Goal: Task Accomplishment & Management: Manage account settings

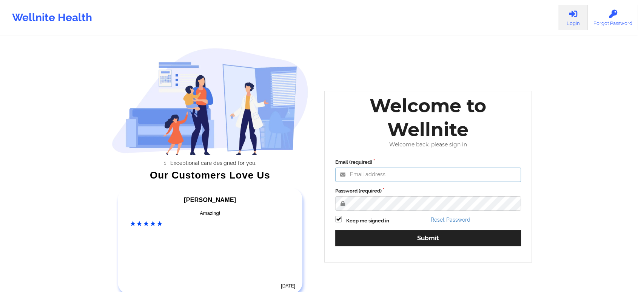
type input "[EMAIL_ADDRESS][DOMAIN_NAME]"
click at [399, 213] on div "Email (required) [EMAIL_ADDRESS][DOMAIN_NAME] Password (required) Keep me signe…" at bounding box center [428, 205] width 196 height 104
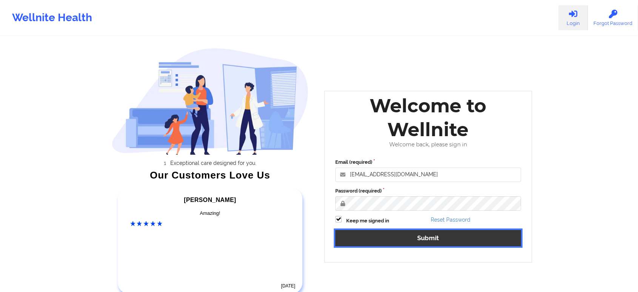
click at [399, 235] on button "Submit" at bounding box center [428, 238] width 186 height 16
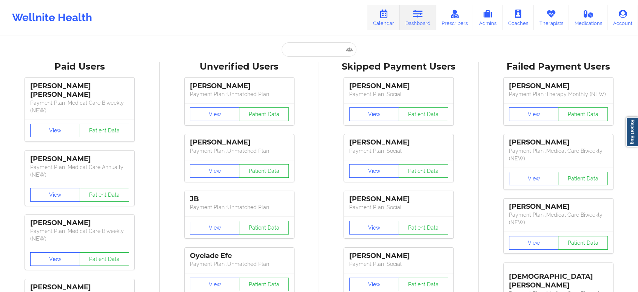
click at [381, 21] on link "Calendar" at bounding box center [384, 17] width 32 height 25
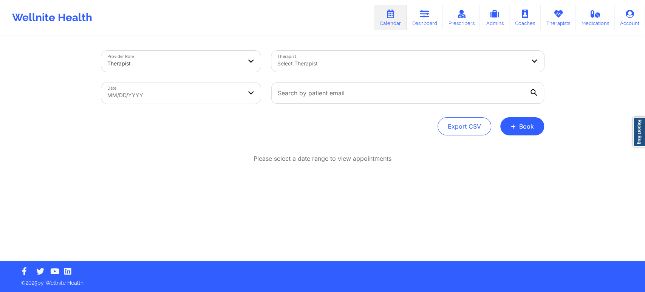
click at [392, 26] on link "Calendar" at bounding box center [390, 17] width 32 height 25
click at [396, 28] on link "Calendar" at bounding box center [390, 17] width 32 height 25
select select "2025-8"
select select "2025-9"
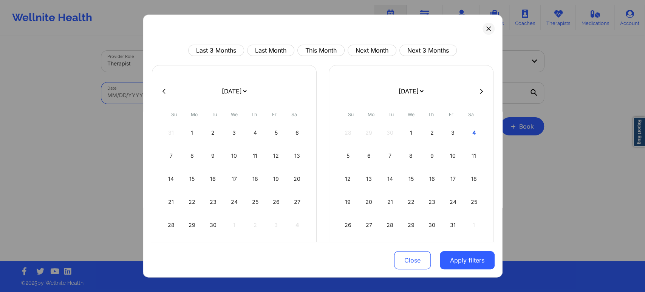
click at [229, 87] on body "Wellnite Health Calendar Dashboard Prescribers Admins Coaches Therapists Medica…" at bounding box center [322, 146] width 645 height 292
click at [324, 50] on button "This Month" at bounding box center [320, 50] width 47 height 11
select select "2025-9"
select select "2025-10"
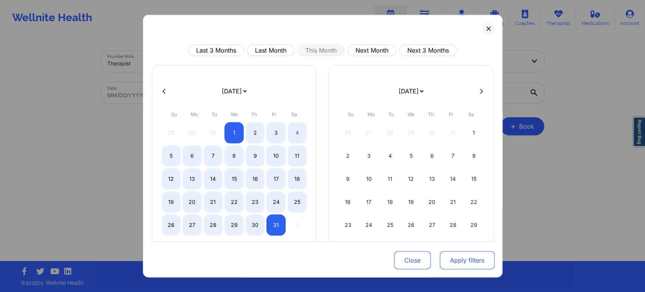
click at [464, 261] on button "Apply filters" at bounding box center [467, 260] width 55 height 18
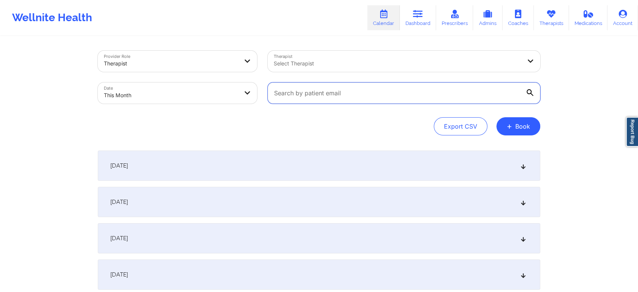
click at [314, 90] on input "text" at bounding box center [404, 92] width 273 height 21
paste input "[PERSON_NAME][EMAIL_ADDRESS][DOMAIN_NAME]"
drag, startPoint x: 388, startPoint y: 92, endPoint x: 245, endPoint y: 83, distance: 143.4
click at [245, 83] on div "Provider Role Therapist Therapist Select Therapist Date This Month [PERSON_NAME…" at bounding box center [319, 76] width 453 height 63
paste input "[EMAIL_ADDRESS]"
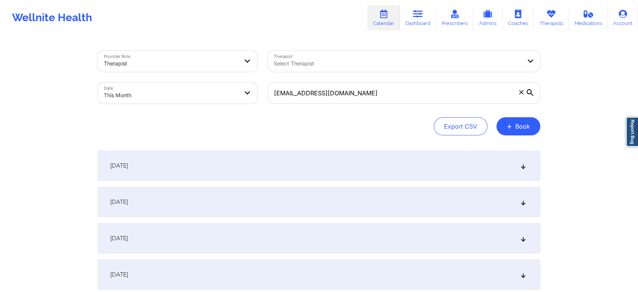
click at [379, 224] on div "[DATE]" at bounding box center [319, 238] width 443 height 30
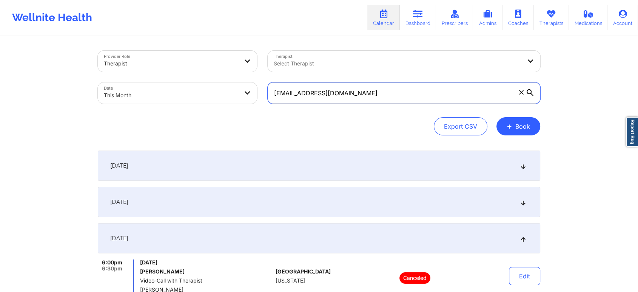
drag, startPoint x: 379, startPoint y: 99, endPoint x: 179, endPoint y: 54, distance: 205.1
click at [179, 54] on div "Provider Role Therapist Therapist Select Therapist Date This Month [EMAIL_ADDRE…" at bounding box center [319, 76] width 453 height 63
paste input "nickelmartin@y"
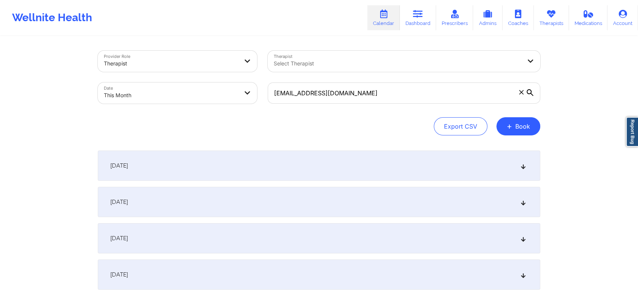
click at [205, 231] on div "[DATE]" at bounding box center [319, 238] width 443 height 30
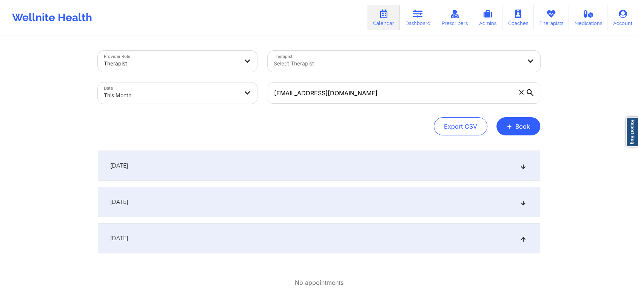
click at [308, 250] on div "[DATE]" at bounding box center [319, 238] width 443 height 30
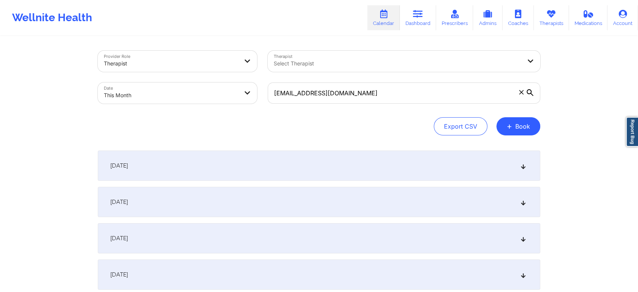
click at [308, 250] on div "[DATE]" at bounding box center [319, 238] width 443 height 30
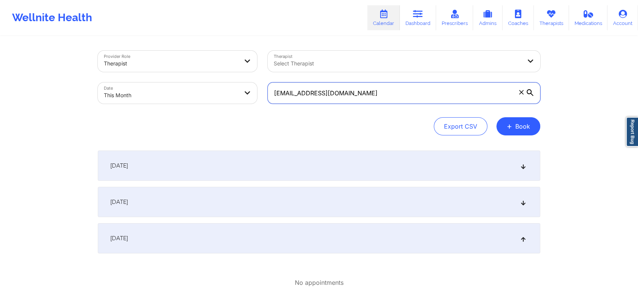
drag, startPoint x: 379, startPoint y: 91, endPoint x: 224, endPoint y: 83, distance: 155.9
click at [224, 83] on div "Provider Role Therapist Therapist Select Therapist Date This Month [EMAIL_ADDRE…" at bounding box center [319, 76] width 453 height 63
paste input "sebasysandra@ao"
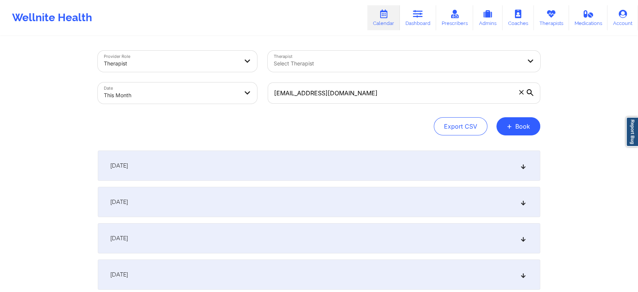
click at [293, 237] on div "[DATE]" at bounding box center [319, 238] width 443 height 30
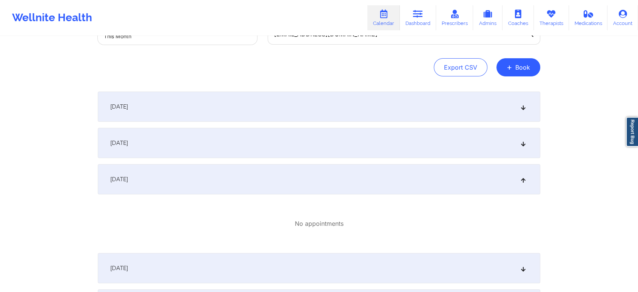
scroll to position [88, 0]
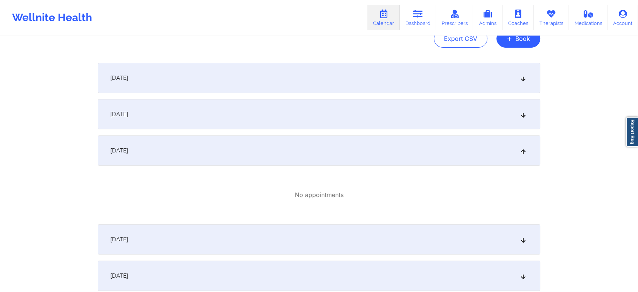
click at [478, 237] on div "[DATE]" at bounding box center [319, 239] width 443 height 30
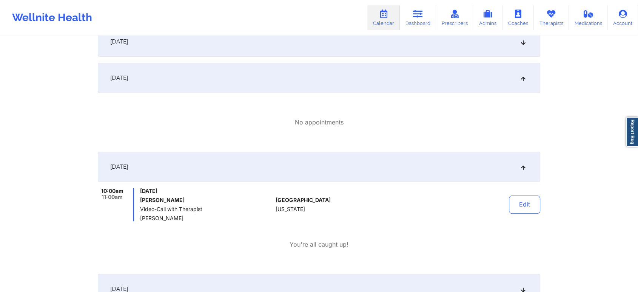
scroll to position [0, 0]
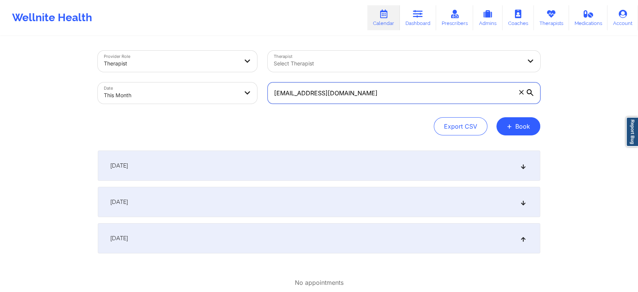
drag, startPoint x: 389, startPoint y: 97, endPoint x: 227, endPoint y: 70, distance: 164.0
click at [227, 70] on div "Provider Role Therapist Therapist Select Therapist Date This Month [EMAIL_ADDRE…" at bounding box center [319, 76] width 453 height 63
paste input "nickelmartin@ymai"
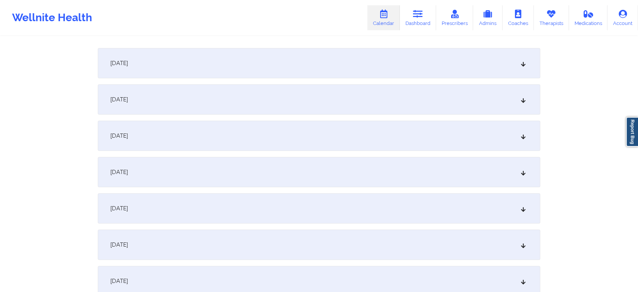
scroll to position [105, 0]
click at [419, 172] on div "[DATE]" at bounding box center [319, 169] width 443 height 30
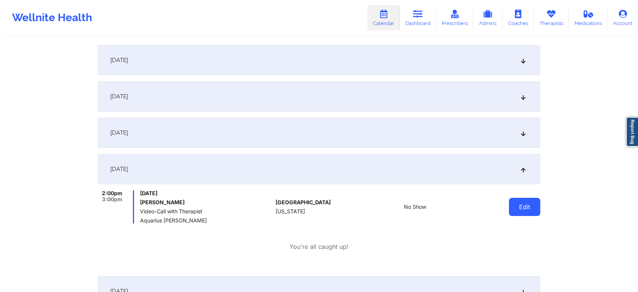
click at [529, 204] on button "Edit" at bounding box center [524, 207] width 31 height 18
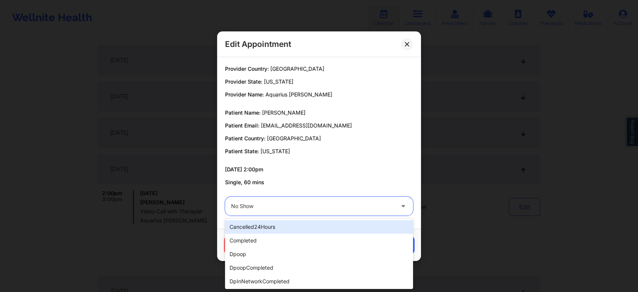
click at [308, 206] on div at bounding box center [312, 205] width 163 height 9
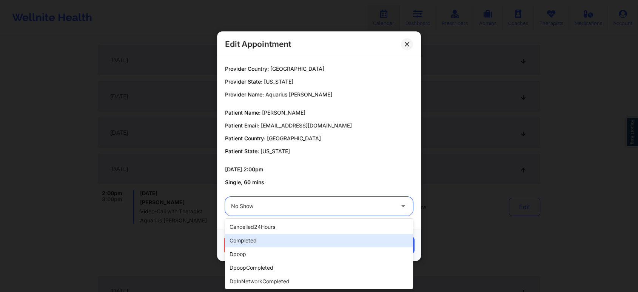
click at [271, 238] on div "completed" at bounding box center [319, 240] width 188 height 14
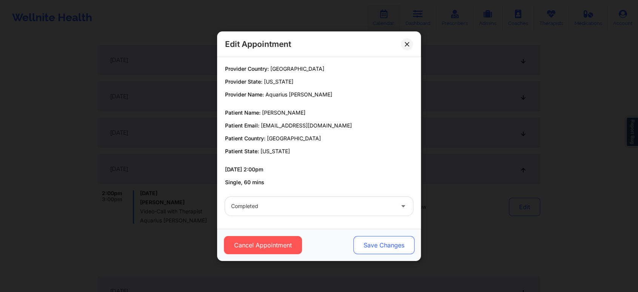
click at [393, 244] on button "Save Changes" at bounding box center [384, 245] width 61 height 18
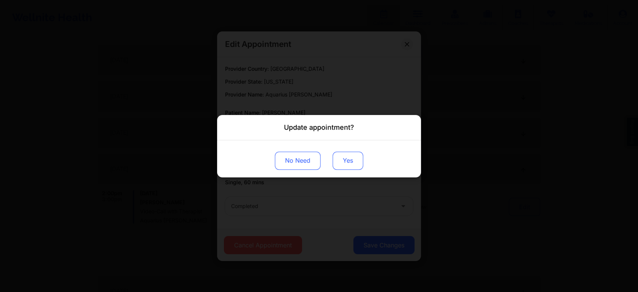
click at [348, 164] on button "Yes" at bounding box center [348, 160] width 31 height 18
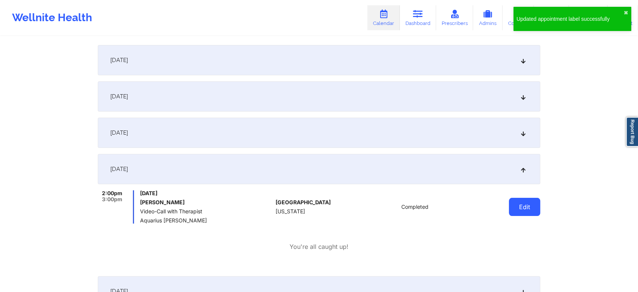
click at [532, 202] on button "Edit" at bounding box center [524, 207] width 31 height 18
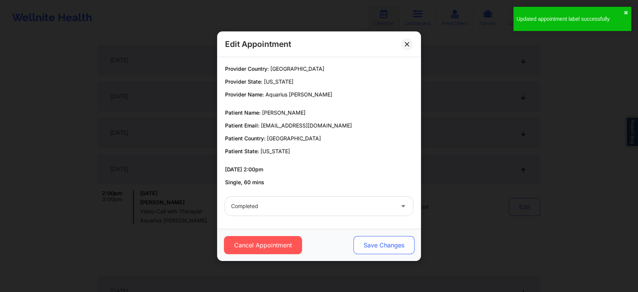
click at [378, 249] on button "Save Changes" at bounding box center [384, 245] width 61 height 18
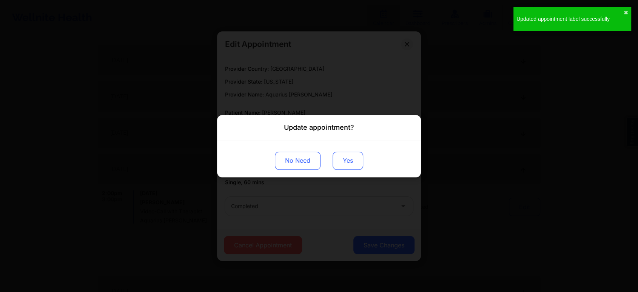
click at [346, 162] on button "Yes" at bounding box center [348, 160] width 31 height 18
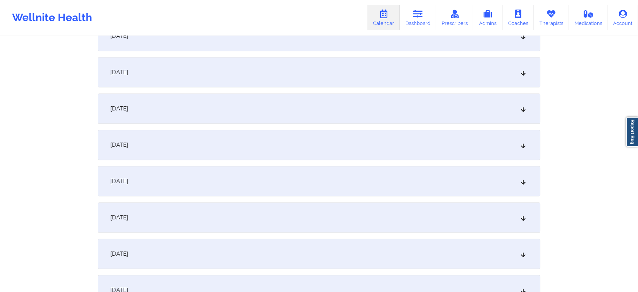
scroll to position [0, 0]
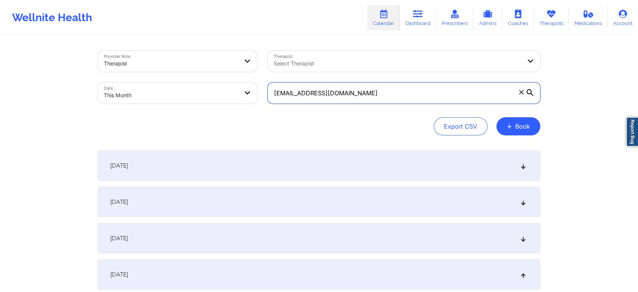
drag, startPoint x: 438, startPoint y: 91, endPoint x: 269, endPoint y: 63, distance: 171.4
click at [269, 63] on div "Provider Role Therapist Therapist Select Therapist Date This Month [EMAIL_ADDRE…" at bounding box center [319, 76] width 453 height 63
paste input "sebasysandra@ao"
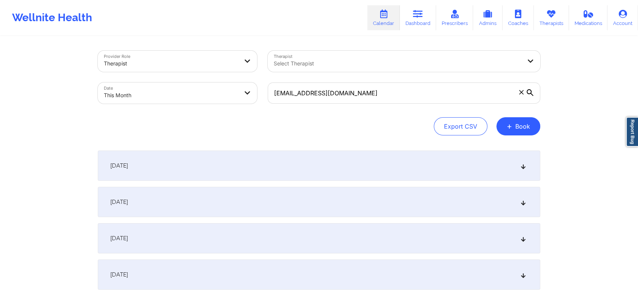
click at [404, 271] on div "[DATE]" at bounding box center [319, 274] width 443 height 30
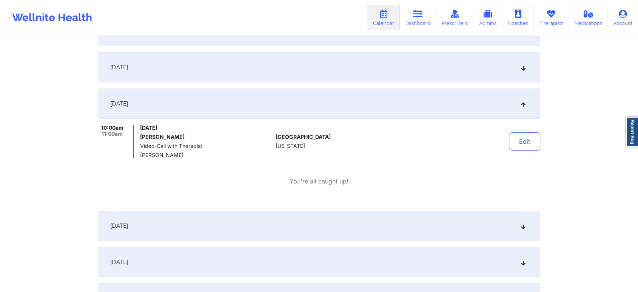
scroll to position [176, 0]
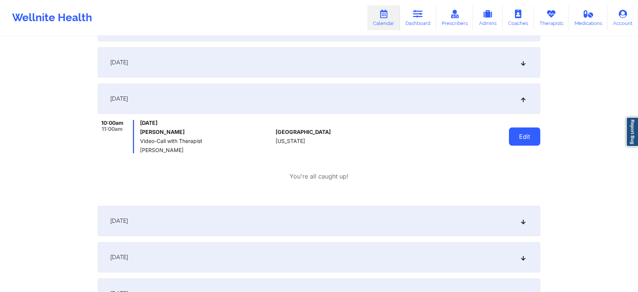
click at [515, 139] on button "Edit" at bounding box center [524, 136] width 31 height 18
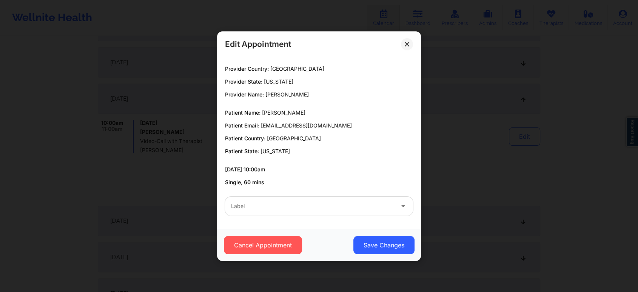
click at [337, 198] on div "Label" at bounding box center [310, 205] width 170 height 19
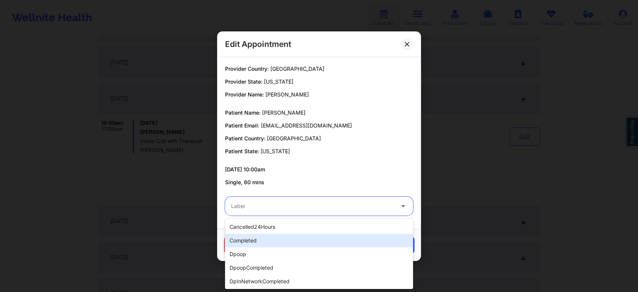
click at [285, 237] on div "completed" at bounding box center [319, 240] width 188 height 14
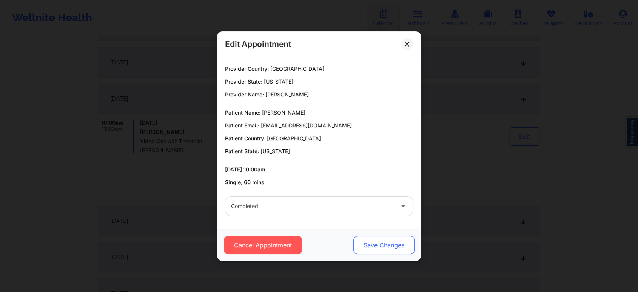
click at [376, 243] on button "Save Changes" at bounding box center [384, 245] width 61 height 18
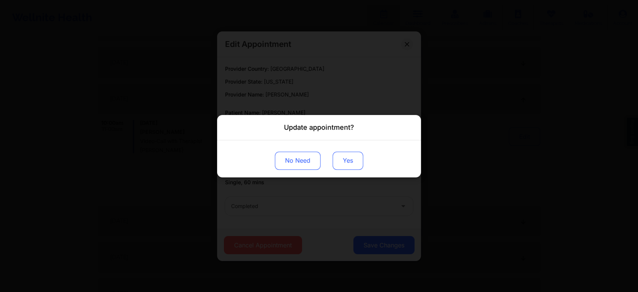
click at [362, 167] on button "Yes" at bounding box center [348, 160] width 31 height 18
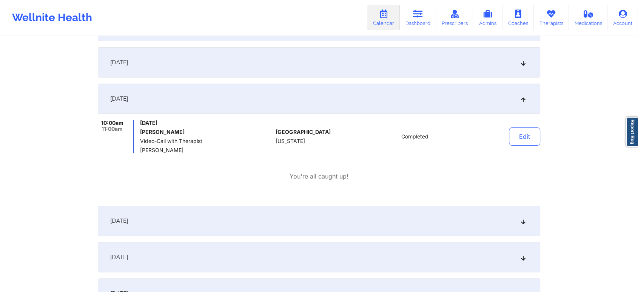
scroll to position [0, 0]
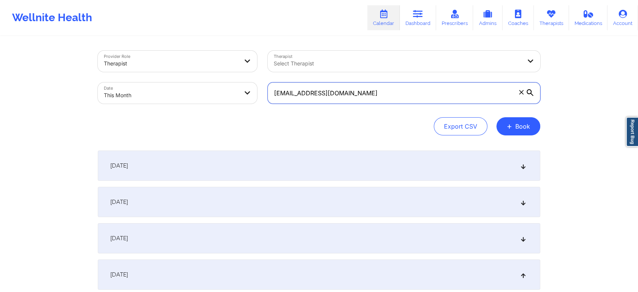
drag, startPoint x: 348, startPoint y: 90, endPoint x: 169, endPoint y: 71, distance: 180.0
click at [169, 71] on div "Provider Role Therapist Therapist Select Therapist Date This Month [EMAIL_ADDRE…" at bounding box center [319, 76] width 453 height 63
paste input "[PERSON_NAME].[DATE]@gmai"
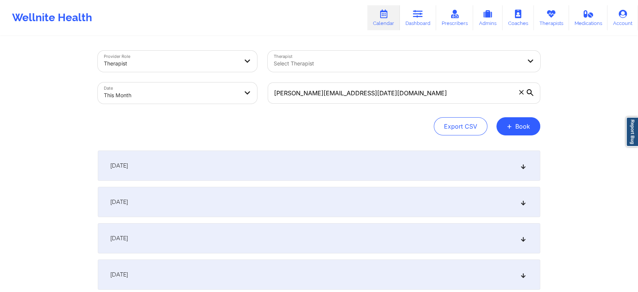
click at [269, 252] on div "[DATE]" at bounding box center [319, 238] width 443 height 30
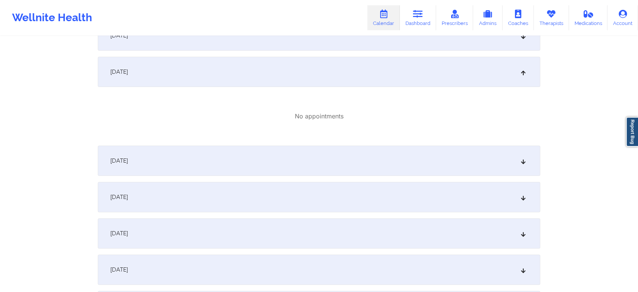
scroll to position [160, 0]
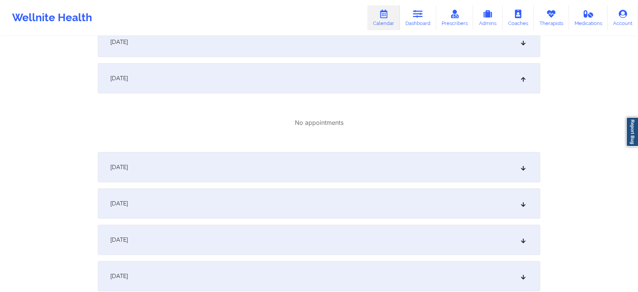
click at [475, 159] on div "[DATE]" at bounding box center [319, 167] width 443 height 30
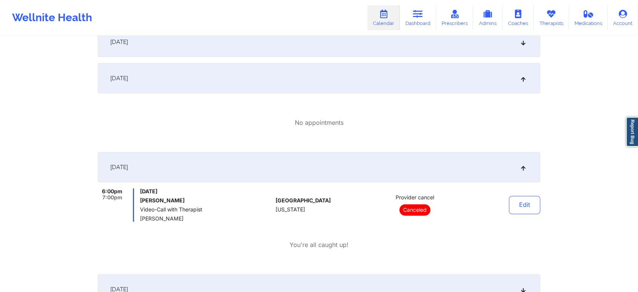
scroll to position [0, 0]
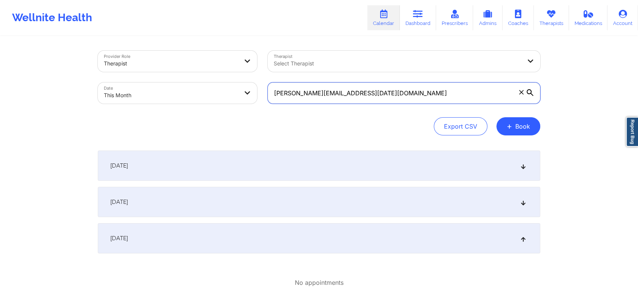
drag, startPoint x: 397, startPoint y: 85, endPoint x: 233, endPoint y: 76, distance: 165.0
click at [233, 76] on div "Provider Role Therapist Therapist Select Therapist Date This Month [PERSON_NAME…" at bounding box center [319, 76] width 453 height 63
paste input "[EMAIL_ADDRESS]"
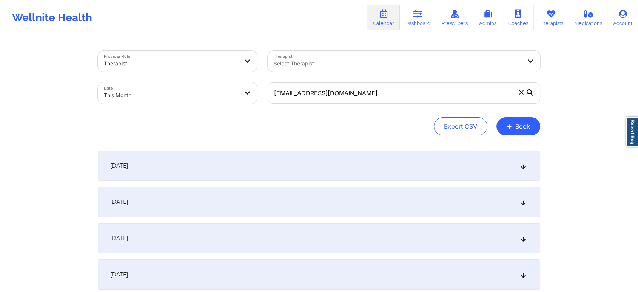
click at [308, 271] on div "[DATE]" at bounding box center [319, 274] width 443 height 30
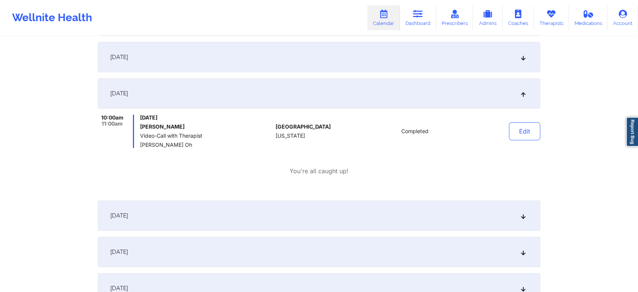
scroll to position [188, 0]
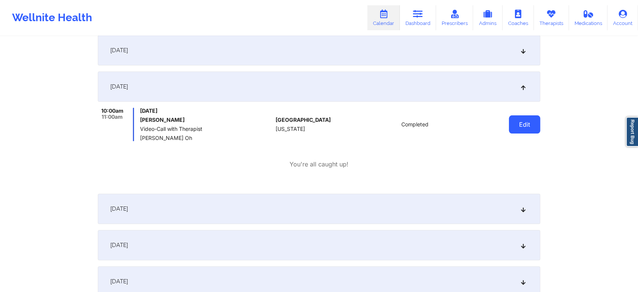
click at [525, 124] on button "Edit" at bounding box center [524, 124] width 31 height 18
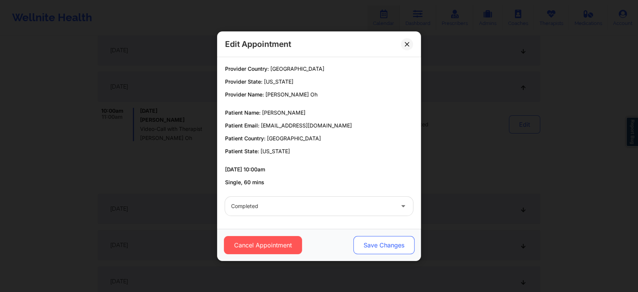
click at [382, 247] on button "Save Changes" at bounding box center [384, 245] width 61 height 18
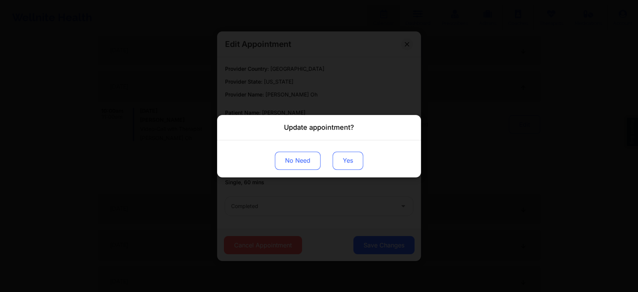
drag, startPoint x: 332, startPoint y: 168, endPoint x: 337, endPoint y: 165, distance: 5.4
click at [337, 165] on div "No Need Yes" at bounding box center [319, 158] width 204 height 37
click at [337, 165] on button "Yes" at bounding box center [348, 160] width 31 height 18
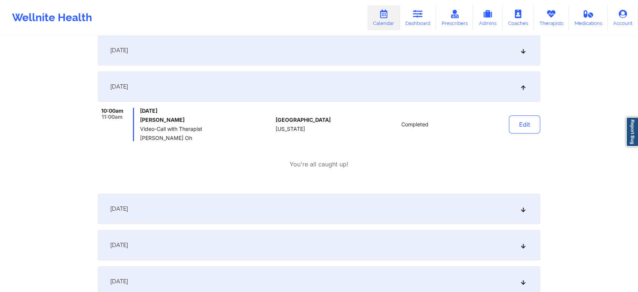
scroll to position [0, 0]
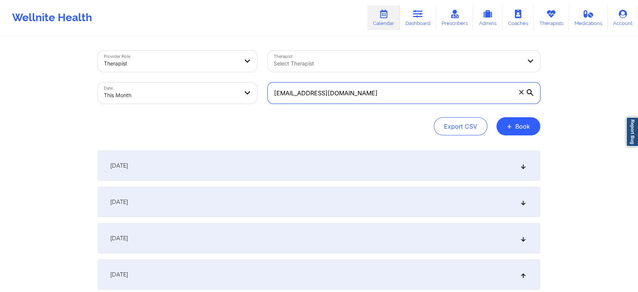
drag, startPoint x: 356, startPoint y: 91, endPoint x: 142, endPoint y: 86, distance: 214.3
click at [142, 86] on div "Provider Role Therapist Therapist Select Therapist Date This Month [EMAIL_ADDRE…" at bounding box center [319, 76] width 453 height 63
paste input "messnicole"
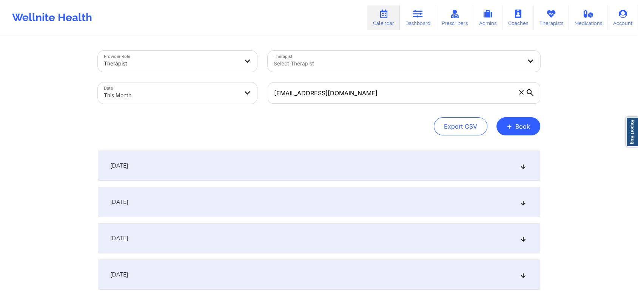
click at [217, 273] on div "[DATE]" at bounding box center [319, 274] width 443 height 30
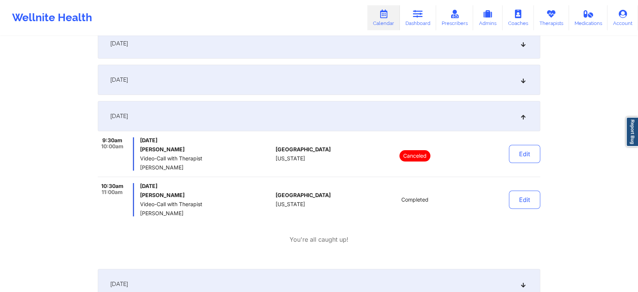
scroll to position [176, 0]
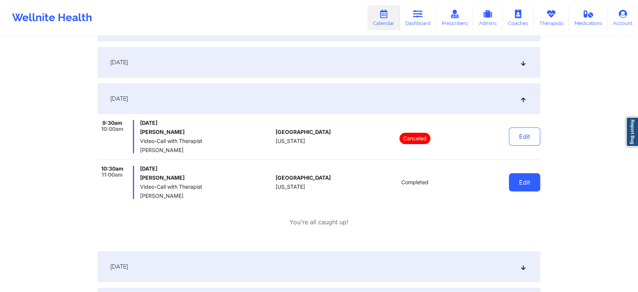
click at [522, 179] on button "Edit" at bounding box center [524, 182] width 31 height 18
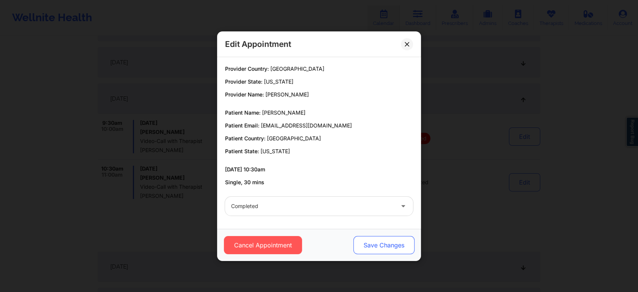
click at [362, 246] on button "Save Changes" at bounding box center [384, 245] width 61 height 18
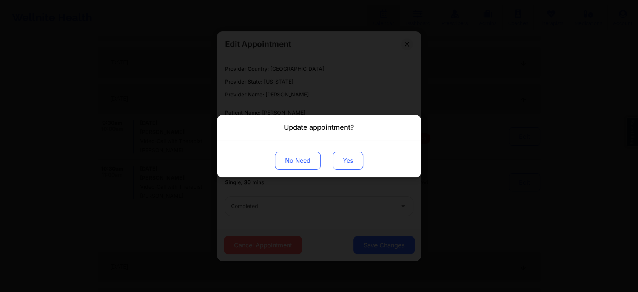
click at [346, 158] on button "Yes" at bounding box center [348, 160] width 31 height 18
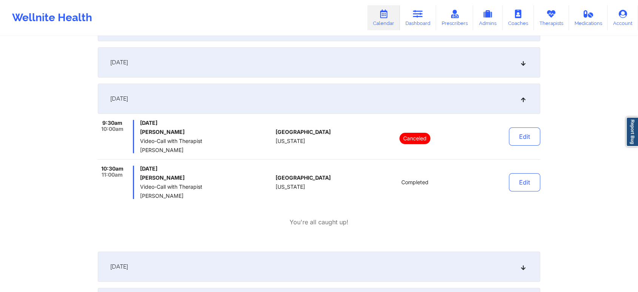
scroll to position [9, 0]
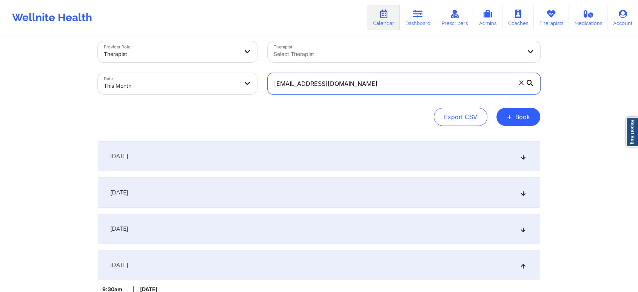
drag, startPoint x: 373, startPoint y: 78, endPoint x: 225, endPoint y: 68, distance: 148.4
click at [225, 68] on div "Provider Role Therapist Therapist Select Therapist Date This Month [EMAIL_ADDRE…" at bounding box center [319, 67] width 453 height 63
paste input "dancerdak"
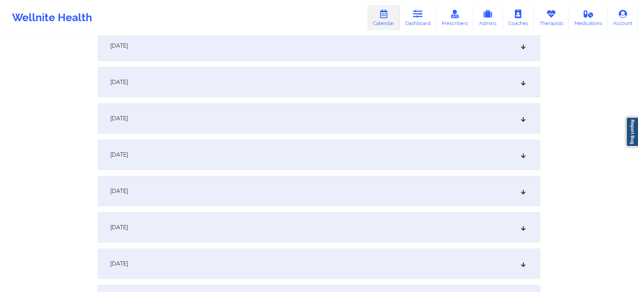
scroll to position [201, 0]
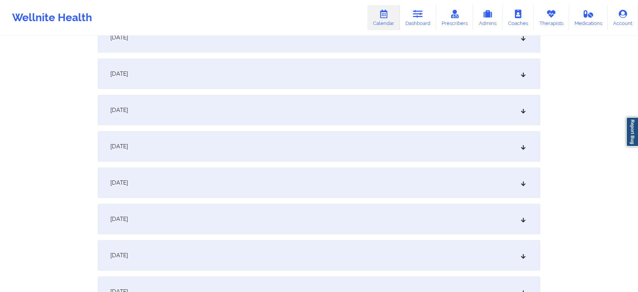
click at [284, 69] on div "[DATE]" at bounding box center [319, 74] width 443 height 30
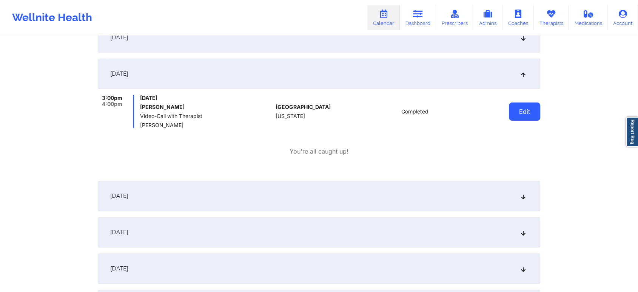
click at [526, 113] on button "Edit" at bounding box center [524, 111] width 31 height 18
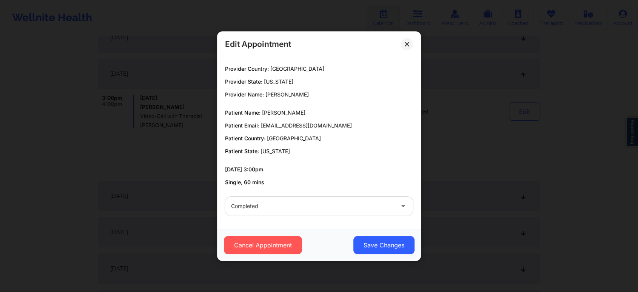
click at [408, 234] on div "Cancel Appointment Save Changes" at bounding box center [319, 245] width 204 height 32
click at [393, 248] on button "Save Changes" at bounding box center [384, 245] width 61 height 18
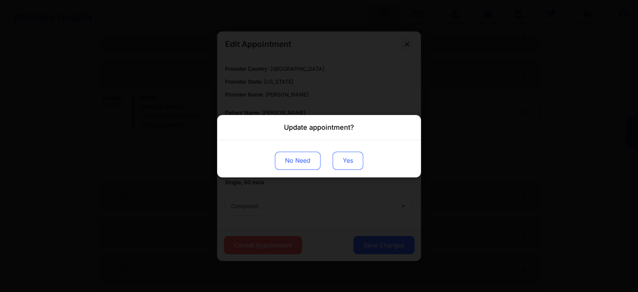
click at [340, 157] on button "Yes" at bounding box center [348, 160] width 31 height 18
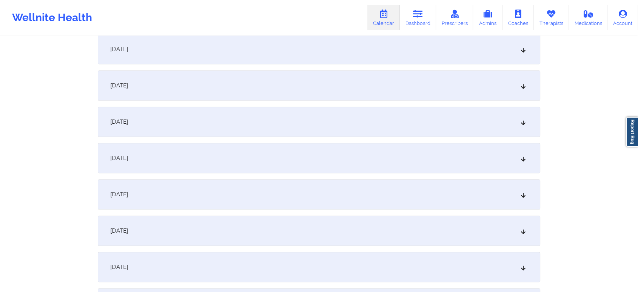
scroll to position [0, 0]
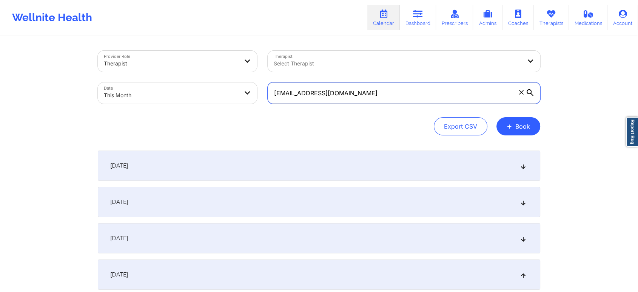
drag, startPoint x: 400, startPoint y: 83, endPoint x: 254, endPoint y: 71, distance: 146.8
click at [254, 71] on div "Provider Role Therapist Therapist Select Therapist Date This Month [EMAIL_ADDRE…" at bounding box center [319, 76] width 453 height 63
paste input "[EMAIL_ADDRESS]"
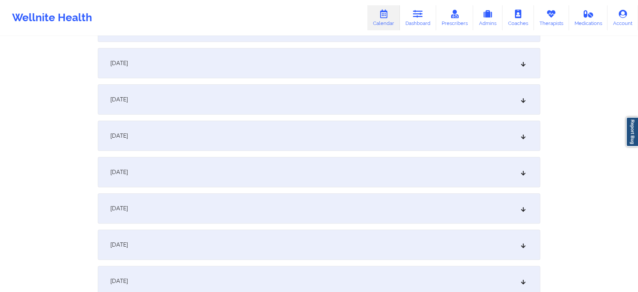
scroll to position [162, 0]
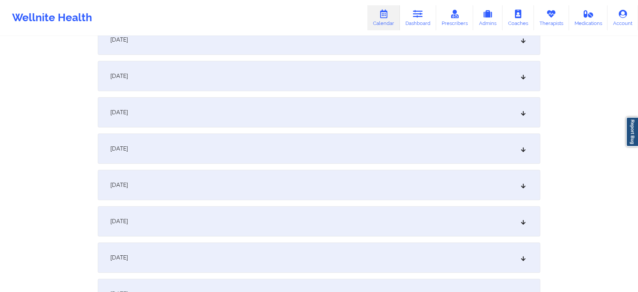
click at [360, 108] on div "[DATE]" at bounding box center [319, 112] width 443 height 30
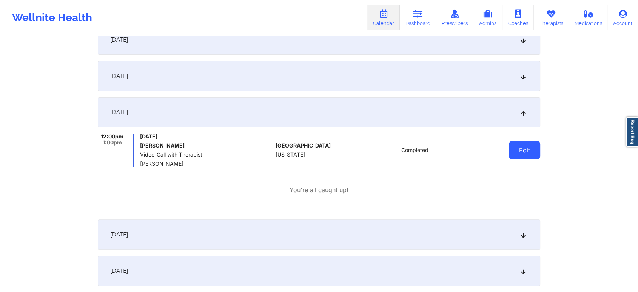
click at [539, 158] on div "Edit" at bounding box center [506, 149] width 70 height 33
click at [521, 160] on div "Edit" at bounding box center [506, 149] width 70 height 33
click at [526, 152] on button "Edit" at bounding box center [524, 150] width 31 height 18
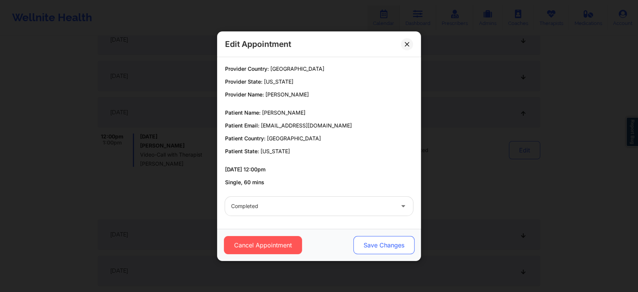
click at [391, 249] on button "Save Changes" at bounding box center [384, 245] width 61 height 18
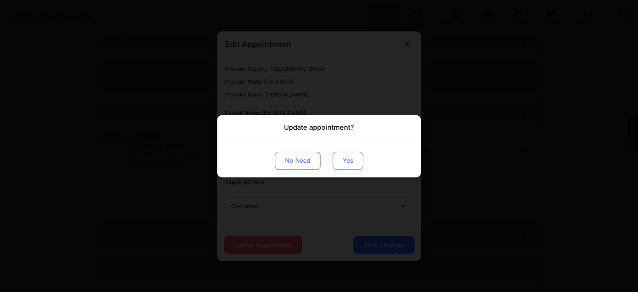
click at [345, 158] on button "Yes" at bounding box center [348, 160] width 31 height 18
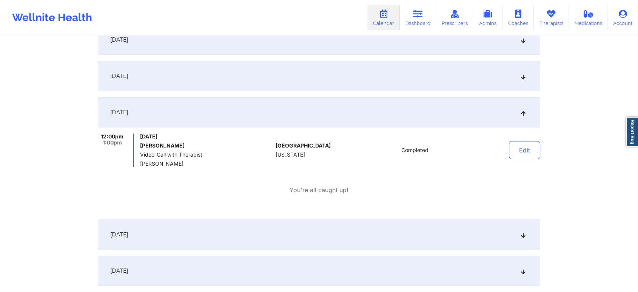
scroll to position [0, 0]
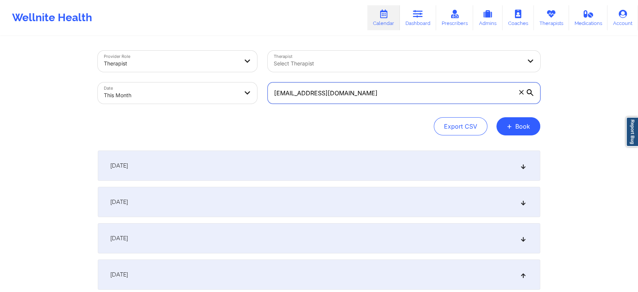
drag, startPoint x: 387, startPoint y: 98, endPoint x: 258, endPoint y: 79, distance: 129.9
click at [258, 79] on div "Provider Role Therapist Therapist Select Therapist Date This Month [EMAIL_ADDRE…" at bounding box center [319, 76] width 453 height 63
paste input "roselyne.anyah"
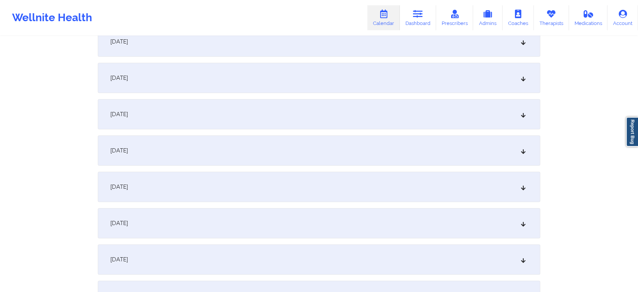
scroll to position [183, 0]
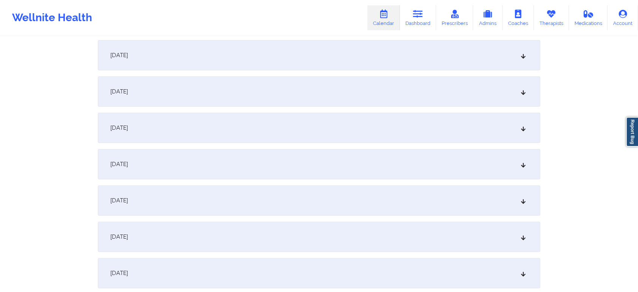
click at [414, 94] on div "[DATE]" at bounding box center [319, 91] width 443 height 30
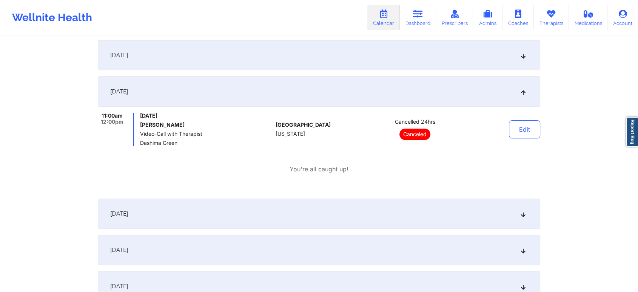
scroll to position [0, 0]
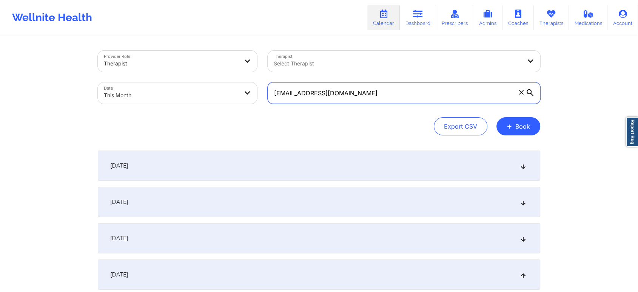
drag, startPoint x: 393, startPoint y: 83, endPoint x: 246, endPoint y: 79, distance: 146.3
click at [246, 79] on div "Provider Role Therapist Therapist Select Therapist Date This Month [EMAIL_ADDRE…" at bounding box center [319, 76] width 453 height 63
paste input "[EMAIL_ADDRESS]"
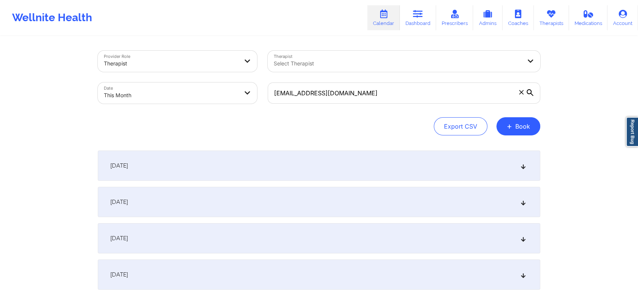
click at [267, 264] on div "[DATE]" at bounding box center [319, 274] width 443 height 30
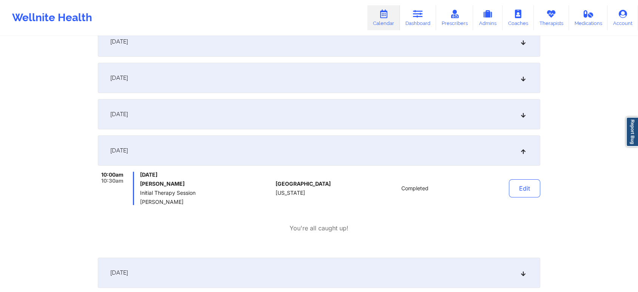
scroll to position [126, 0]
click at [521, 178] on button "Edit" at bounding box center [524, 186] width 31 height 18
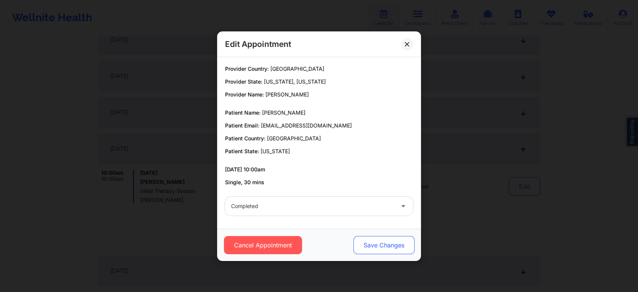
click at [385, 243] on button "Save Changes" at bounding box center [384, 245] width 61 height 18
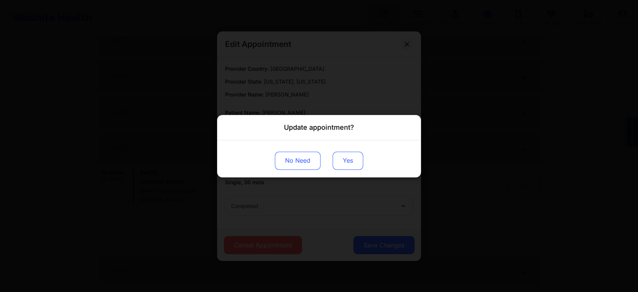
click at [353, 166] on button "Yes" at bounding box center [348, 160] width 31 height 18
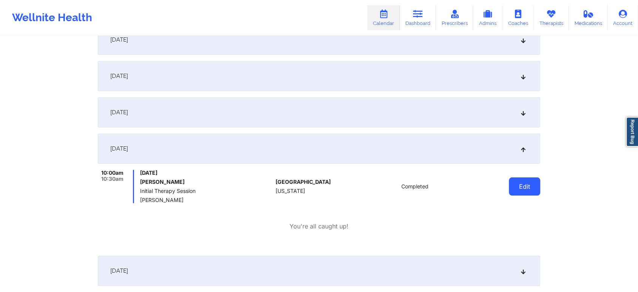
click at [517, 188] on button "Edit" at bounding box center [524, 186] width 31 height 18
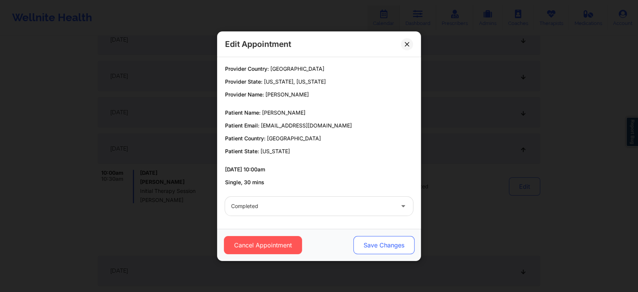
click at [378, 241] on button "Save Changes" at bounding box center [384, 245] width 61 height 18
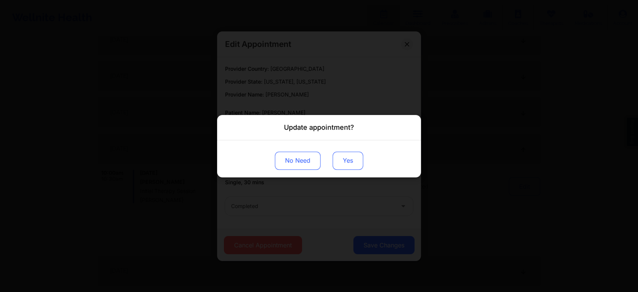
click at [346, 159] on button "Yes" at bounding box center [348, 160] width 31 height 18
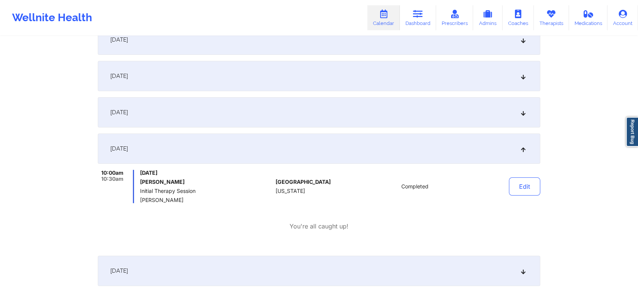
scroll to position [0, 0]
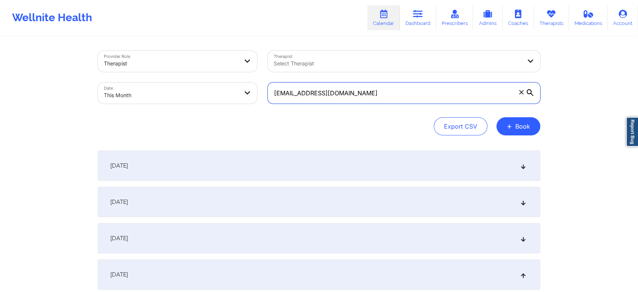
drag, startPoint x: 440, startPoint y: 93, endPoint x: 264, endPoint y: 68, distance: 178.2
click at [264, 68] on div "Provider Role Therapist Therapist Select Therapist Date This Month [EMAIL_ADDRE…" at bounding box center [319, 76] width 453 height 63
paste input "[EMAIL_ADDRESS]"
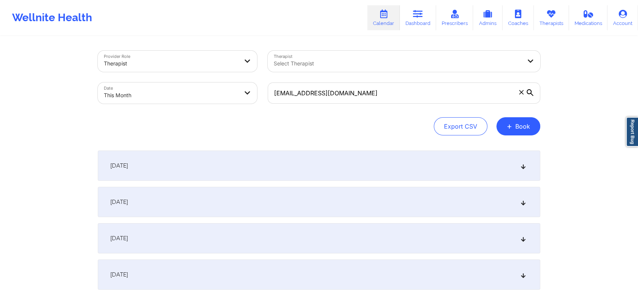
click at [334, 272] on div "[DATE]" at bounding box center [319, 274] width 443 height 30
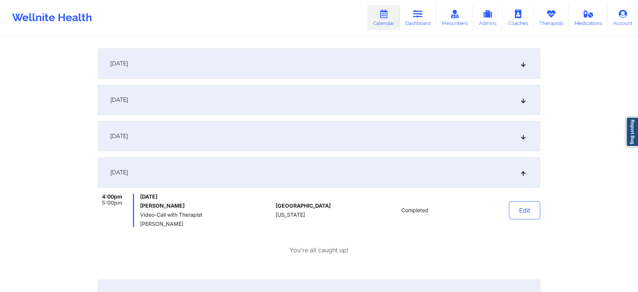
scroll to position [130, 0]
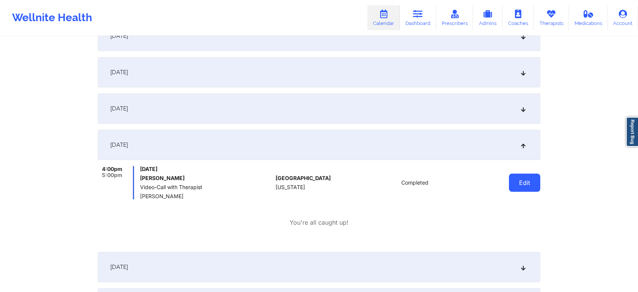
click at [534, 181] on button "Edit" at bounding box center [524, 182] width 31 height 18
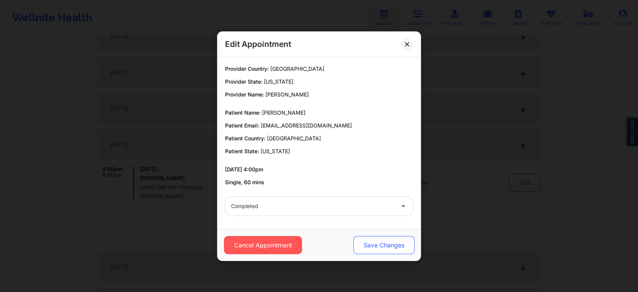
click at [386, 246] on button "Save Changes" at bounding box center [384, 245] width 61 height 18
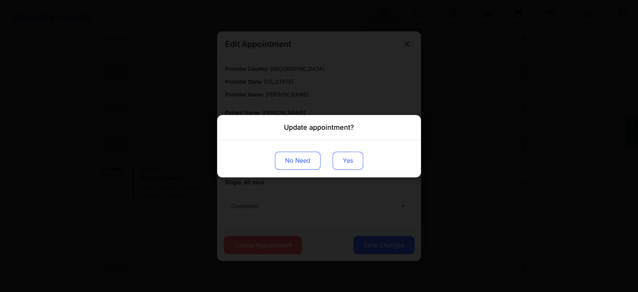
click at [348, 162] on button "Yes" at bounding box center [348, 160] width 31 height 18
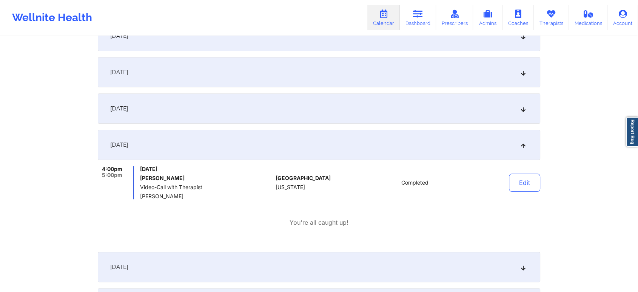
scroll to position [0, 0]
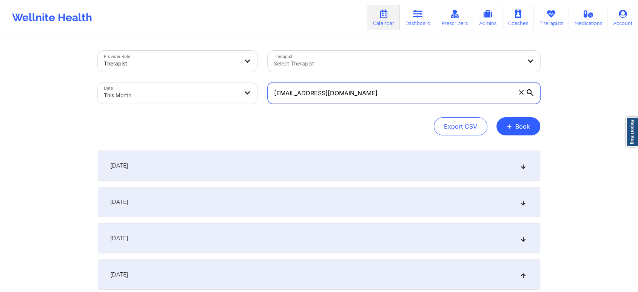
click at [416, 91] on input "[EMAIL_ADDRESS][DOMAIN_NAME]" at bounding box center [404, 92] width 273 height 21
drag, startPoint x: 416, startPoint y: 91, endPoint x: 265, endPoint y: 70, distance: 152.5
click at [265, 70] on div "Provider Role Therapist Therapist Select Therapist Date This Month [EMAIL_ADDRE…" at bounding box center [319, 76] width 453 height 63
paste input "[PERSON_NAME].[GEOGRAPHIC_DATA]"
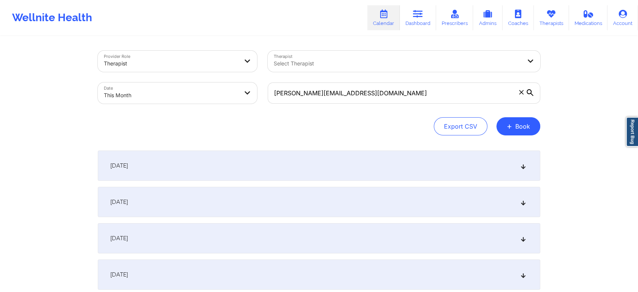
click at [284, 261] on div "[DATE]" at bounding box center [319, 274] width 443 height 30
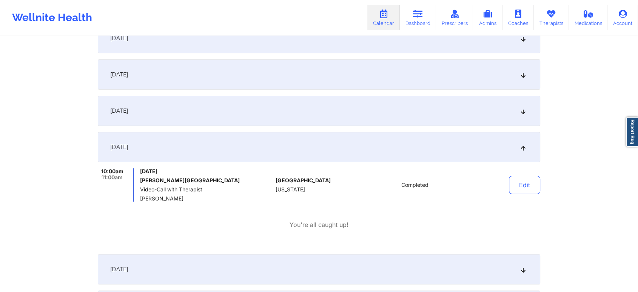
scroll to position [138, 0]
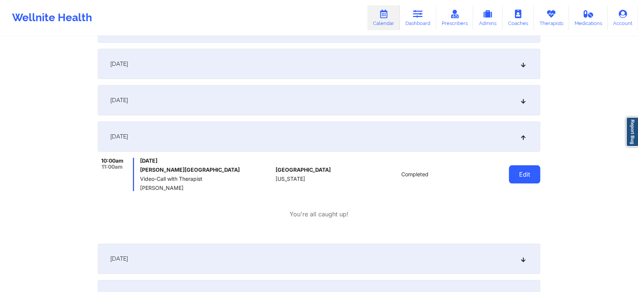
click at [527, 170] on button "Edit" at bounding box center [524, 174] width 31 height 18
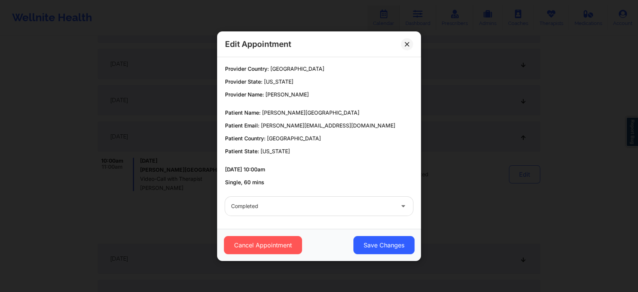
click at [385, 256] on div "Cancel Appointment Save Changes" at bounding box center [319, 245] width 204 height 32
click at [396, 237] on button "Save Changes" at bounding box center [384, 245] width 61 height 18
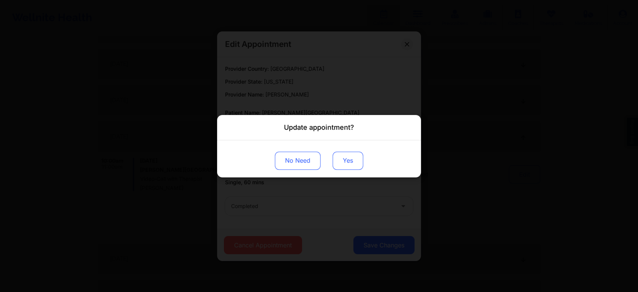
click at [351, 158] on button "Yes" at bounding box center [348, 160] width 31 height 18
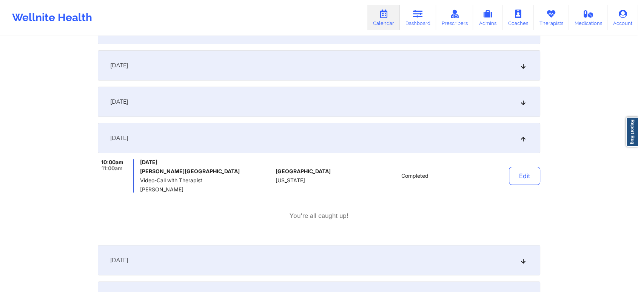
scroll to position [0, 0]
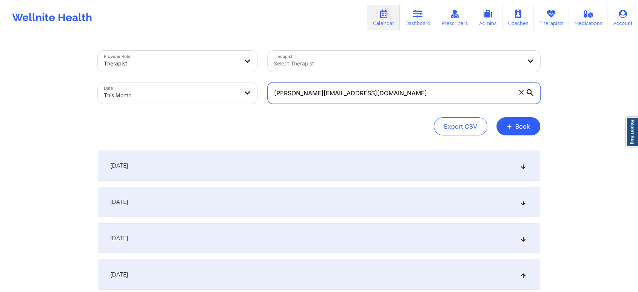
drag, startPoint x: 372, startPoint y: 99, endPoint x: 226, endPoint y: 60, distance: 150.7
click at [226, 60] on div "Provider Role Therapist Therapist Select Therapist Date This Month [PERSON_NAME…" at bounding box center [319, 76] width 453 height 63
paste input "[EMAIL_ADDRESS]"
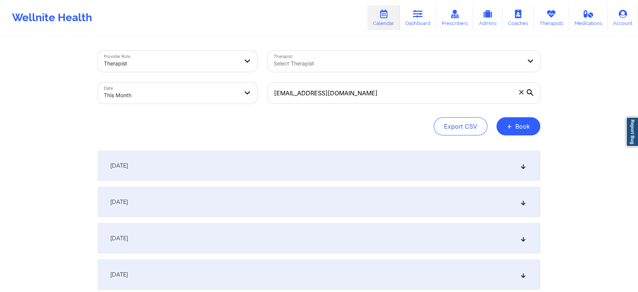
click at [233, 265] on div "[DATE]" at bounding box center [319, 274] width 443 height 30
click at [470, 271] on div "[DATE]" at bounding box center [319, 274] width 443 height 30
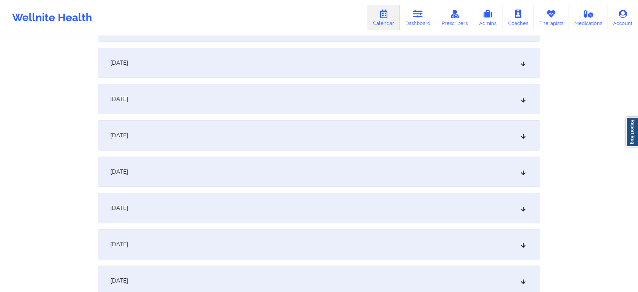
scroll to position [151, 0]
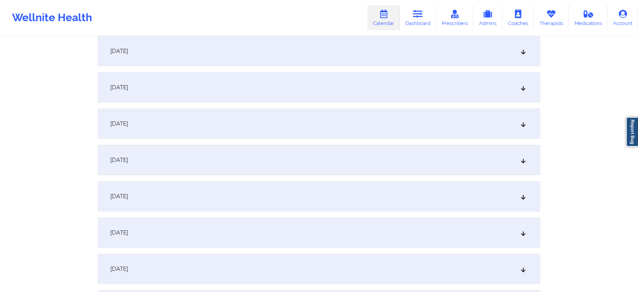
click at [443, 110] on div "[DATE]" at bounding box center [319, 123] width 443 height 30
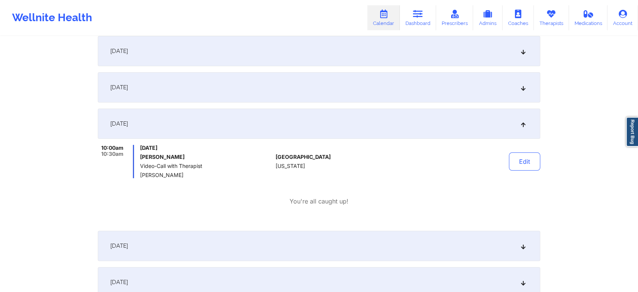
scroll to position [0, 0]
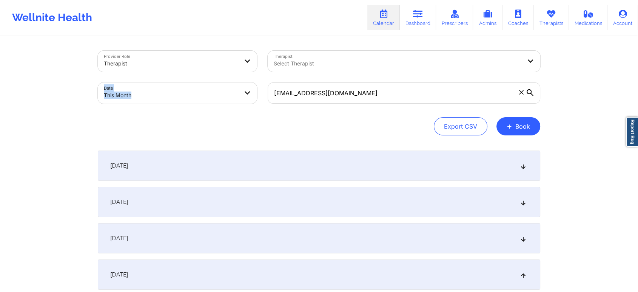
drag, startPoint x: 354, startPoint y: 81, endPoint x: 337, endPoint y: 78, distance: 16.9
click at [337, 78] on div "[EMAIL_ADDRESS][DOMAIN_NAME]" at bounding box center [404, 93] width 283 height 32
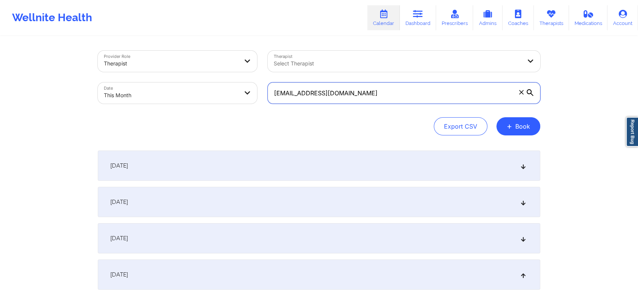
drag, startPoint x: 349, startPoint y: 100, endPoint x: 173, endPoint y: 77, distance: 178.3
click at [173, 77] on div "Provider Role Therapist Therapist Select Therapist Date This Month [EMAIL_ADDRE…" at bounding box center [319, 76] width 453 height 63
paste input "[EMAIL_ADDRESS][PERSON_NAME]"
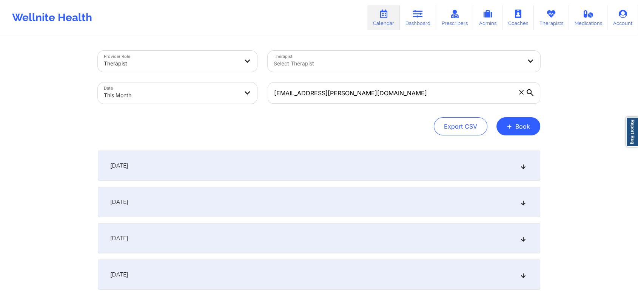
click at [253, 250] on div "[DATE]" at bounding box center [319, 238] width 443 height 30
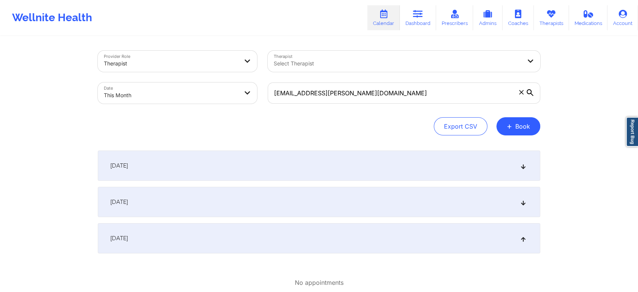
scroll to position [255, 0]
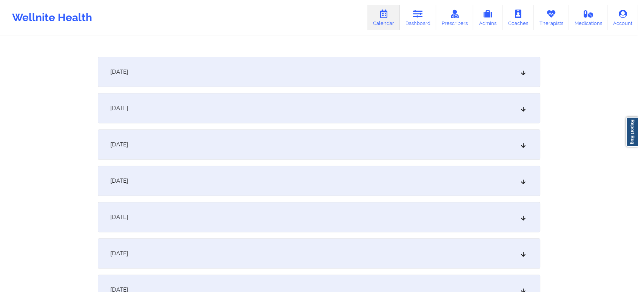
click at [277, 63] on div "[DATE]" at bounding box center [319, 72] width 443 height 30
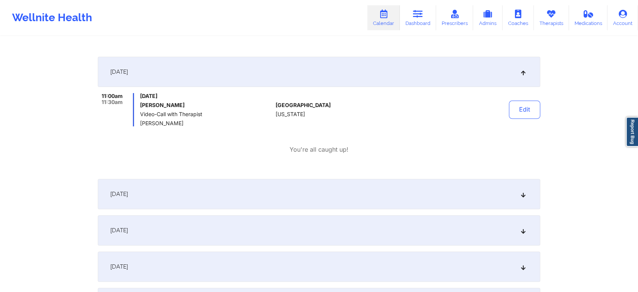
scroll to position [0, 0]
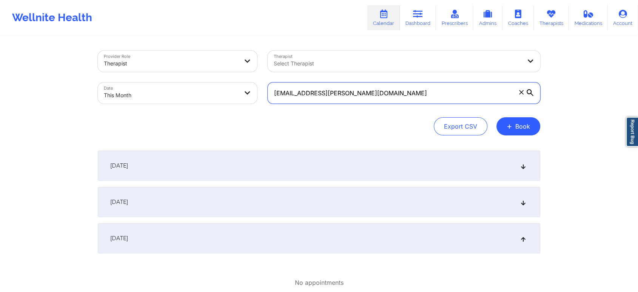
drag, startPoint x: 383, startPoint y: 85, endPoint x: 193, endPoint y: 87, distance: 189.3
click at [193, 87] on div "Provider Role Therapist Therapist Select Therapist Date This Month [EMAIL_ADDRE…" at bounding box center [319, 76] width 453 height 63
paste input "celeste0329@ao"
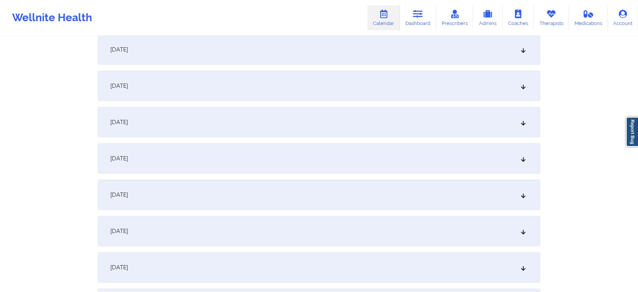
scroll to position [210, 0]
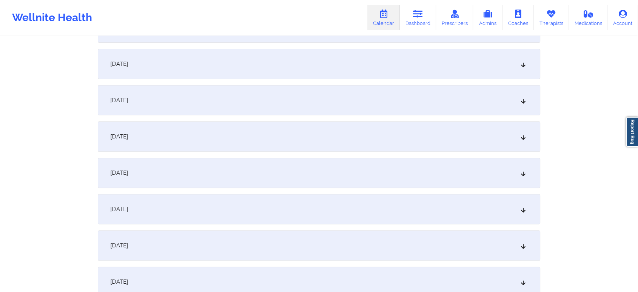
click at [288, 51] on div "[DATE]" at bounding box center [319, 64] width 443 height 30
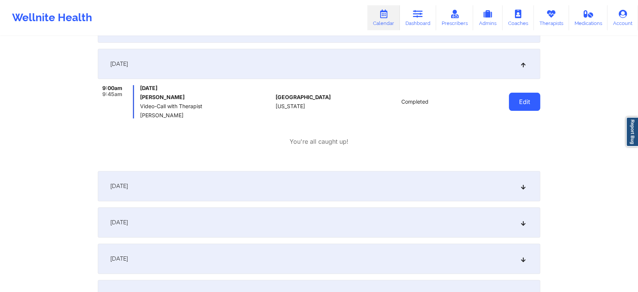
click at [533, 106] on button "Edit" at bounding box center [524, 102] width 31 height 18
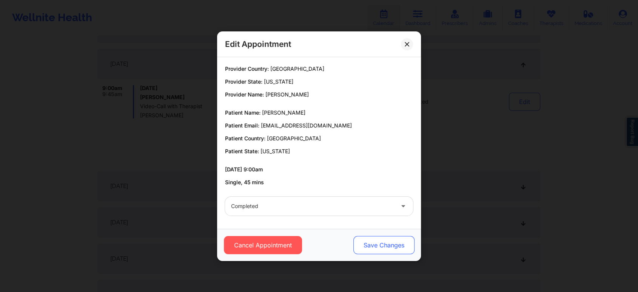
click at [399, 248] on button "Save Changes" at bounding box center [384, 245] width 61 height 18
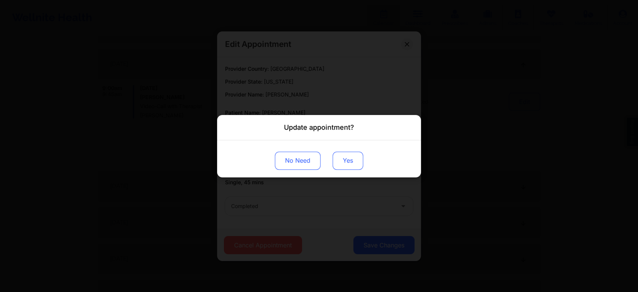
click at [339, 162] on button "Yes" at bounding box center [348, 160] width 31 height 18
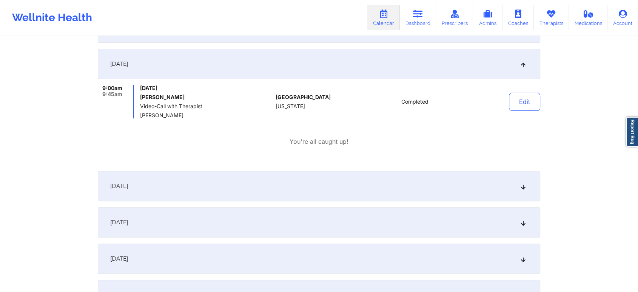
scroll to position [0, 0]
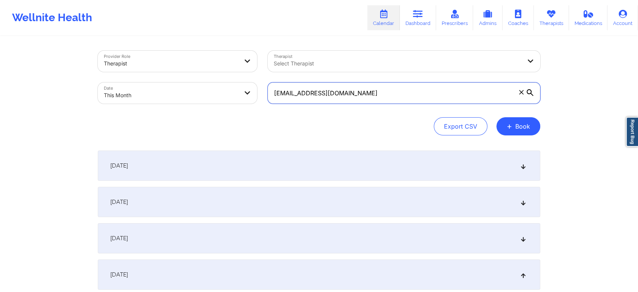
drag, startPoint x: 379, startPoint y: 92, endPoint x: 199, endPoint y: 66, distance: 181.8
click at [199, 66] on div "Provider Role Therapist Therapist Select Therapist Date This Month [EMAIL_ADDRE…" at bounding box center [319, 76] width 453 height 63
paste input "[EMAIL_ADDRESS][DOMAIN_NAME]"
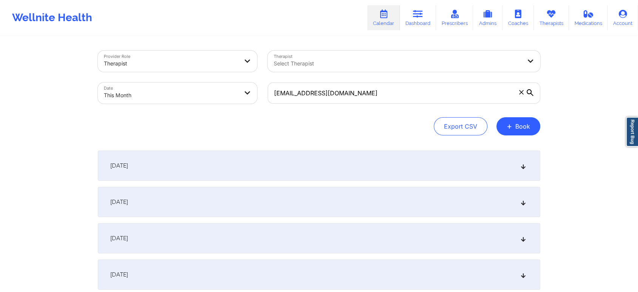
click at [241, 272] on div "[DATE]" at bounding box center [319, 274] width 443 height 30
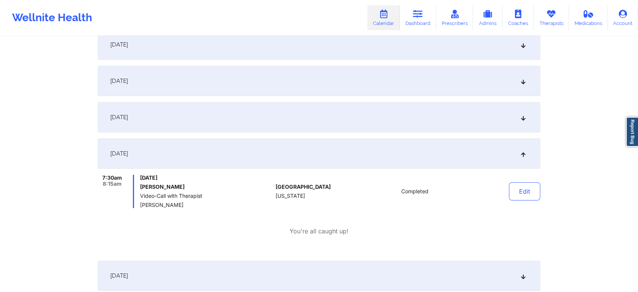
scroll to position [127, 0]
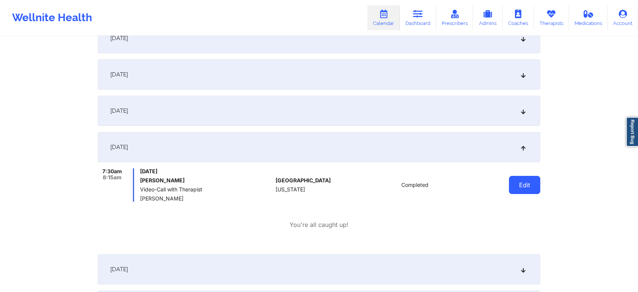
click at [529, 185] on button "Edit" at bounding box center [524, 185] width 31 height 18
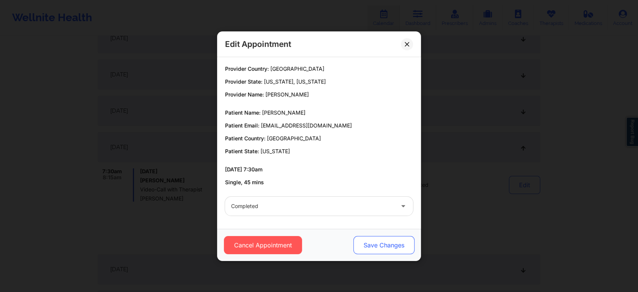
click at [382, 247] on button "Save Changes" at bounding box center [384, 245] width 61 height 18
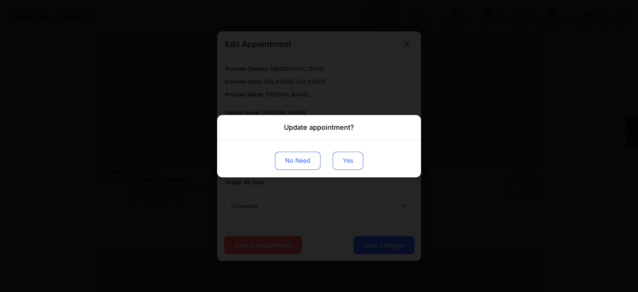
click at [343, 158] on button "Yes" at bounding box center [348, 160] width 31 height 18
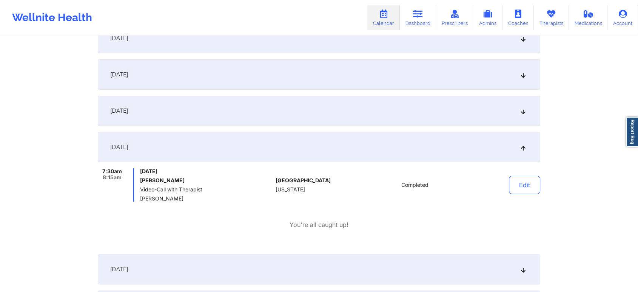
scroll to position [0, 0]
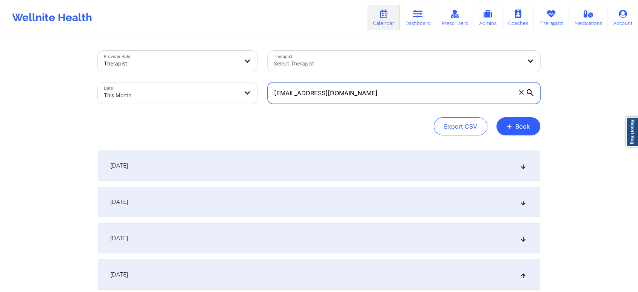
drag, startPoint x: 373, startPoint y: 96, endPoint x: 215, endPoint y: 89, distance: 158.1
click at [215, 89] on div "Provider Role Therapist Therapist Select Therapist Date This Month [EMAIL_ADDRE…" at bounding box center [319, 76] width 453 height 63
paste input "[EMAIL_ADDRESS][DOMAIN_NAME]"
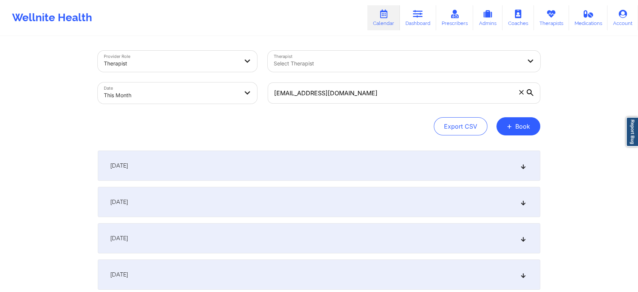
click at [224, 271] on div "[DATE]" at bounding box center [319, 274] width 443 height 30
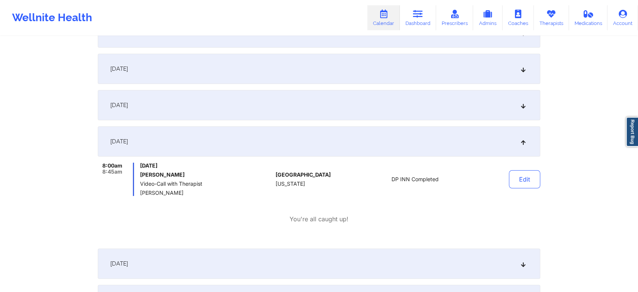
scroll to position [138, 0]
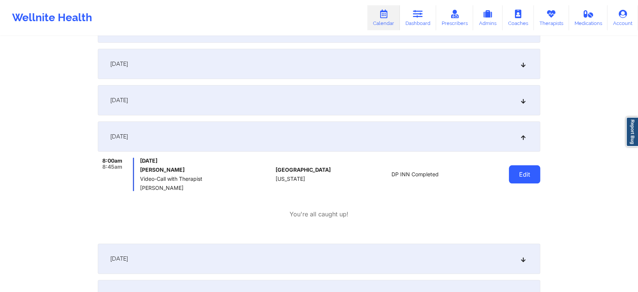
click at [531, 181] on button "Edit" at bounding box center [524, 174] width 31 height 18
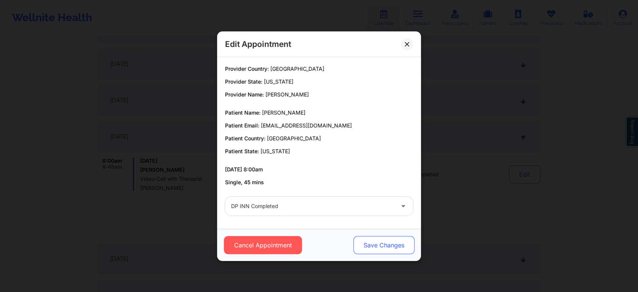
click at [388, 241] on button "Save Changes" at bounding box center [384, 245] width 61 height 18
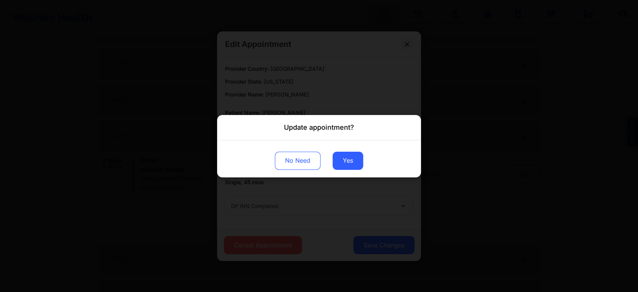
click at [358, 150] on div "No Need Yes" at bounding box center [319, 158] width 204 height 37
click at [346, 156] on button "Yes" at bounding box center [348, 160] width 31 height 18
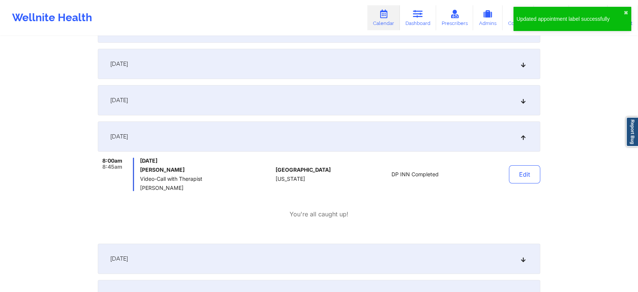
scroll to position [0, 0]
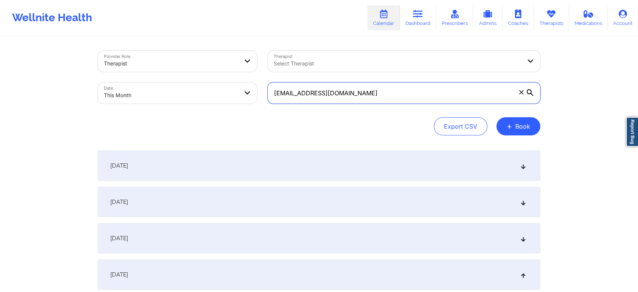
drag, startPoint x: 388, startPoint y: 87, endPoint x: 262, endPoint y: 76, distance: 126.6
click at [262, 76] on div "Provider Role Therapist Therapist Select Therapist Date This Month [EMAIL_ADDRE…" at bounding box center [319, 76] width 453 height 63
paste input "melanieleon2017"
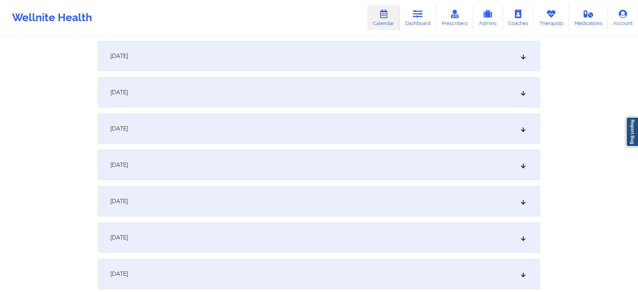
scroll to position [147, 0]
type input "[EMAIL_ADDRESS][DOMAIN_NAME]"
click at [342, 114] on div "[DATE]" at bounding box center [319, 127] width 443 height 30
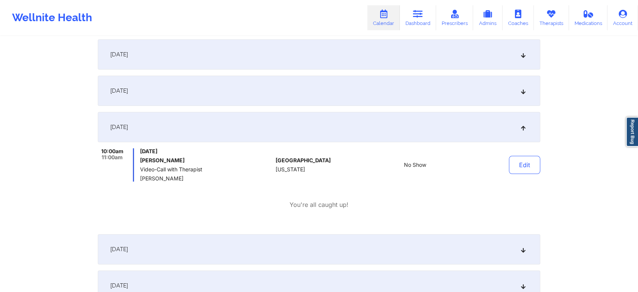
click at [536, 175] on div "Edit" at bounding box center [506, 164] width 70 height 33
drag, startPoint x: 536, startPoint y: 175, endPoint x: 532, endPoint y: 164, distance: 11.4
click at [532, 164] on div "Edit" at bounding box center [506, 164] width 70 height 33
click at [532, 164] on button "Edit" at bounding box center [524, 165] width 31 height 18
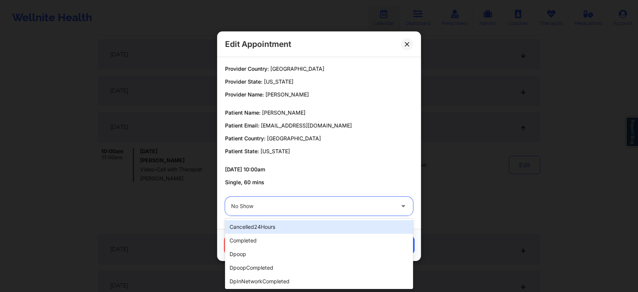
click at [348, 208] on div at bounding box center [312, 205] width 163 height 9
type input "dp"
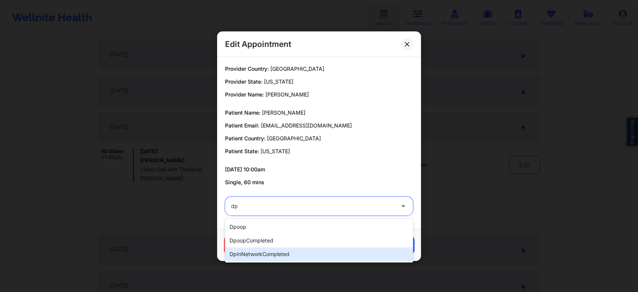
click at [297, 255] on div "dpInNetworkCompleted" at bounding box center [319, 254] width 188 height 14
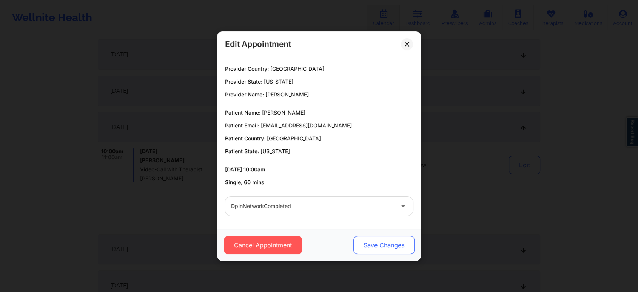
click at [383, 244] on button "Save Changes" at bounding box center [384, 245] width 61 height 18
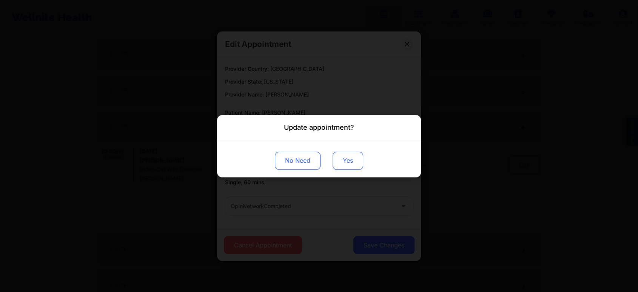
click at [339, 160] on button "Yes" at bounding box center [348, 160] width 31 height 18
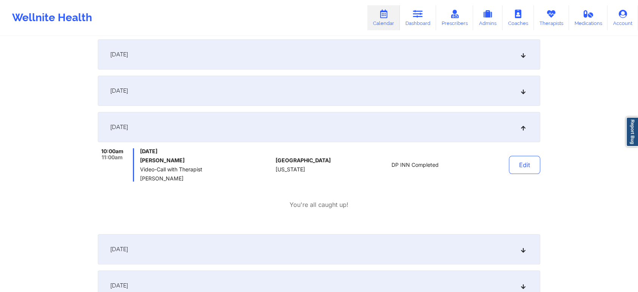
scroll to position [0, 0]
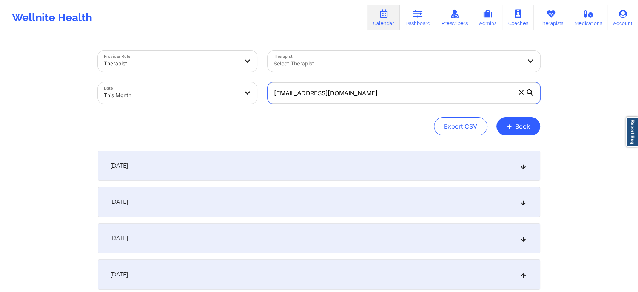
drag, startPoint x: 369, startPoint y: 89, endPoint x: 210, endPoint y: 85, distance: 158.7
click at [210, 85] on div "Provider Role Therapist Therapist Select Therapist Date This Month [EMAIL_ADDRE…" at bounding box center [319, 76] width 453 height 63
paste input "stacydobbs3"
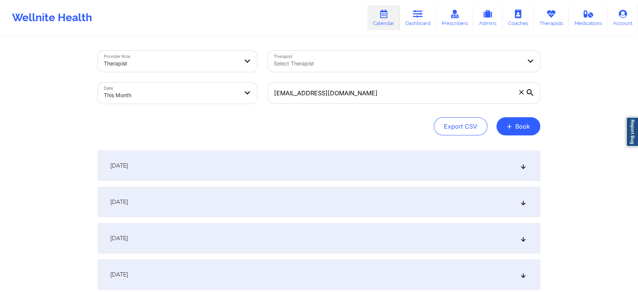
click at [239, 235] on div "[DATE]" at bounding box center [319, 238] width 443 height 30
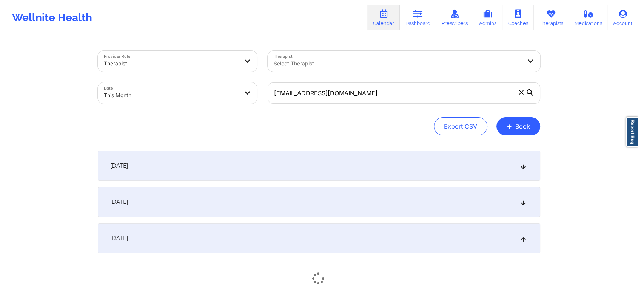
scroll to position [242, 0]
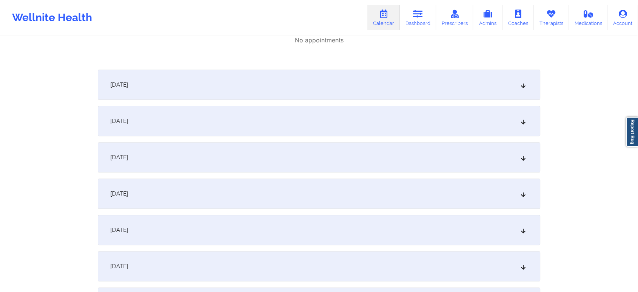
click at [345, 97] on div "[DATE]" at bounding box center [319, 85] width 443 height 30
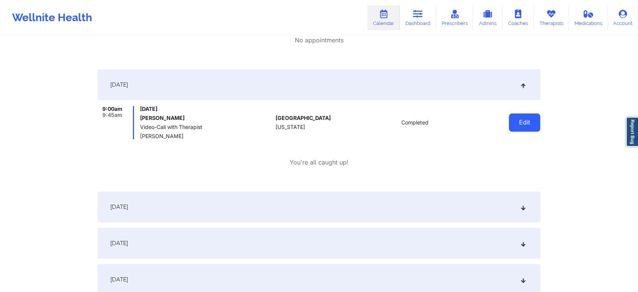
click at [530, 131] on button "Edit" at bounding box center [524, 122] width 31 height 18
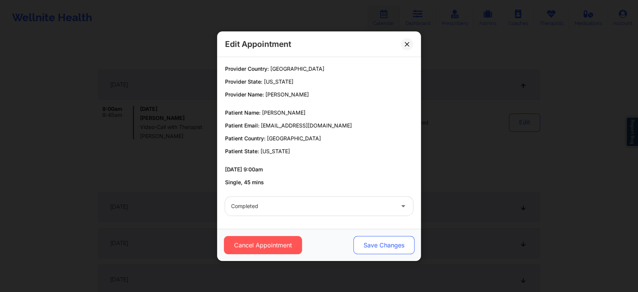
click at [383, 241] on button "Save Changes" at bounding box center [384, 245] width 61 height 18
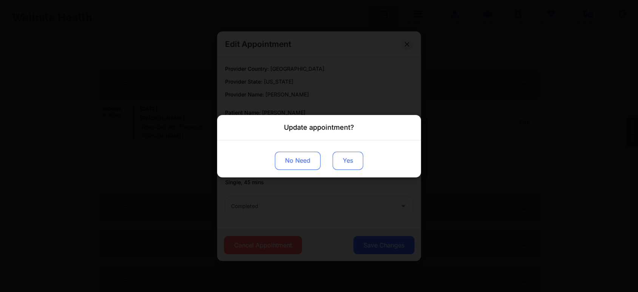
click at [351, 161] on button "Yes" at bounding box center [348, 160] width 31 height 18
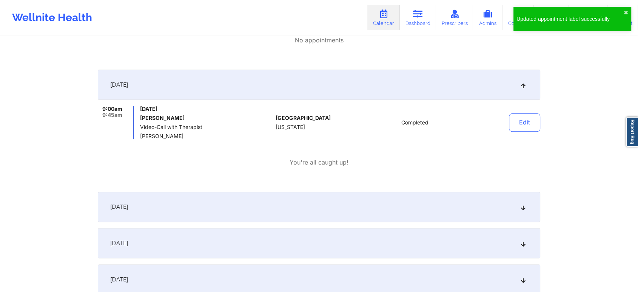
scroll to position [0, 0]
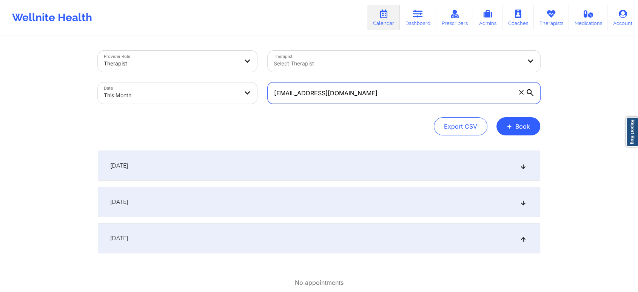
drag, startPoint x: 380, startPoint y: 100, endPoint x: 212, endPoint y: 83, distance: 169.8
click at [212, 83] on div "Provider Role Therapist Therapist Select Therapist Date This Month [EMAIL_ADDRE…" at bounding box center [319, 76] width 453 height 63
paste input "xdestinyksx"
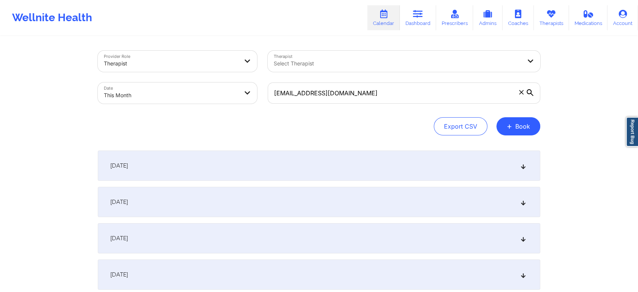
click at [373, 267] on div "[DATE]" at bounding box center [319, 274] width 443 height 30
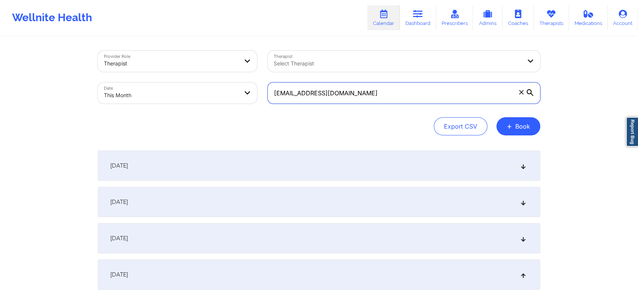
drag, startPoint x: 368, startPoint y: 94, endPoint x: 239, endPoint y: 88, distance: 128.9
click at [239, 88] on div "Provider Role Therapist Therapist Select Therapist Date This Month [EMAIL_ADDRE…" at bounding box center [319, 76] width 453 height 63
paste input "[EMAIL_ADDRESS][DOMAIN_NAME]"
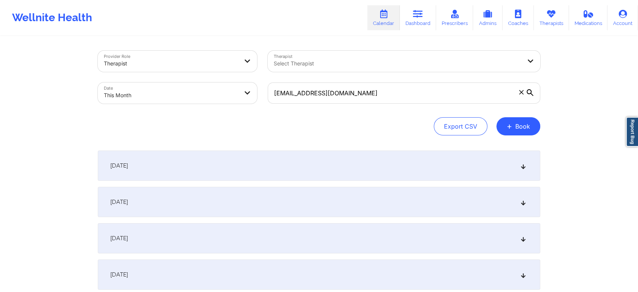
click at [351, 268] on div "[DATE]" at bounding box center [319, 274] width 443 height 30
drag, startPoint x: 629, startPoint y: 55, endPoint x: 644, endPoint y: 38, distance: 23.3
click at [638, 38] on html "Wellnite Health Calendar Dashboard Prescribers Admins Coaches Therapists Medica…" at bounding box center [319, 146] width 638 height 292
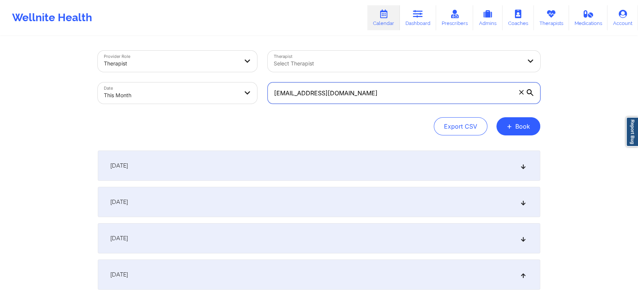
drag, startPoint x: 380, startPoint y: 95, endPoint x: 203, endPoint y: 85, distance: 177.5
click at [203, 85] on div "Provider Role Therapist Therapist Select Therapist Date This Month [EMAIL_ADDRE…" at bounding box center [319, 76] width 453 height 63
paste input "[EMAIL_ADDRESS][DOMAIN_NAME]"
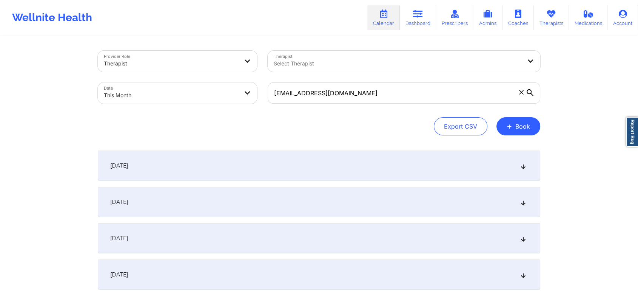
click at [391, 265] on div "[DATE]" at bounding box center [319, 274] width 443 height 30
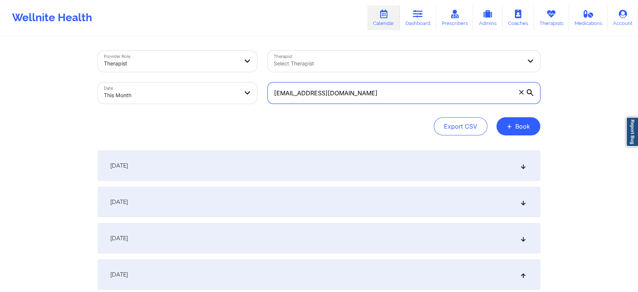
drag, startPoint x: 370, startPoint y: 85, endPoint x: 232, endPoint y: 106, distance: 139.4
click at [232, 106] on div "Provider Role Therapist Therapist Select Therapist Date This Month [EMAIL_ADDRE…" at bounding box center [319, 76] width 453 height 63
paste input "[EMAIL_ADDRESS]"
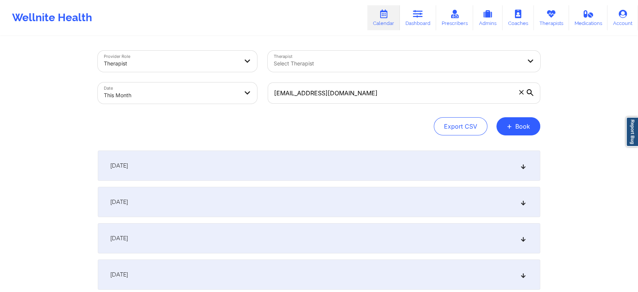
click at [341, 266] on div "[DATE]" at bounding box center [319, 274] width 443 height 30
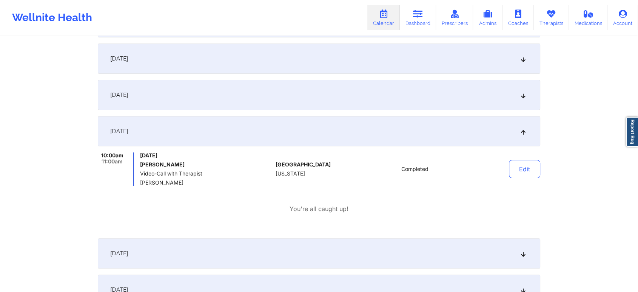
scroll to position [151, 0]
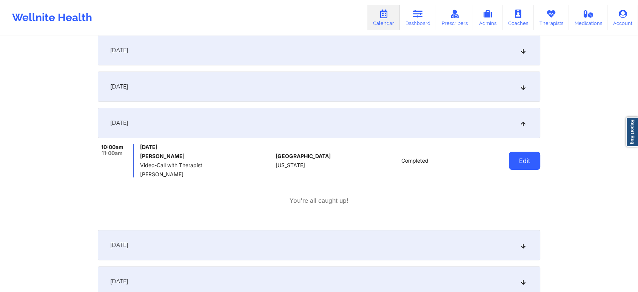
click at [527, 162] on button "Edit" at bounding box center [524, 160] width 31 height 18
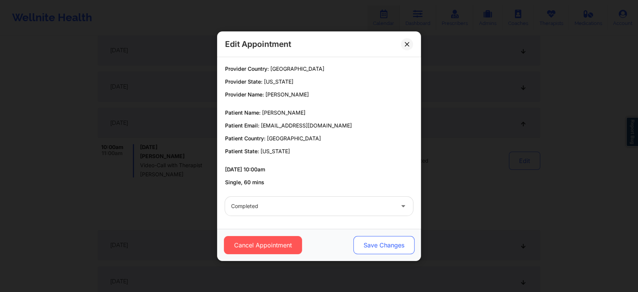
click at [372, 237] on button "Save Changes" at bounding box center [384, 245] width 61 height 18
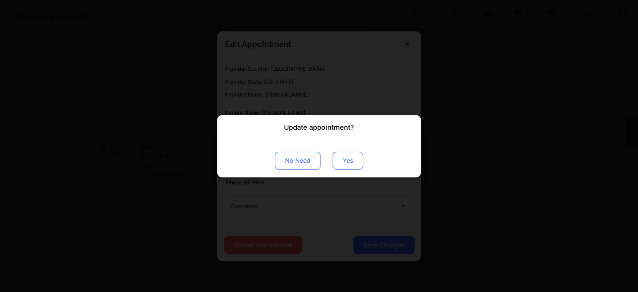
click at [346, 158] on button "Yes" at bounding box center [348, 160] width 31 height 18
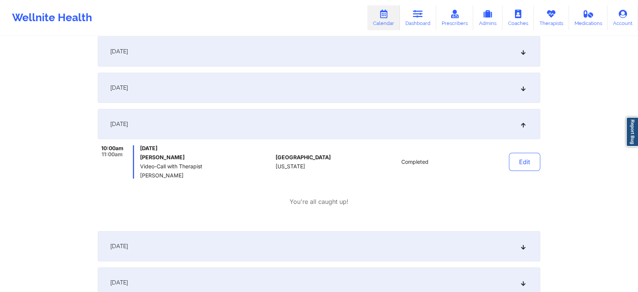
scroll to position [0, 0]
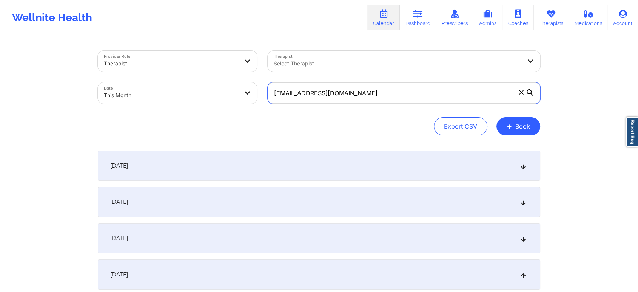
drag, startPoint x: 391, startPoint y: 89, endPoint x: 226, endPoint y: 91, distance: 165.9
click at [226, 91] on div "Provider Role Therapist Therapist Select Therapist Date This Month [EMAIL_ADDRE…" at bounding box center [319, 76] width 453 height 63
paste input "[PERSON_NAME].lagrange"
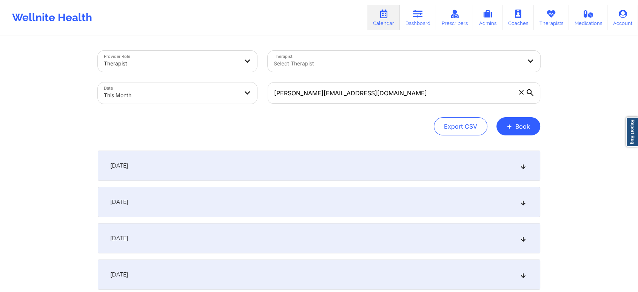
click at [331, 266] on div "[DATE]" at bounding box center [319, 274] width 443 height 30
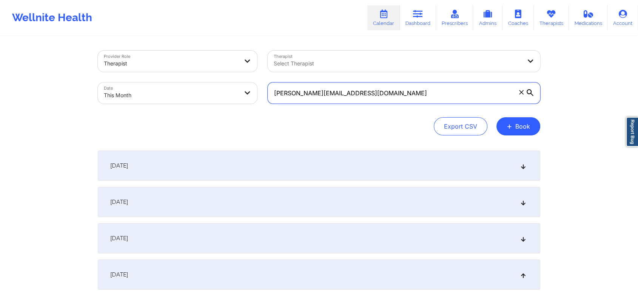
drag, startPoint x: 403, startPoint y: 96, endPoint x: 214, endPoint y: 82, distance: 189.8
click at [214, 82] on div "Provider Role Therapist Therapist Select Therapist Date This Month [PERSON_NAME…" at bounding box center [319, 76] width 453 height 63
paste input "[EMAIL_ADDRESS]"
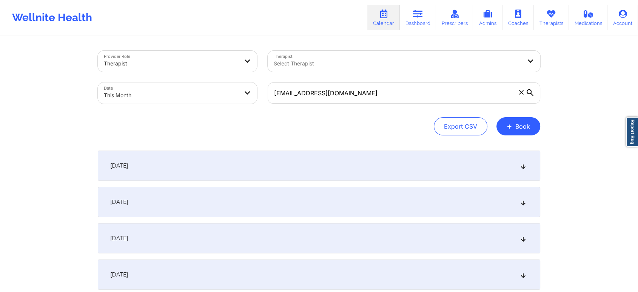
click at [391, 279] on div "[DATE]" at bounding box center [319, 274] width 443 height 30
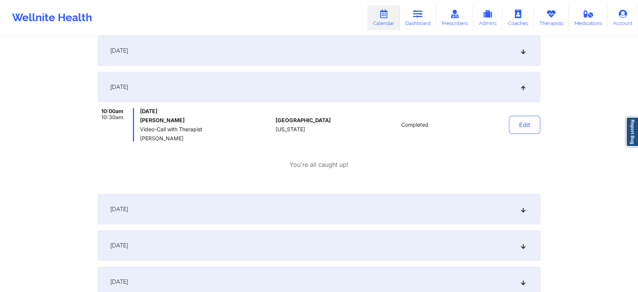
scroll to position [191, 0]
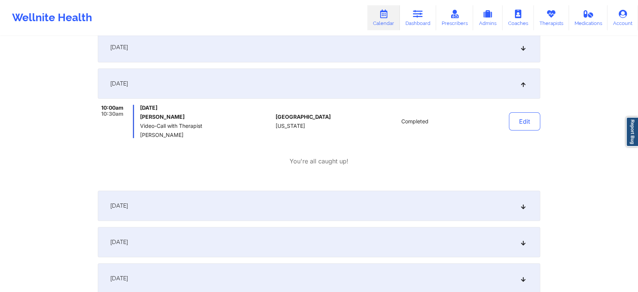
click at [512, 130] on div "Edit" at bounding box center [506, 121] width 70 height 33
click at [525, 124] on button "Edit" at bounding box center [524, 121] width 31 height 18
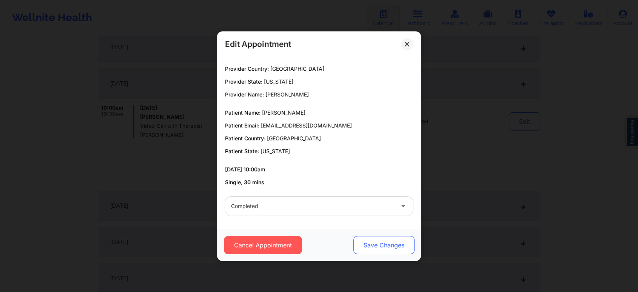
click at [380, 242] on button "Save Changes" at bounding box center [384, 245] width 61 height 18
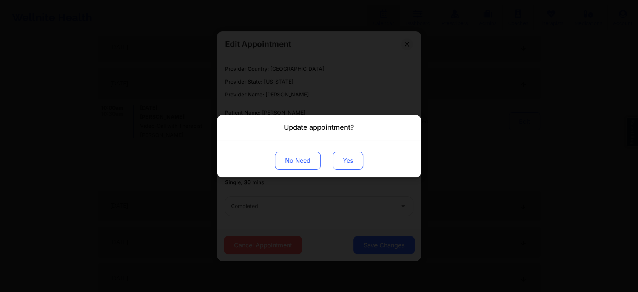
click at [349, 155] on button "Yes" at bounding box center [348, 160] width 31 height 18
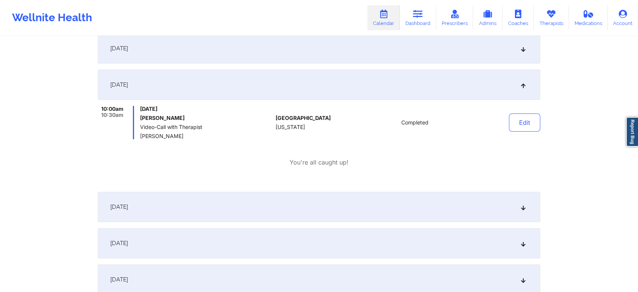
scroll to position [0, 0]
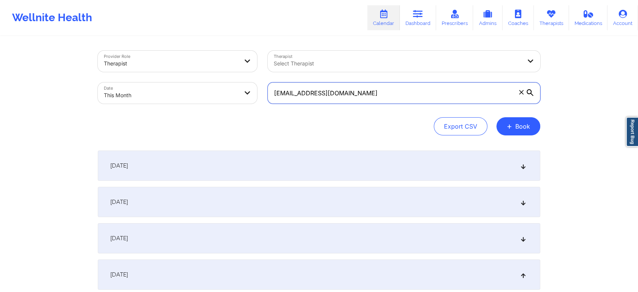
drag, startPoint x: 389, startPoint y: 93, endPoint x: 209, endPoint y: 79, distance: 180.8
click at [209, 79] on div "Provider Role Therapist Therapist Select Therapist Date This Month [EMAIL_ADDRE…" at bounding box center [319, 76] width 453 height 63
paste input "drea70398"
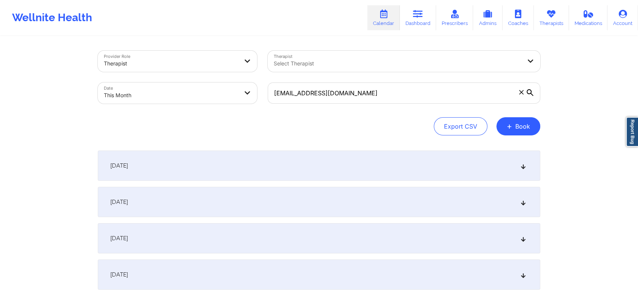
click at [295, 270] on div "[DATE]" at bounding box center [319, 274] width 443 height 30
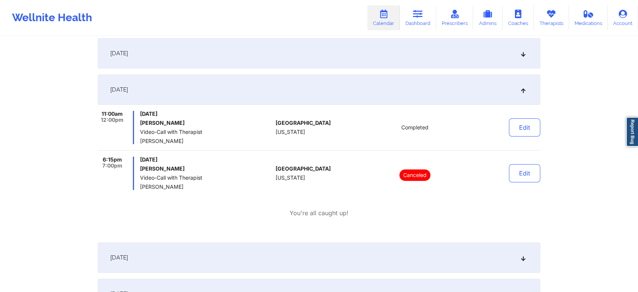
scroll to position [188, 0]
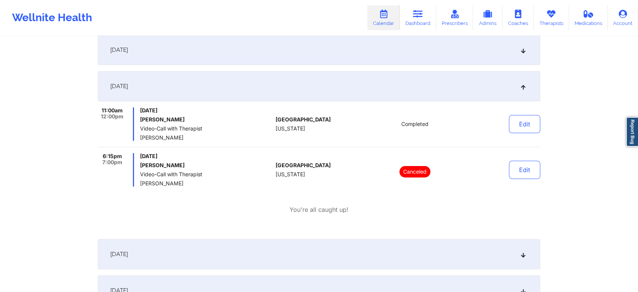
click at [526, 133] on div "Edit" at bounding box center [506, 123] width 70 height 33
click at [518, 141] on div "11:00am 12:00pm [DATE] [PERSON_NAME] Video-Call with Therapist [PERSON_NAME] [G…" at bounding box center [319, 127] width 443 height 40
click at [526, 121] on button "Edit" at bounding box center [524, 124] width 31 height 18
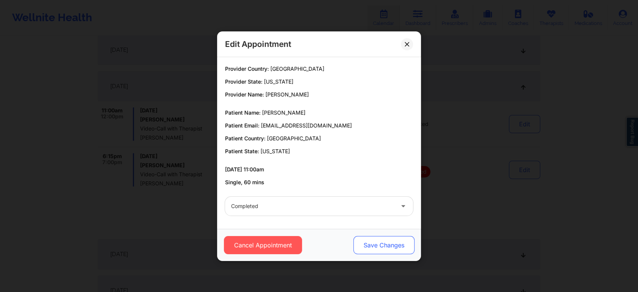
click at [391, 241] on button "Save Changes" at bounding box center [384, 245] width 61 height 18
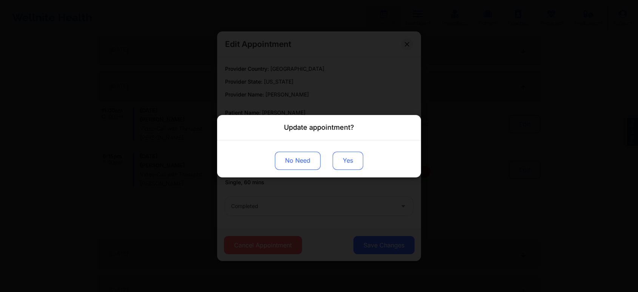
drag, startPoint x: 343, startPoint y: 148, endPoint x: 344, endPoint y: 157, distance: 8.7
click at [344, 157] on div "No Need Yes" at bounding box center [319, 158] width 204 height 37
click at [344, 157] on button "Yes" at bounding box center [348, 160] width 31 height 18
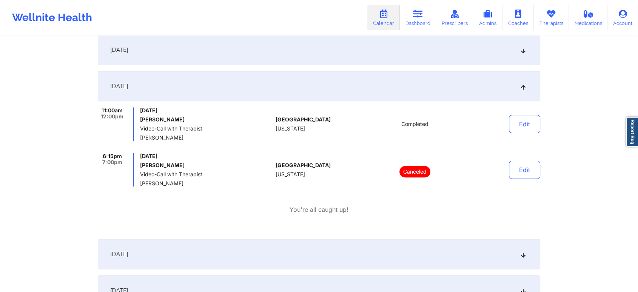
scroll to position [0, 0]
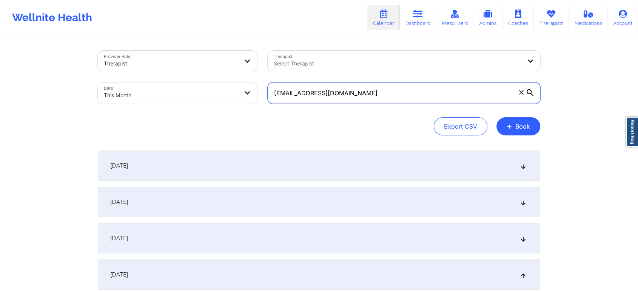
drag, startPoint x: 369, startPoint y: 88, endPoint x: 224, endPoint y: 81, distance: 145.2
click at [224, 81] on div "Provider Role Therapist Therapist Select Therapist Date This Month [EMAIL_ADDRE…" at bounding box center [319, 76] width 453 height 63
paste input "pari.[PERSON_NAME]"
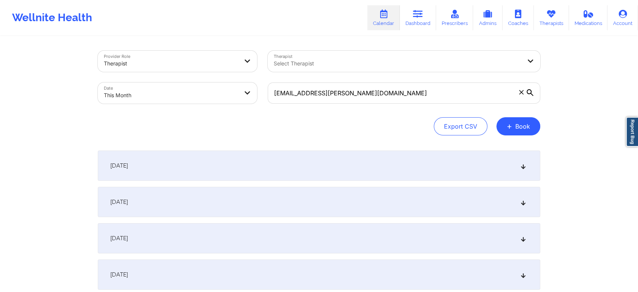
click at [327, 274] on div "[DATE]" at bounding box center [319, 274] width 443 height 30
drag, startPoint x: 632, startPoint y: 49, endPoint x: 644, endPoint y: 34, distance: 20.2
click at [638, 34] on html "Wellnite Health Calendar Dashboard Prescribers Admins Coaches Therapists Medica…" at bounding box center [319, 146] width 638 height 292
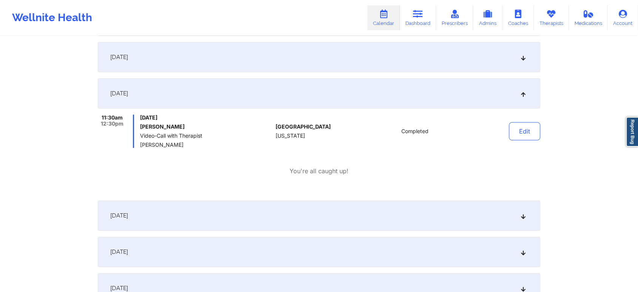
scroll to position [184, 0]
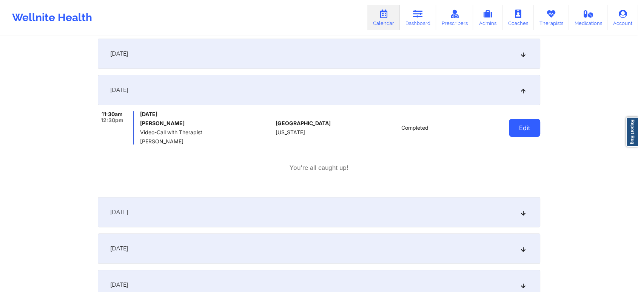
click at [536, 127] on button "Edit" at bounding box center [524, 128] width 31 height 18
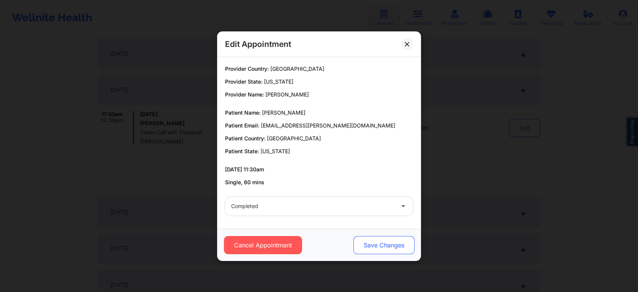
click at [379, 248] on button "Save Changes" at bounding box center [384, 245] width 61 height 18
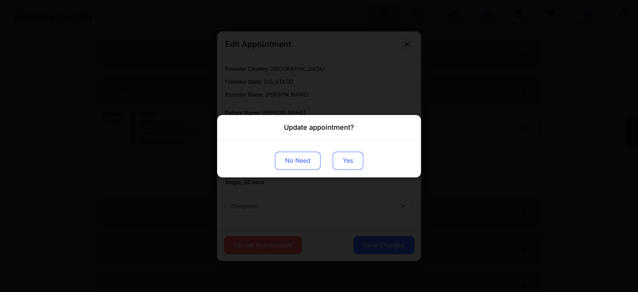
click at [355, 160] on button "Yes" at bounding box center [348, 160] width 31 height 18
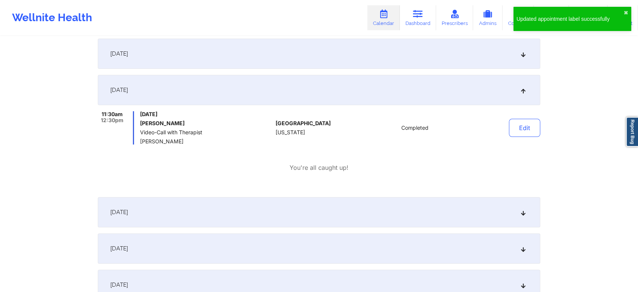
scroll to position [0, 0]
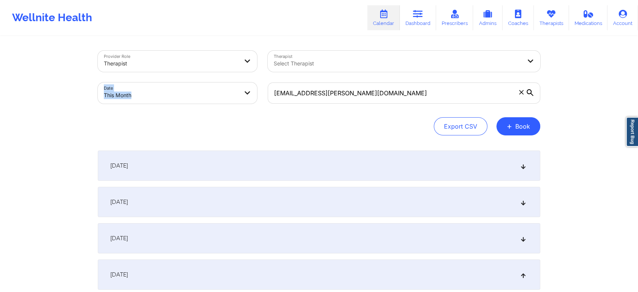
drag, startPoint x: 373, startPoint y: 104, endPoint x: 374, endPoint y: 78, distance: 25.4
click at [374, 78] on div "[EMAIL_ADDRESS][PERSON_NAME][DOMAIN_NAME]" at bounding box center [404, 93] width 283 height 32
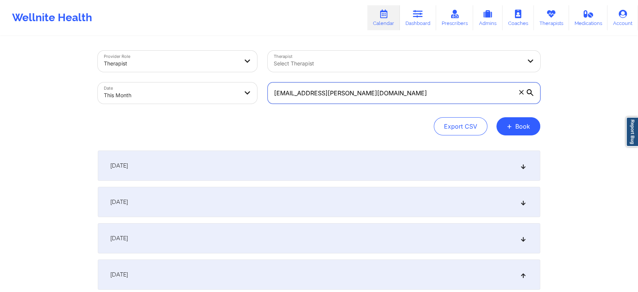
click at [382, 93] on input "[EMAIL_ADDRESS][PERSON_NAME][DOMAIN_NAME]" at bounding box center [404, 92] width 273 height 21
drag, startPoint x: 382, startPoint y: 93, endPoint x: 251, endPoint y: 106, distance: 131.4
click at [251, 106] on div "Provider Role Therapist Therapist Select Therapist Date This Month [EMAIL_ADDRE…" at bounding box center [319, 76] width 453 height 63
paste input "rianna.moustapha"
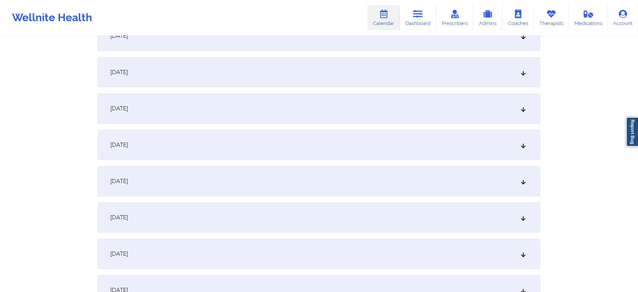
scroll to position [144, 0]
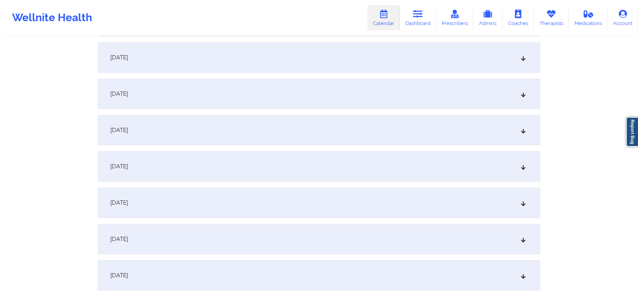
type input "[EMAIL_ADDRESS][DOMAIN_NAME]"
click at [426, 131] on div "[DATE]" at bounding box center [319, 130] width 443 height 30
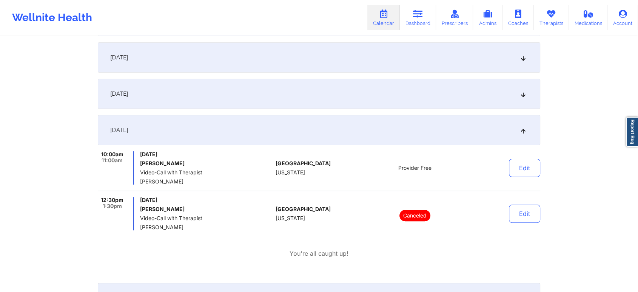
click at [354, 62] on div "[DATE]" at bounding box center [319, 57] width 443 height 30
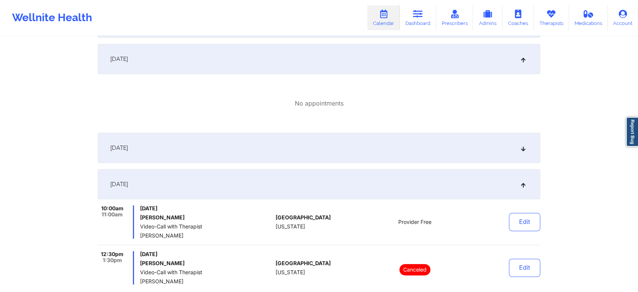
scroll to position [88, 0]
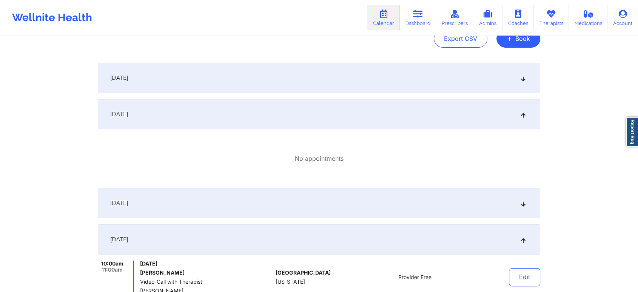
click at [430, 88] on div "[DATE]" at bounding box center [319, 78] width 443 height 30
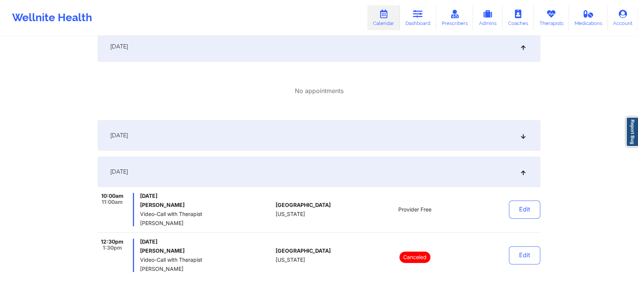
scroll to position [210, 0]
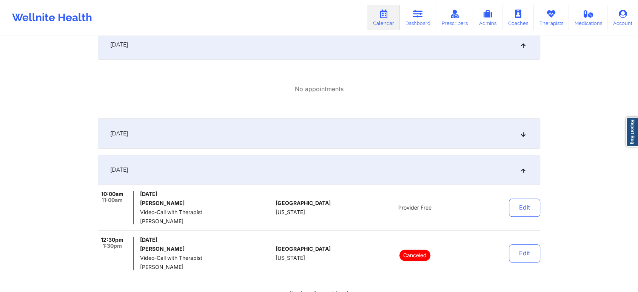
click at [430, 129] on div "[DATE]" at bounding box center [319, 133] width 443 height 30
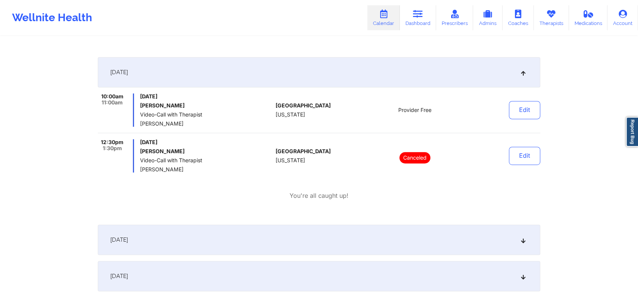
scroll to position [0, 0]
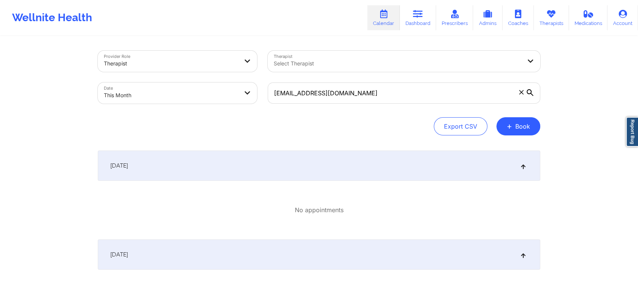
select select "2025-9"
select select "2025-10"
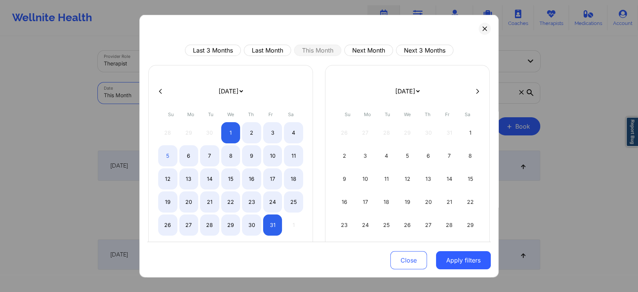
click at [229, 93] on body "Wellnite Health Calendar Dashboard Prescribers Admins Coaches Therapists Medica…" at bounding box center [319, 146] width 638 height 292
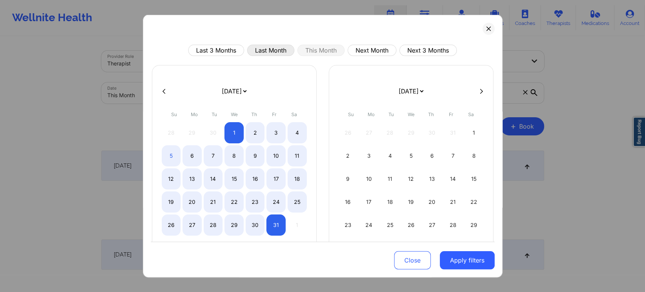
click at [265, 46] on button "Last Month" at bounding box center [270, 50] width 47 height 11
select select "2025-8"
select select "2025-9"
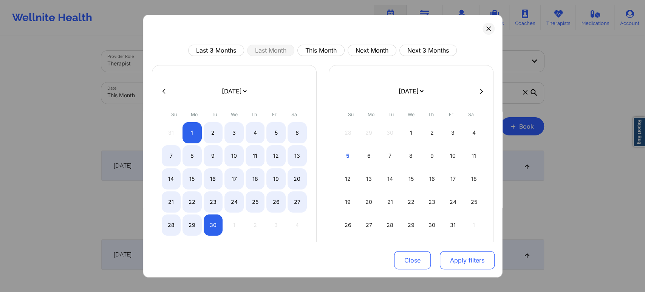
click at [453, 266] on button "Apply filters" at bounding box center [467, 260] width 55 height 18
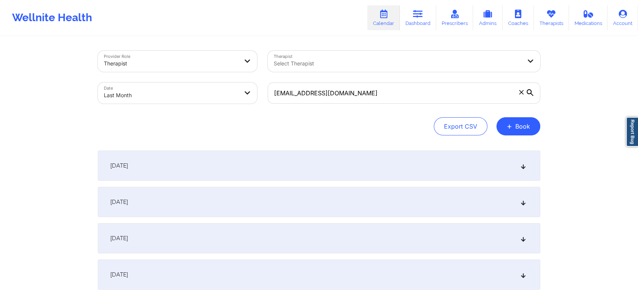
scroll to position [1002, 0]
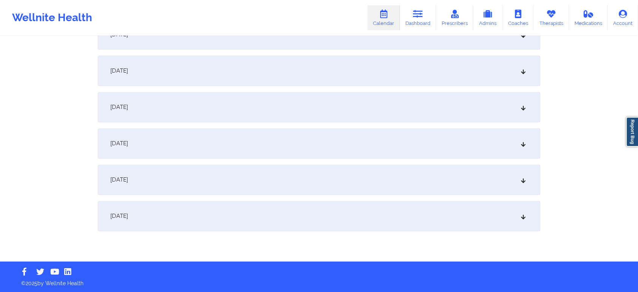
click at [317, 230] on div "[DATE]" at bounding box center [319, 216] width 443 height 30
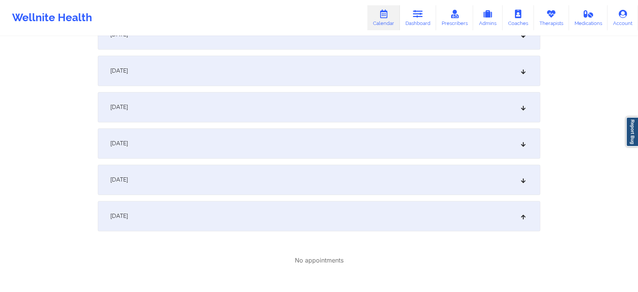
click at [300, 187] on div "[DATE]" at bounding box center [319, 179] width 443 height 30
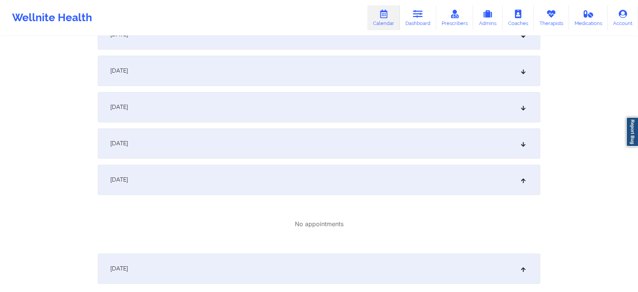
drag, startPoint x: 305, startPoint y: 141, endPoint x: 354, endPoint y: 112, distance: 57.1
click at [328, 141] on div "[DATE]" at bounding box center [319, 143] width 443 height 30
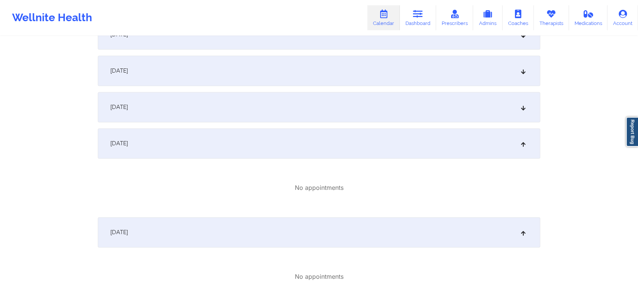
click at [484, 96] on div "[DATE]" at bounding box center [319, 107] width 443 height 30
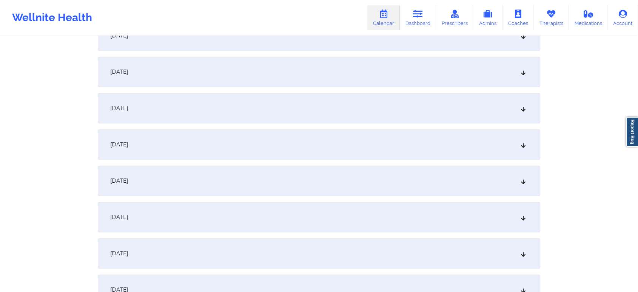
scroll to position [0, 0]
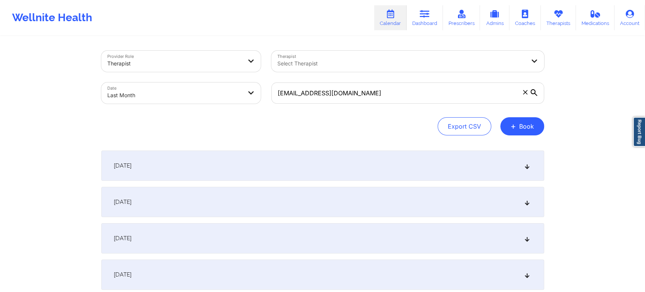
select select "2025-8"
select select "2025-9"
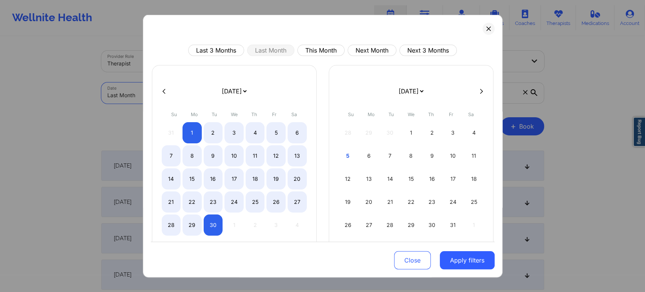
click at [206, 82] on body "Wellnite Health Calendar Dashboard Prescribers Admins Coaches Therapists Medica…" at bounding box center [322, 146] width 645 height 292
click at [319, 48] on button "This Month" at bounding box center [320, 50] width 47 height 11
select select "2025-9"
select select "2025-10"
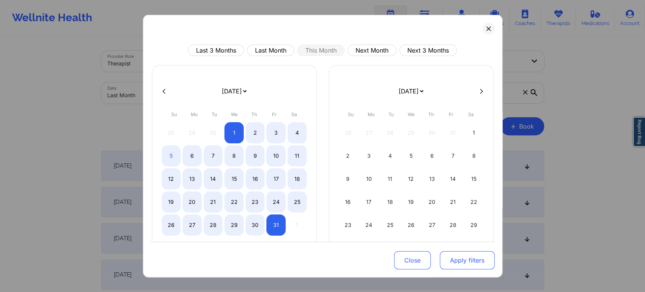
click at [462, 266] on button "Apply filters" at bounding box center [467, 260] width 55 height 18
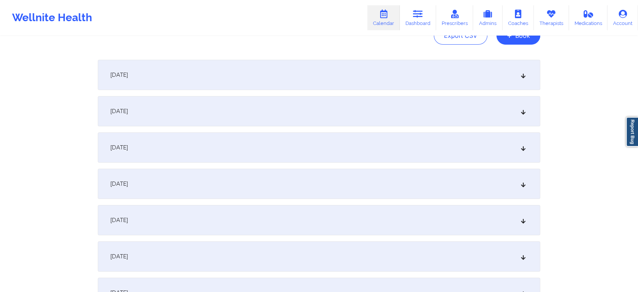
scroll to position [97, 0]
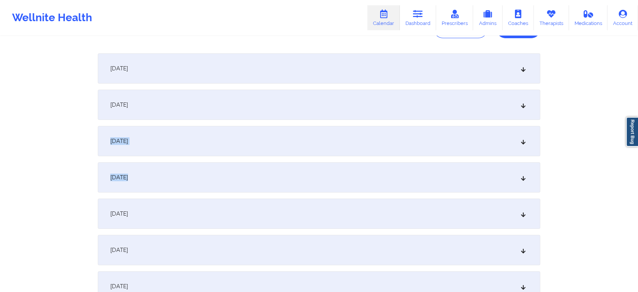
drag, startPoint x: 402, startPoint y: 165, endPoint x: 612, endPoint y: 85, distance: 225.2
click at [471, 181] on div "[DATE]" at bounding box center [319, 177] width 443 height 30
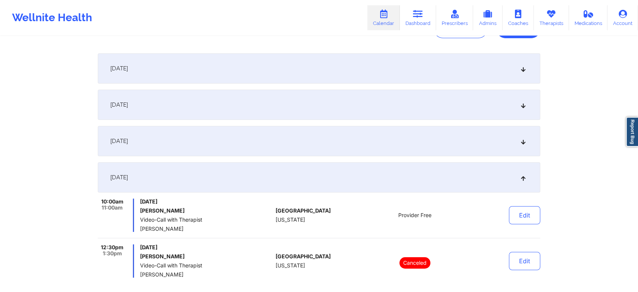
scroll to position [176, 0]
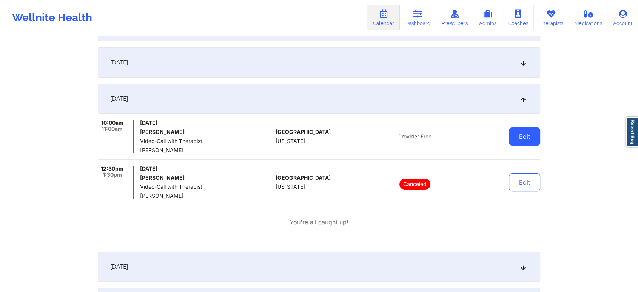
click at [531, 128] on button "Edit" at bounding box center [524, 136] width 31 height 18
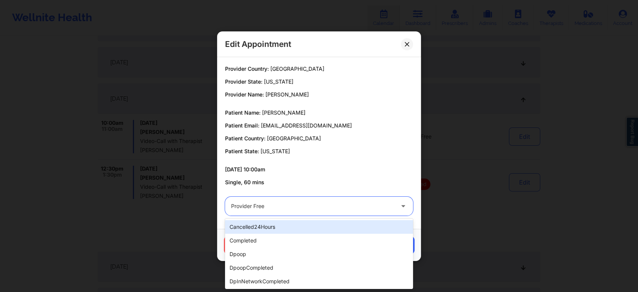
click at [317, 207] on div at bounding box center [312, 205] width 163 height 9
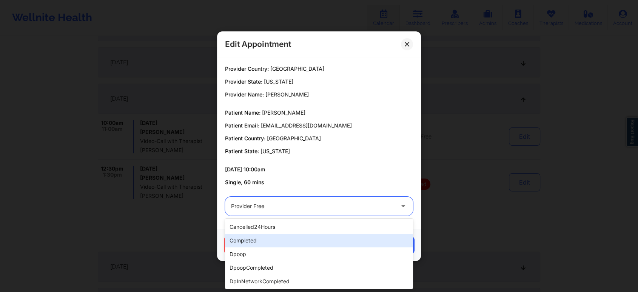
click at [273, 233] on div "completed" at bounding box center [319, 240] width 188 height 14
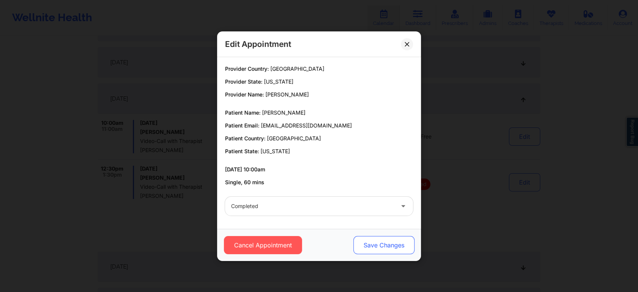
click at [389, 249] on button "Save Changes" at bounding box center [384, 245] width 61 height 18
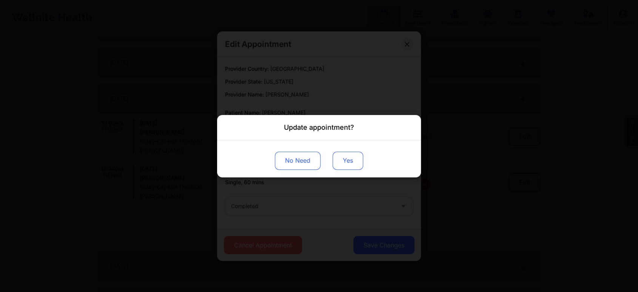
click at [351, 161] on button "Yes" at bounding box center [348, 160] width 31 height 18
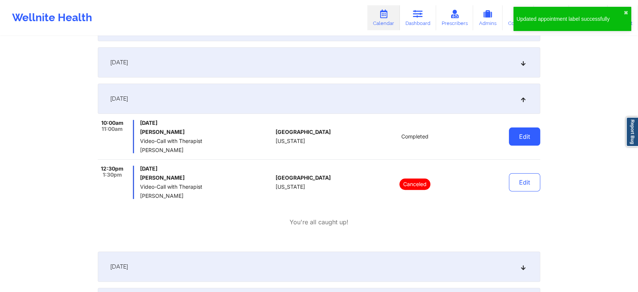
drag, startPoint x: 499, startPoint y: 128, endPoint x: 529, endPoint y: 133, distance: 29.6
click at [529, 133] on div "Edit" at bounding box center [506, 136] width 70 height 33
click at [529, 133] on button "Edit" at bounding box center [524, 136] width 31 height 18
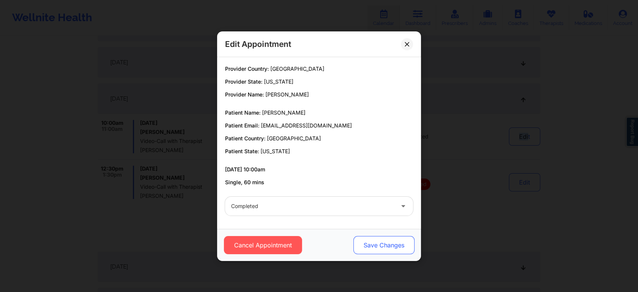
click at [383, 239] on button "Save Changes" at bounding box center [384, 245] width 61 height 18
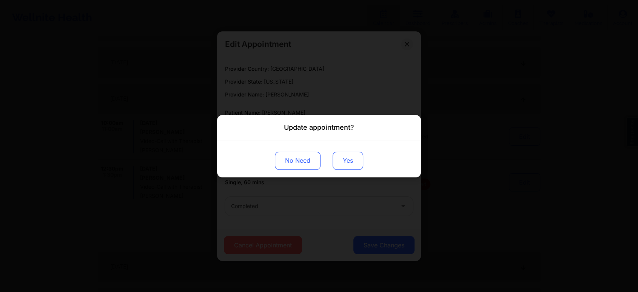
click at [351, 158] on button "Yes" at bounding box center [348, 160] width 31 height 18
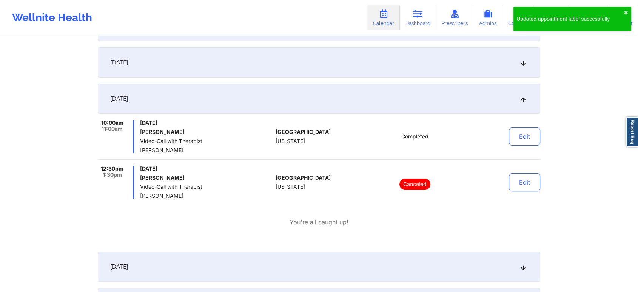
scroll to position [0, 0]
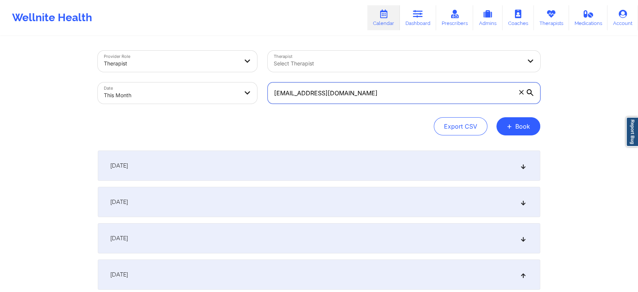
drag, startPoint x: 404, startPoint y: 98, endPoint x: 216, endPoint y: 66, distance: 190.6
click at [216, 66] on div "Provider Role Therapist Therapist Select Therapist Date This Month [EMAIL_ADDRE…" at bounding box center [319, 76] width 453 height 63
paste input "aaronclazar"
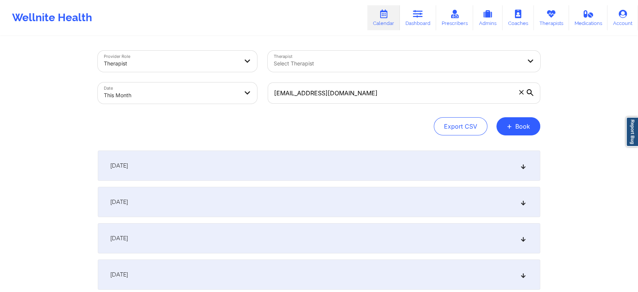
click at [216, 271] on div "[DATE]" at bounding box center [319, 274] width 443 height 30
click at [485, 276] on div "[DATE]" at bounding box center [319, 274] width 443 height 30
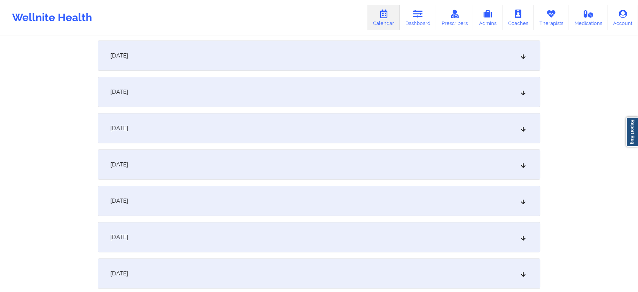
scroll to position [143, 0]
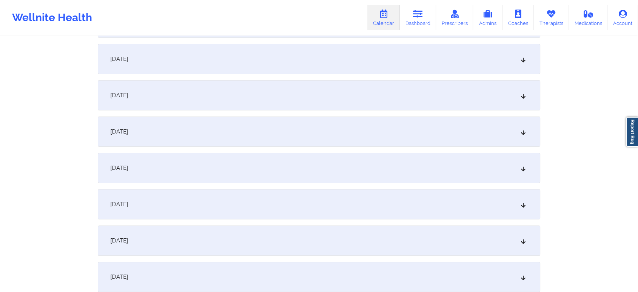
click at [383, 145] on div "[DATE]" at bounding box center [319, 131] width 443 height 30
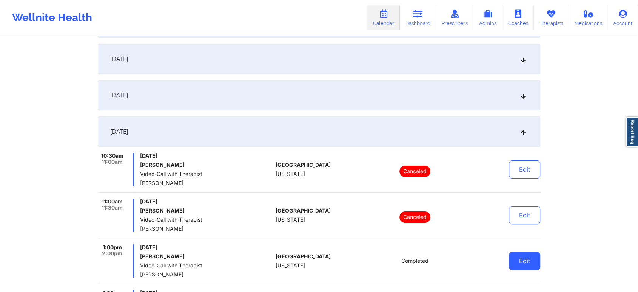
click at [511, 263] on button "Edit" at bounding box center [524, 261] width 31 height 18
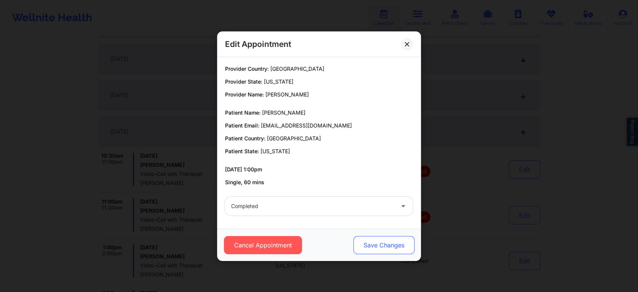
drag, startPoint x: 373, startPoint y: 235, endPoint x: 371, endPoint y: 250, distance: 15.3
click at [371, 250] on div "Cancel Appointment Save Changes" at bounding box center [319, 245] width 204 height 32
click at [371, 250] on button "Save Changes" at bounding box center [384, 245] width 61 height 18
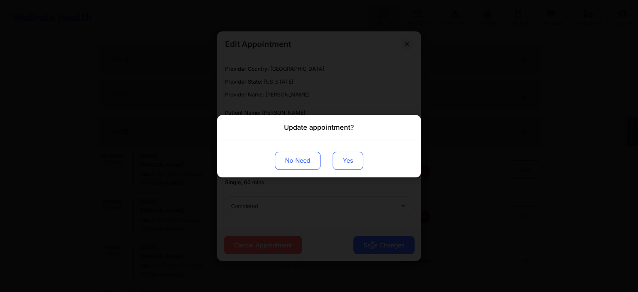
click at [360, 152] on button "Yes" at bounding box center [348, 160] width 31 height 18
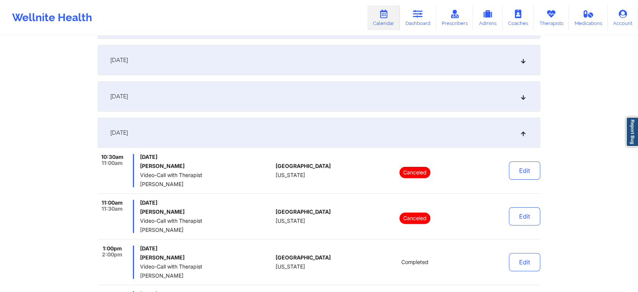
scroll to position [0, 0]
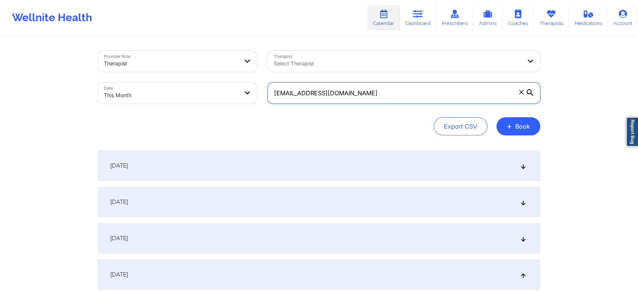
drag, startPoint x: 366, startPoint y: 96, endPoint x: 170, endPoint y: 64, distance: 198.6
click at [170, 64] on div "Provider Role Therapist Therapist Select Therapist Date This Month [EMAIL_ADDRE…" at bounding box center [319, 76] width 453 height 63
paste input "lizzabumblebee@ao"
type input "[EMAIL_ADDRESS][DOMAIN_NAME]"
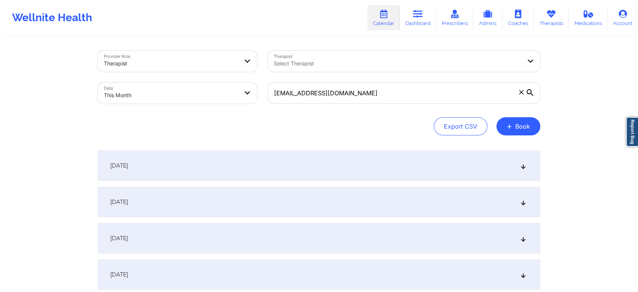
click at [294, 276] on div "[DATE]" at bounding box center [319, 274] width 443 height 30
click at [327, 164] on div "[DATE]" at bounding box center [319, 165] width 443 height 30
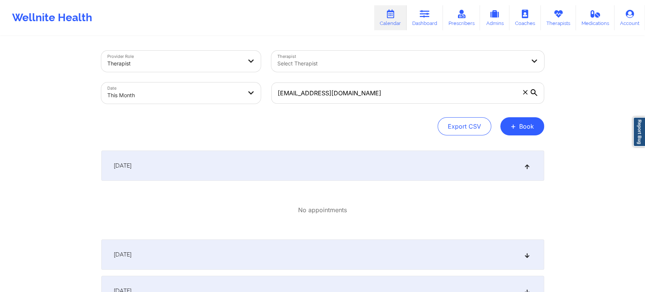
select select "2025-9"
select select "2025-10"
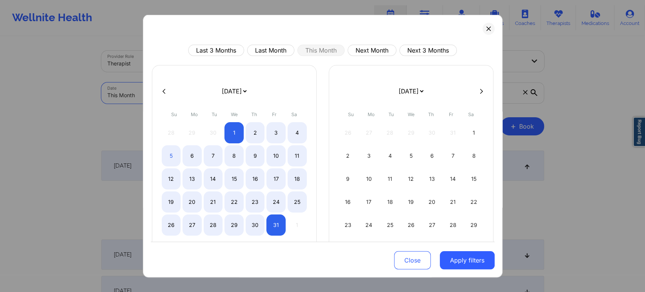
click at [122, 83] on body "Wellnite Health Calendar Dashboard Prescribers Admins Coaches Therapists Medica…" at bounding box center [322, 146] width 645 height 292
click at [263, 54] on button "Last Month" at bounding box center [270, 50] width 47 height 11
select select "2025-8"
select select "2025-9"
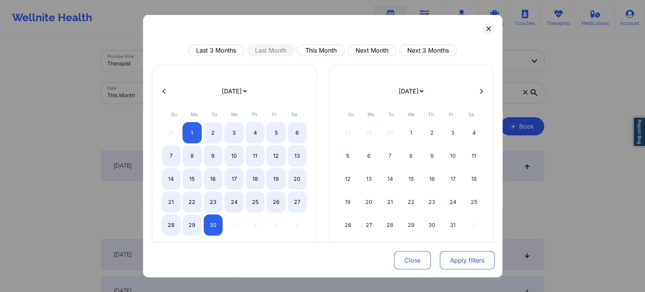
click at [451, 262] on button "Apply filters" at bounding box center [467, 260] width 55 height 18
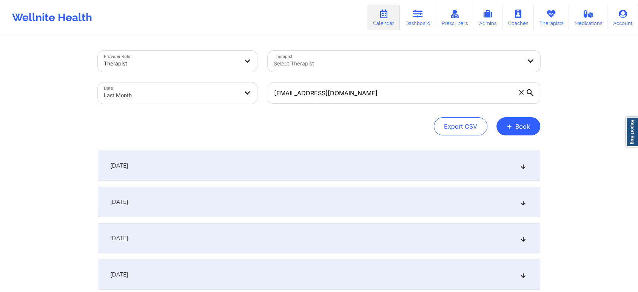
scroll to position [1002, 0]
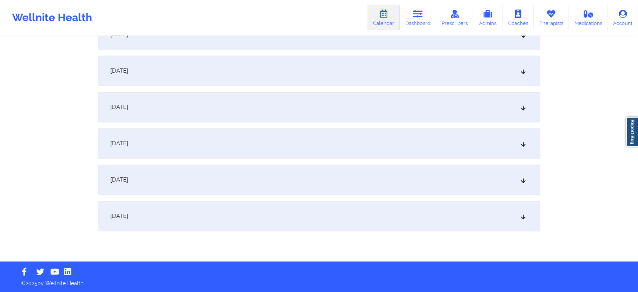
drag, startPoint x: 242, startPoint y: 207, endPoint x: 278, endPoint y: 154, distance: 64.1
click at [274, 169] on div "[DATE]" at bounding box center [319, 179] width 443 height 30
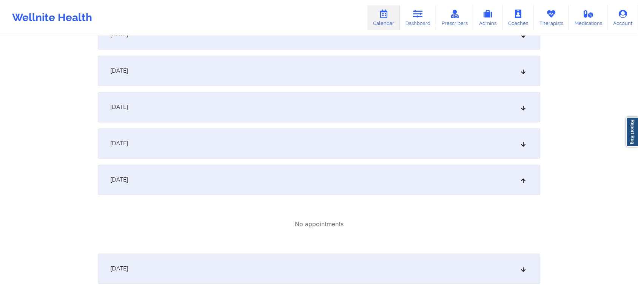
click at [223, 131] on div "[DATE]" at bounding box center [319, 143] width 443 height 30
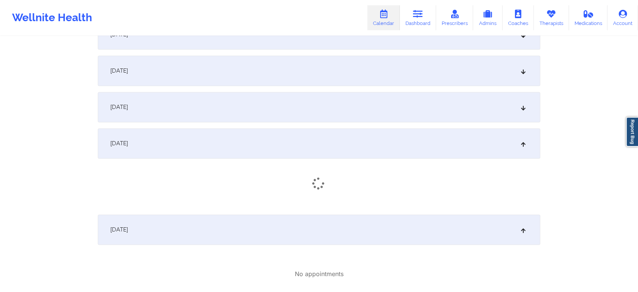
click at [269, 97] on div "[DATE]" at bounding box center [319, 107] width 443 height 30
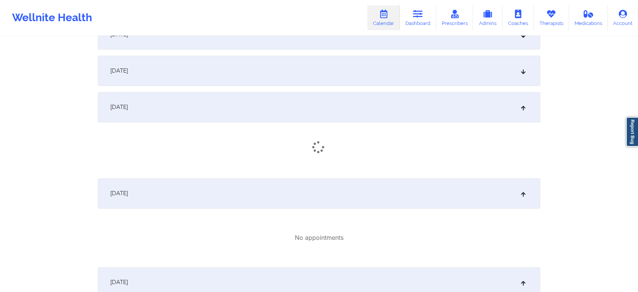
click at [269, 97] on div "[DATE]" at bounding box center [319, 107] width 443 height 30
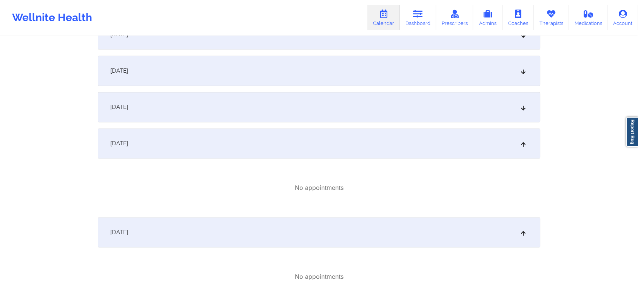
click at [320, 72] on div "[DATE]" at bounding box center [319, 71] width 443 height 30
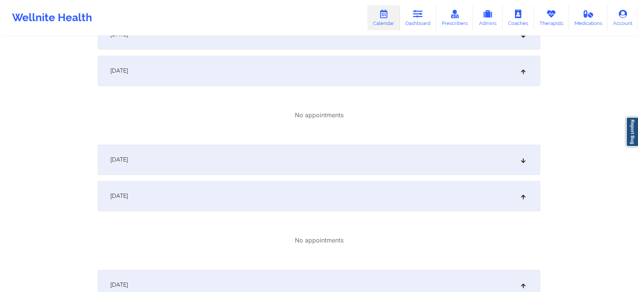
click at [326, 153] on div "[DATE]" at bounding box center [319, 159] width 443 height 30
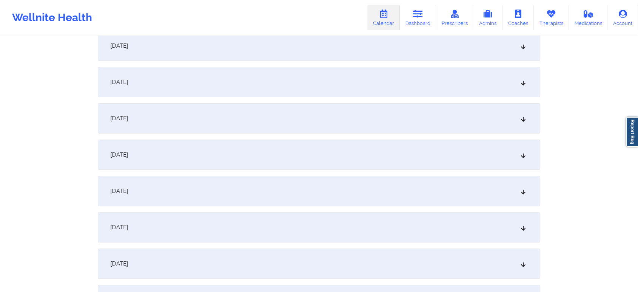
scroll to position [0, 0]
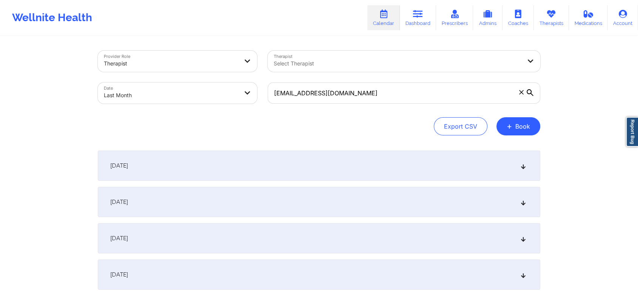
select select "2025-8"
select select "2025-9"
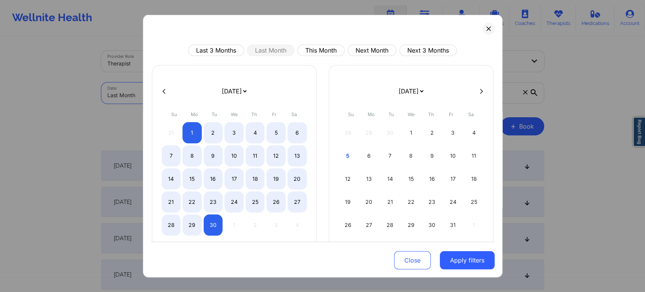
click at [189, 96] on body "Wellnite Health Calendar Dashboard Prescribers Admins Coaches Therapists Medica…" at bounding box center [322, 146] width 645 height 292
click at [324, 52] on button "This Month" at bounding box center [320, 50] width 47 height 11
select select "2025-9"
select select "2025-10"
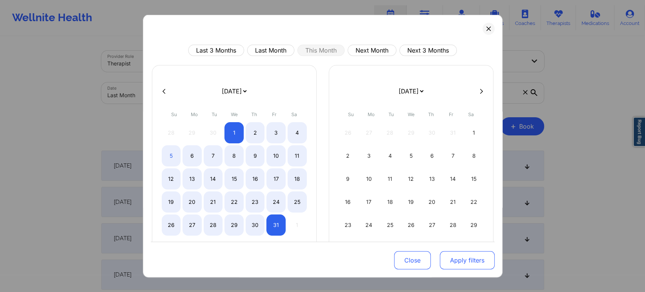
click at [451, 269] on button "Apply filters" at bounding box center [467, 260] width 55 height 18
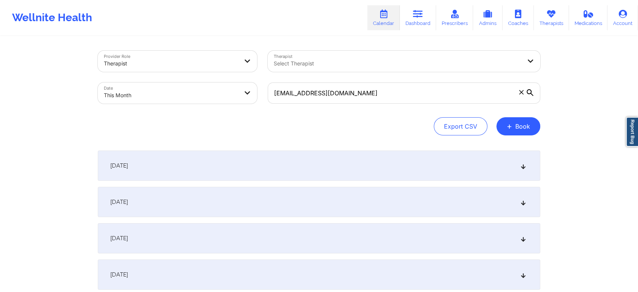
click at [232, 266] on div "[DATE]" at bounding box center [319, 274] width 443 height 30
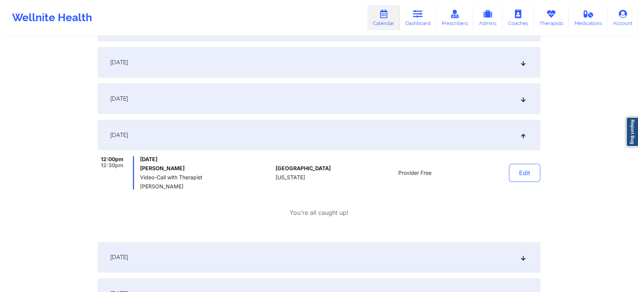
scroll to position [153, 0]
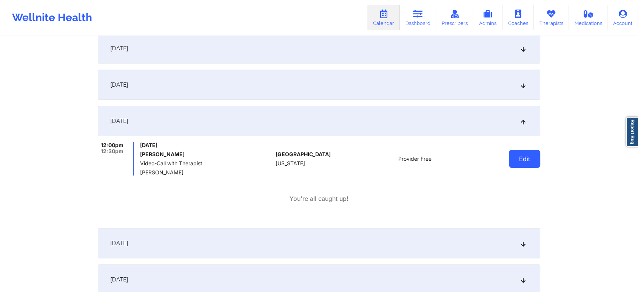
click at [533, 161] on button "Edit" at bounding box center [524, 159] width 31 height 18
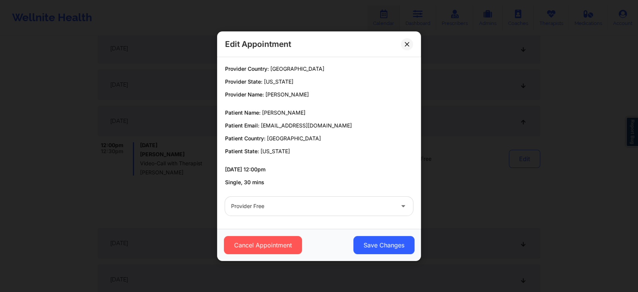
click at [277, 204] on div at bounding box center [312, 205] width 163 height 9
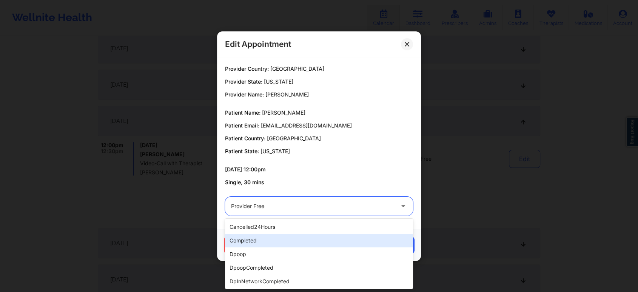
click at [262, 239] on div "completed" at bounding box center [319, 240] width 188 height 14
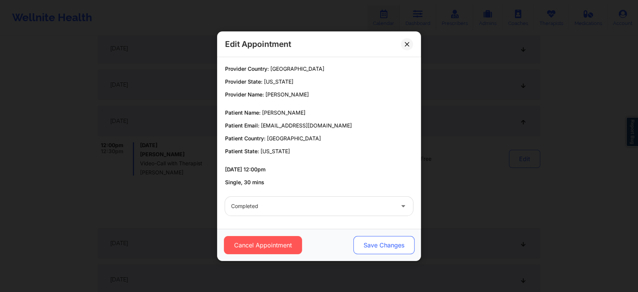
drag, startPoint x: 350, startPoint y: 260, endPoint x: 372, endPoint y: 242, distance: 27.7
click at [372, 242] on div "Cancel Appointment Save Changes" at bounding box center [319, 245] width 204 height 32
click at [372, 242] on button "Save Changes" at bounding box center [384, 245] width 61 height 18
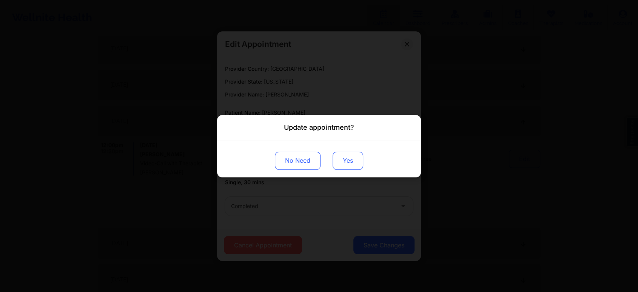
click at [346, 165] on button "Yes" at bounding box center [348, 160] width 31 height 18
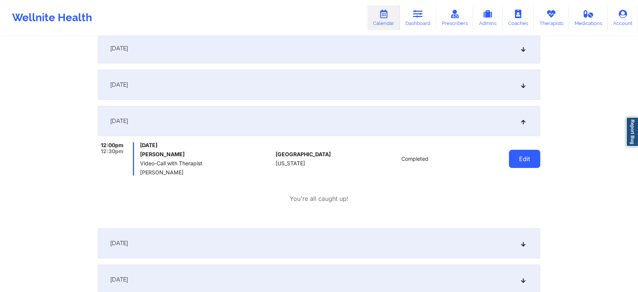
click at [536, 151] on button "Edit" at bounding box center [524, 159] width 31 height 18
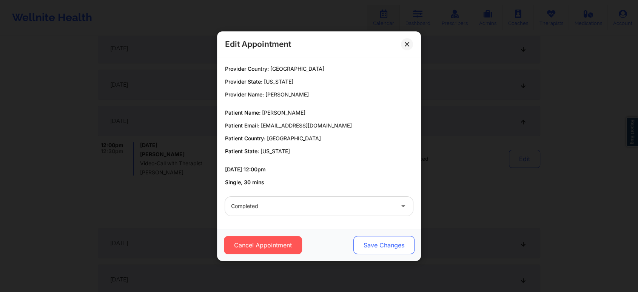
click at [378, 237] on button "Save Changes" at bounding box center [384, 245] width 61 height 18
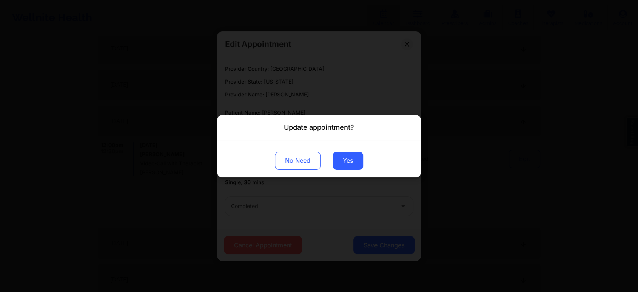
click at [340, 150] on div "No Need Yes" at bounding box center [319, 158] width 204 height 37
click at [337, 162] on button "Yes" at bounding box center [348, 160] width 31 height 18
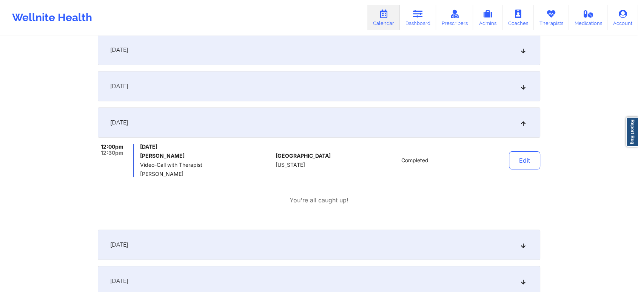
scroll to position [0, 0]
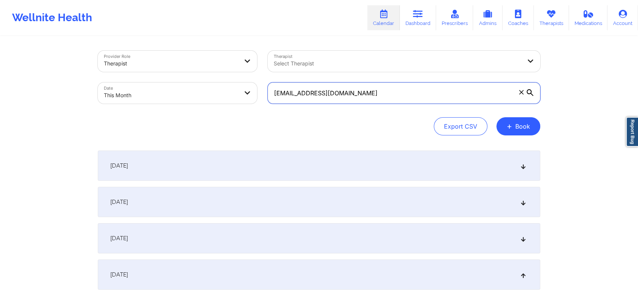
drag, startPoint x: 401, startPoint y: 95, endPoint x: 207, endPoint y: 96, distance: 193.8
click at [207, 96] on div "Provider Role Therapist Therapist Select Therapist Date This Month [EMAIL_ADDRE…" at bounding box center [319, 76] width 453 height 63
paste input "cedricka1183@gmai"
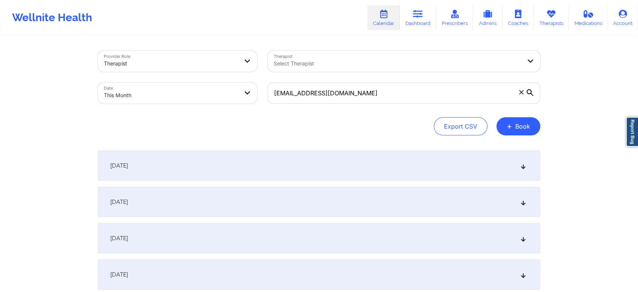
click at [128, 272] on span "[DATE]" at bounding box center [119, 275] width 18 height 8
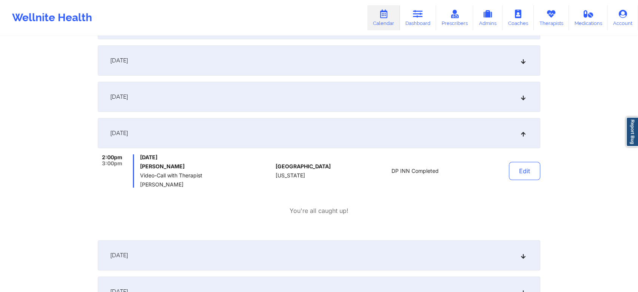
scroll to position [169, 0]
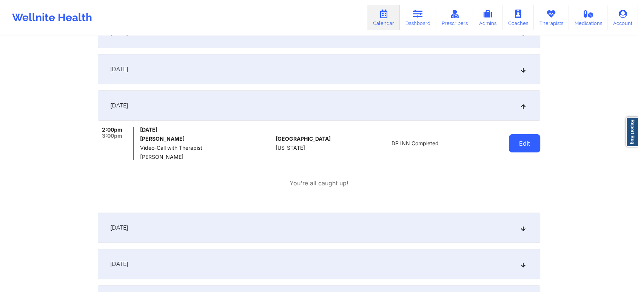
click at [524, 145] on button "Edit" at bounding box center [524, 143] width 31 height 18
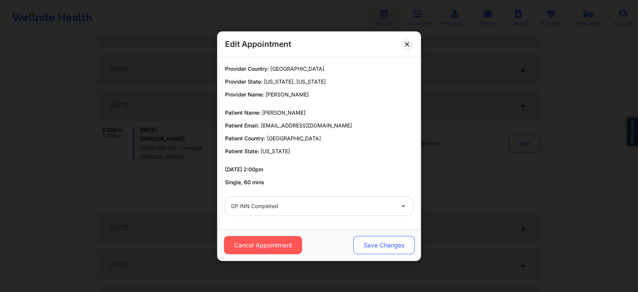
click at [393, 249] on button "Save Changes" at bounding box center [384, 245] width 61 height 18
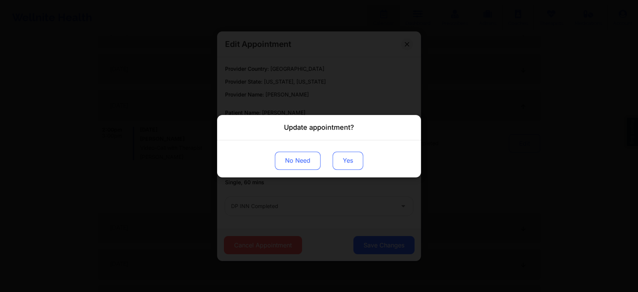
click at [349, 153] on button "Yes" at bounding box center [348, 160] width 31 height 18
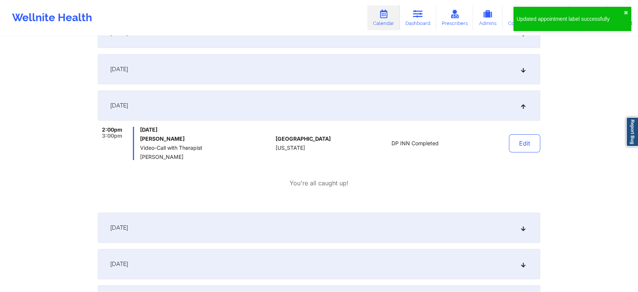
scroll to position [0, 0]
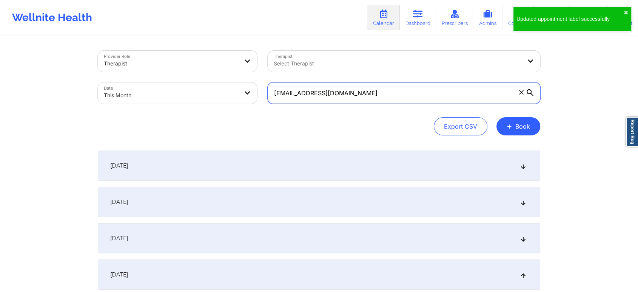
drag, startPoint x: 414, startPoint y: 96, endPoint x: 227, endPoint y: 94, distance: 187.4
click at [227, 94] on div "Provider Role Therapist Therapist Select Therapist Date This Month [EMAIL_ADDRE…" at bounding box center [319, 76] width 453 height 63
paste input "soiussophie"
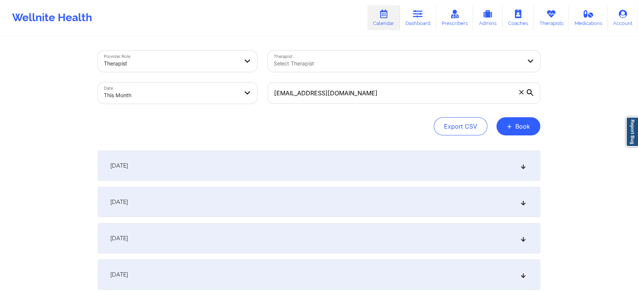
click at [240, 269] on div "[DATE]" at bounding box center [319, 274] width 443 height 30
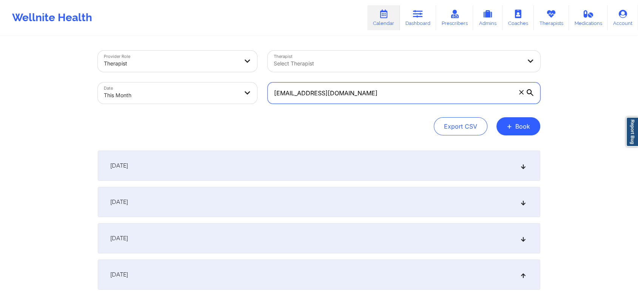
drag, startPoint x: 384, startPoint y: 96, endPoint x: 183, endPoint y: 80, distance: 202.0
click at [183, 80] on div "Provider Role Therapist Therapist Select Therapist Date This Month [EMAIL_ADDRE…" at bounding box center [319, 76] width 453 height 63
paste input "lindsayjess123"
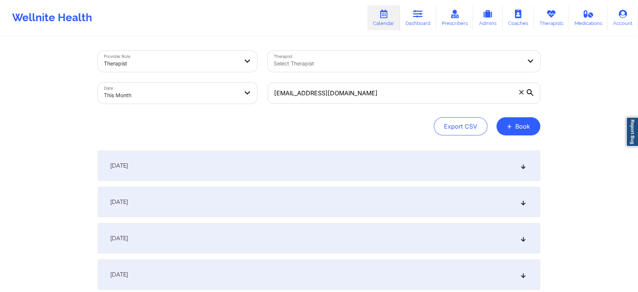
click at [264, 263] on div "[DATE]" at bounding box center [319, 274] width 443 height 30
click at [395, 268] on div "[DATE]" at bounding box center [319, 274] width 443 height 30
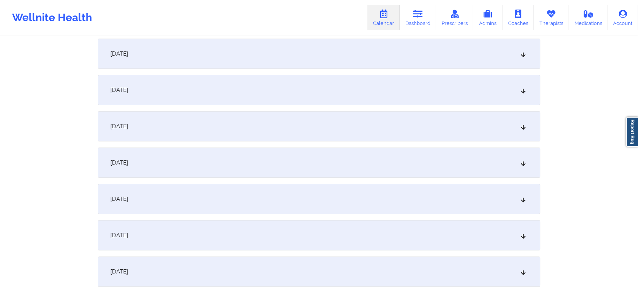
click at [397, 158] on div "[DATE]" at bounding box center [319, 162] width 443 height 30
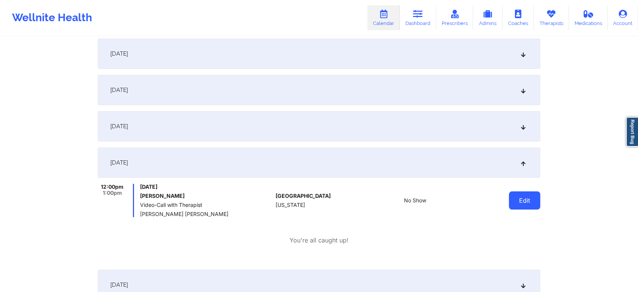
click at [523, 198] on button "Edit" at bounding box center [524, 200] width 31 height 18
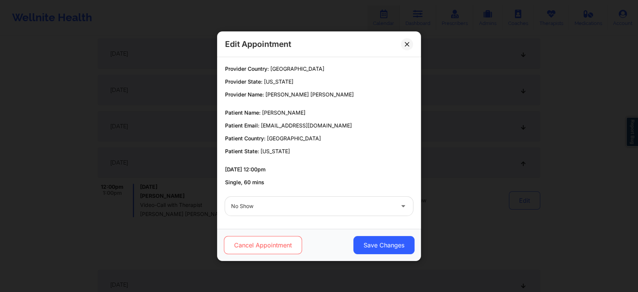
click at [275, 243] on button "Cancel Appointment" at bounding box center [263, 245] width 78 height 18
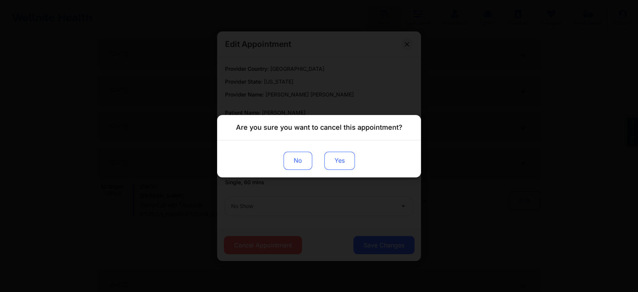
click at [328, 156] on button "Yes" at bounding box center [340, 160] width 31 height 18
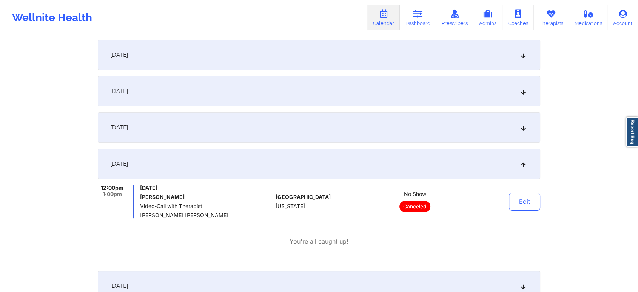
scroll to position [0, 0]
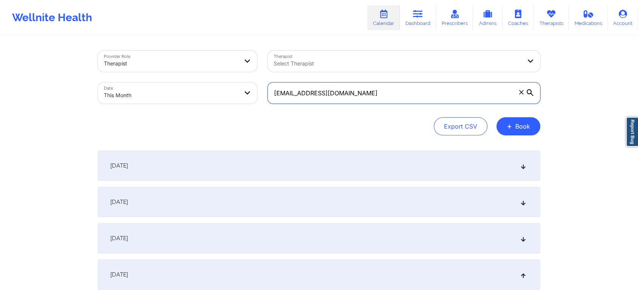
drag, startPoint x: 393, startPoint y: 87, endPoint x: 241, endPoint y: 63, distance: 154.2
click at [241, 63] on div "Provider Role Therapist Therapist Select Therapist Date This Month [EMAIL_ADDRE…" at bounding box center [319, 76] width 453 height 63
paste input "kcollins9312"
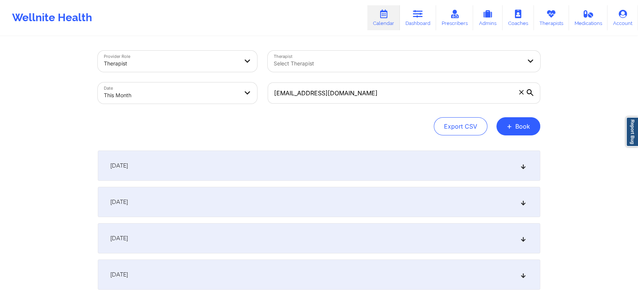
click at [286, 280] on div "[DATE]" at bounding box center [319, 274] width 443 height 30
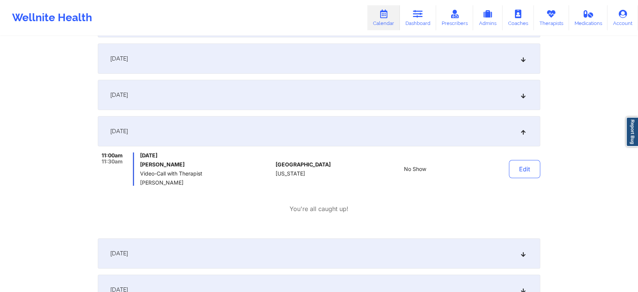
scroll to position [169, 0]
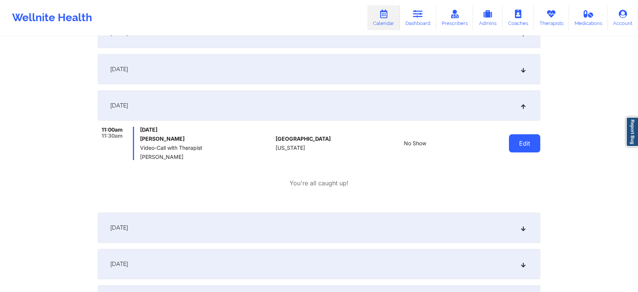
click at [509, 144] on button "Edit" at bounding box center [524, 143] width 31 height 18
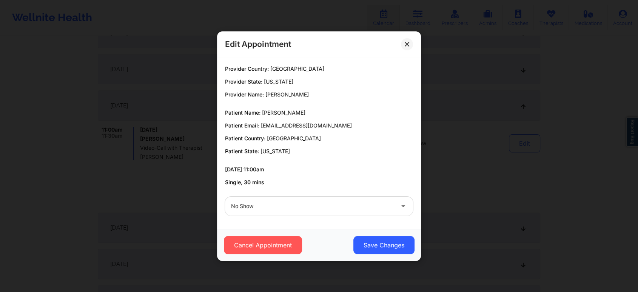
click at [331, 204] on div at bounding box center [312, 205] width 163 height 9
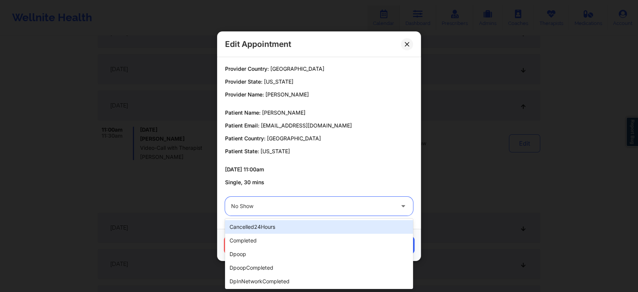
click at [331, 204] on div at bounding box center [312, 205] width 163 height 9
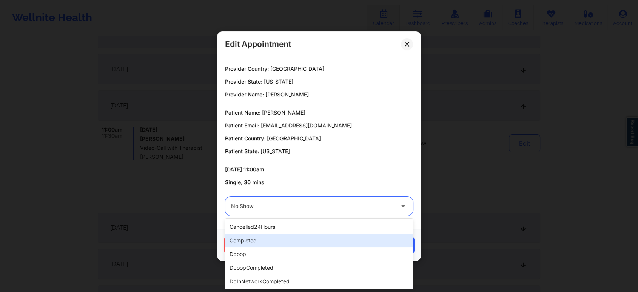
click at [282, 242] on div "completed" at bounding box center [319, 240] width 188 height 14
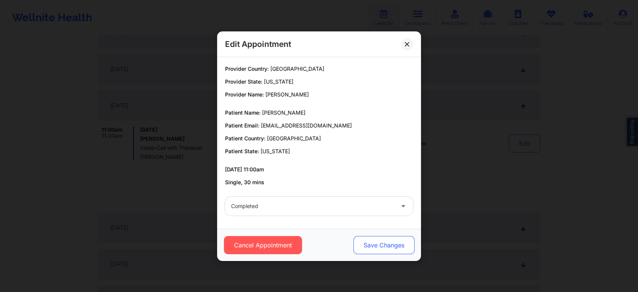
click at [379, 243] on button "Save Changes" at bounding box center [384, 245] width 61 height 18
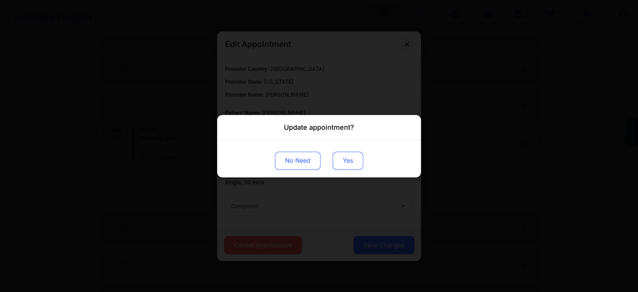
click at [349, 162] on button "Yes" at bounding box center [348, 160] width 31 height 18
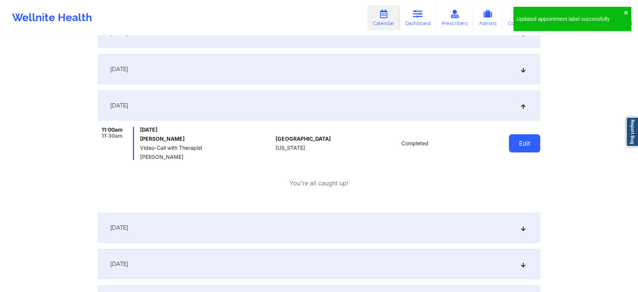
click at [518, 145] on button "Edit" at bounding box center [524, 143] width 31 height 18
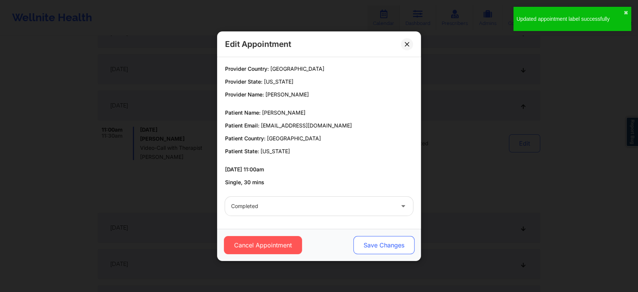
click at [390, 246] on button "Save Changes" at bounding box center [384, 245] width 61 height 18
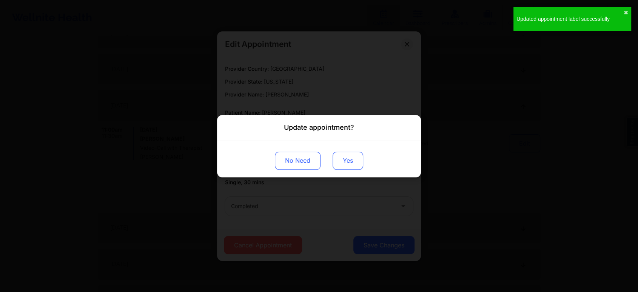
click at [349, 166] on button "Yes" at bounding box center [348, 160] width 31 height 18
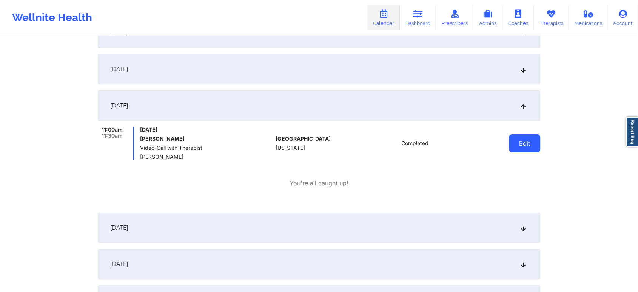
click at [526, 147] on button "Edit" at bounding box center [524, 143] width 31 height 18
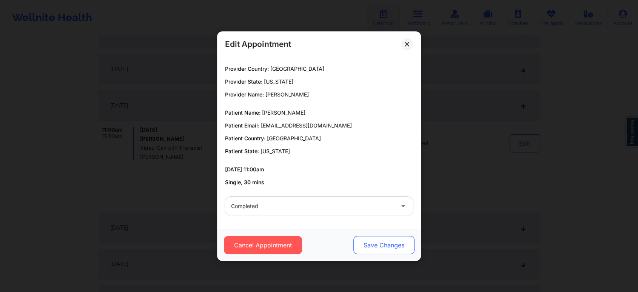
click at [378, 244] on button "Save Changes" at bounding box center [384, 245] width 61 height 18
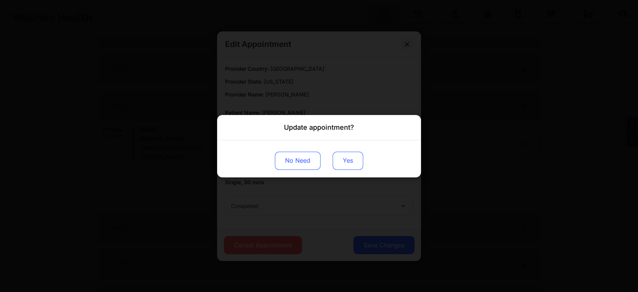
click at [359, 161] on button "Yes" at bounding box center [348, 160] width 31 height 18
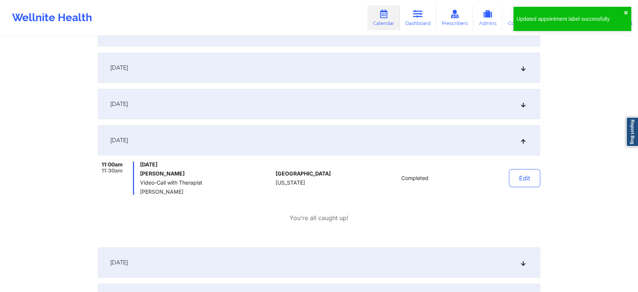
scroll to position [0, 0]
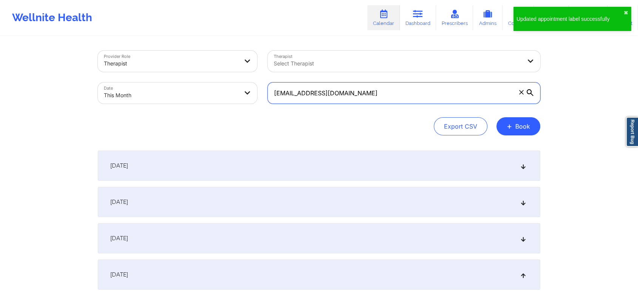
drag, startPoint x: 366, startPoint y: 93, endPoint x: 181, endPoint y: 109, distance: 185.8
click at [181, 109] on div "Provider Role Therapist Therapist Select Therapist Date This Month [EMAIL_ADDRE…" at bounding box center [319, 93] width 443 height 85
paste input "elly@amjinc"
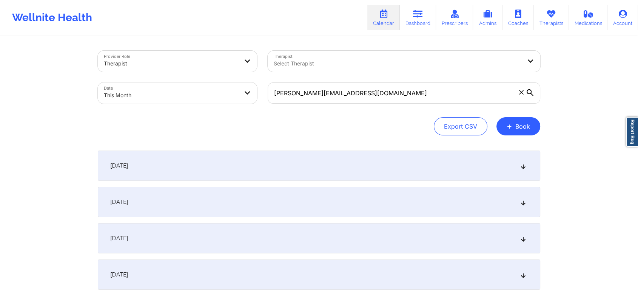
click at [245, 266] on div "[DATE]" at bounding box center [319, 274] width 443 height 30
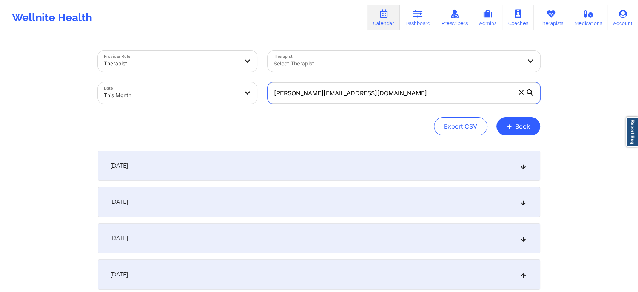
drag, startPoint x: 425, startPoint y: 103, endPoint x: 266, endPoint y: 69, distance: 162.3
click at [266, 69] on div "Provider Role Therapist Therapist Select Therapist Date This Month [PERSON_NAME…" at bounding box center [319, 76] width 453 height 63
paste input "sey.[PERSON_NAME]@mail"
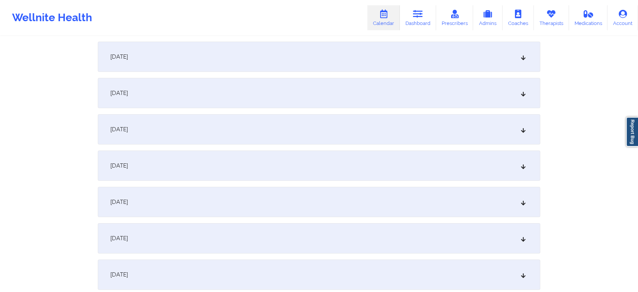
scroll to position [110, 0]
click at [367, 124] on div "[DATE]" at bounding box center [319, 128] width 443 height 30
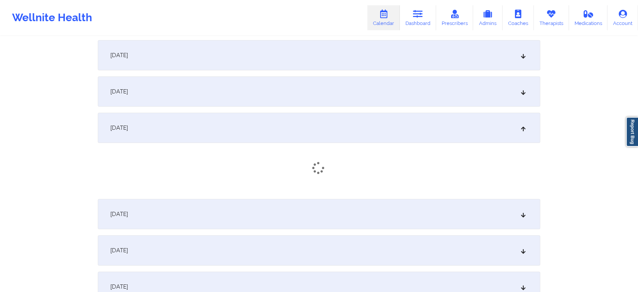
click at [411, 122] on div "[DATE]" at bounding box center [319, 128] width 443 height 30
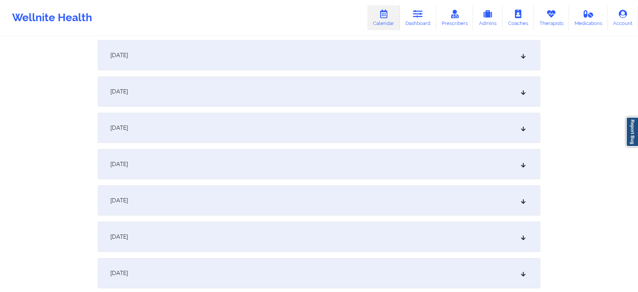
click at [489, 173] on div "[DATE]" at bounding box center [319, 164] width 443 height 30
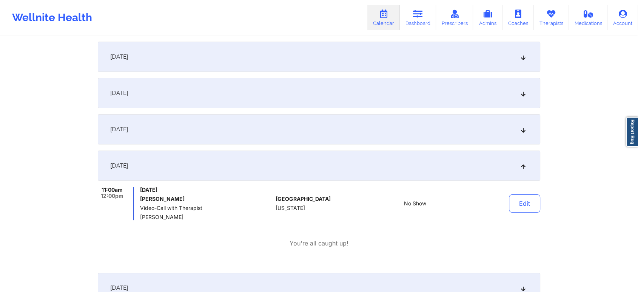
scroll to position [0, 0]
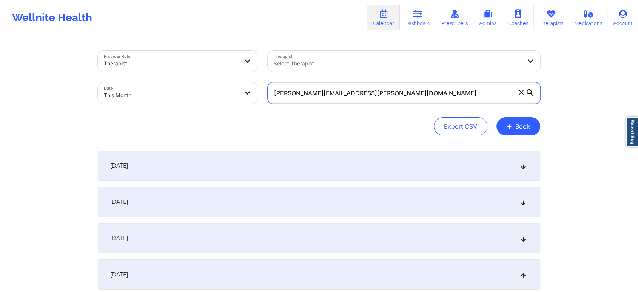
drag, startPoint x: 411, startPoint y: 94, endPoint x: 266, endPoint y: 76, distance: 146.2
click at [266, 76] on div "Provider Role Therapist Therapist Select Therapist Date This Month [PERSON_NAME…" at bounding box center [319, 76] width 453 height 63
paste input "edenbaker2001@g"
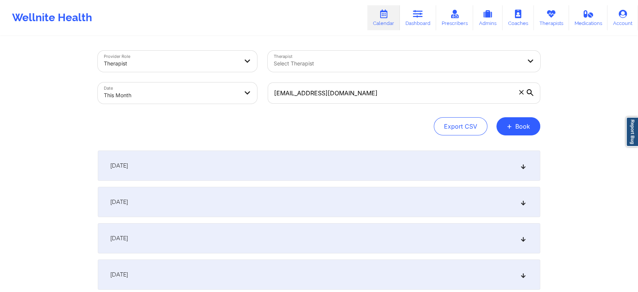
click at [339, 272] on div "[DATE]" at bounding box center [319, 274] width 443 height 30
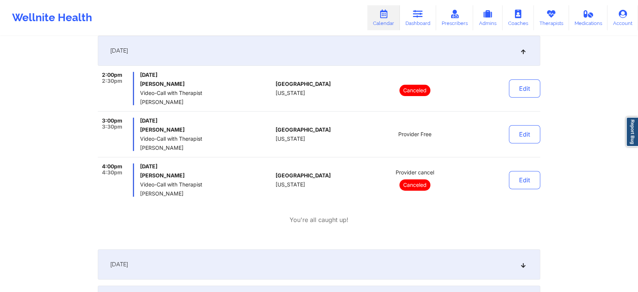
scroll to position [227, 0]
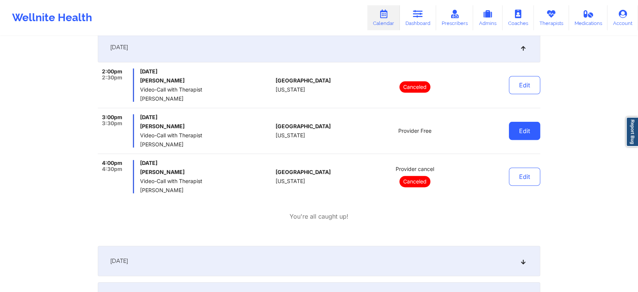
click at [534, 122] on button "Edit" at bounding box center [524, 131] width 31 height 18
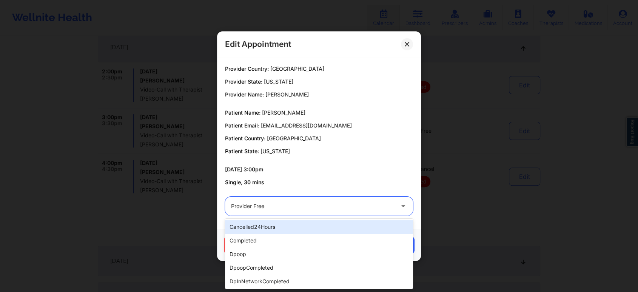
click at [320, 199] on div "Provider Free" at bounding box center [312, 205] width 163 height 19
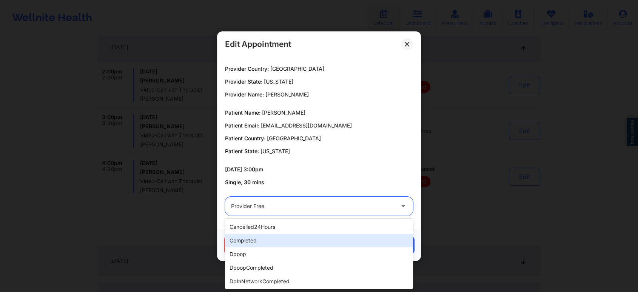
click at [283, 234] on div "completed" at bounding box center [319, 240] width 188 height 14
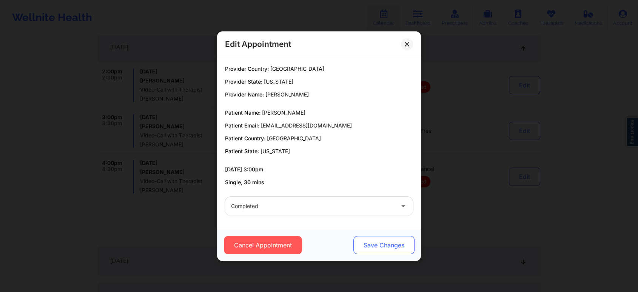
click at [379, 241] on button "Save Changes" at bounding box center [384, 245] width 61 height 18
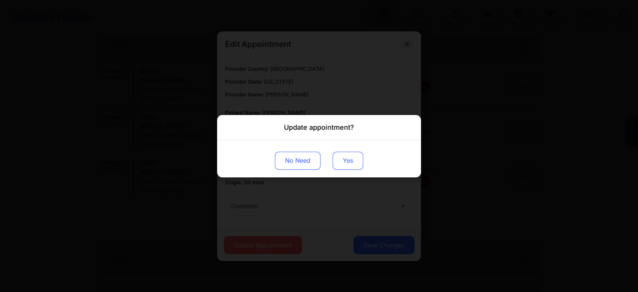
click at [348, 159] on button "Yes" at bounding box center [348, 160] width 31 height 18
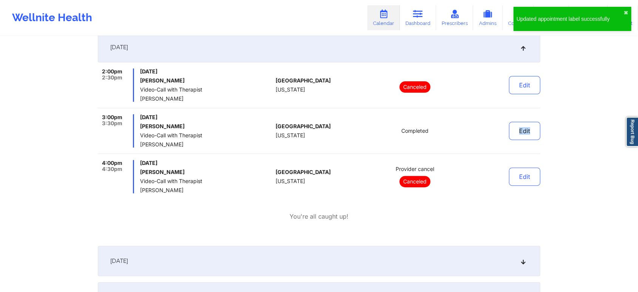
drag, startPoint x: 516, startPoint y: 143, endPoint x: 533, endPoint y: 120, distance: 28.8
click at [533, 120] on div "Edit" at bounding box center [506, 130] width 70 height 33
click at [517, 136] on button "Edit" at bounding box center [524, 131] width 31 height 18
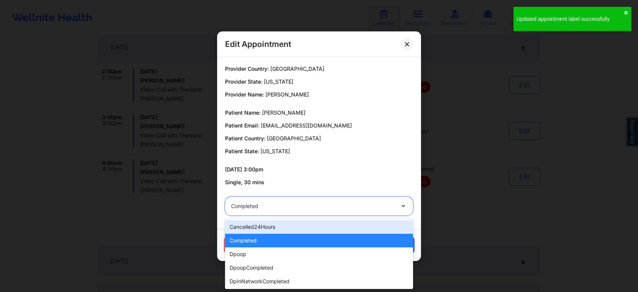
click at [356, 208] on div at bounding box center [312, 205] width 163 height 9
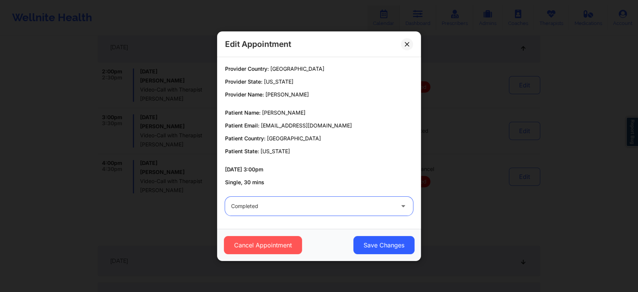
click at [356, 208] on div at bounding box center [312, 205] width 163 height 9
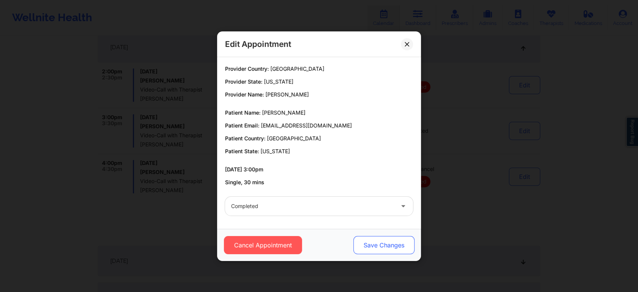
click at [399, 238] on button "Save Changes" at bounding box center [384, 245] width 61 height 18
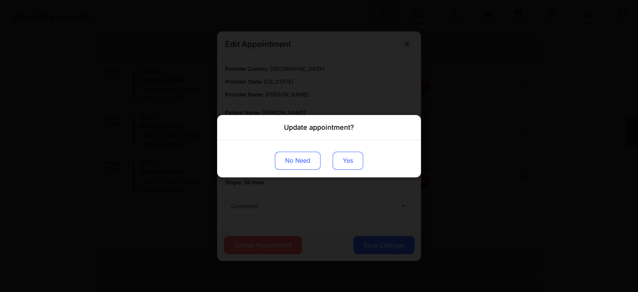
click at [346, 156] on button "Yes" at bounding box center [348, 160] width 31 height 18
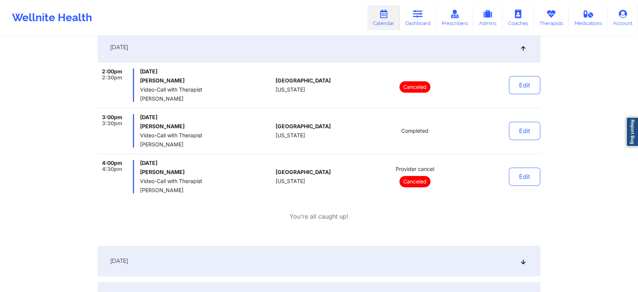
scroll to position [0, 0]
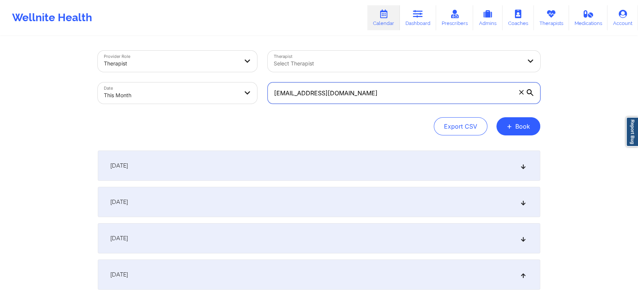
drag, startPoint x: 383, startPoint y: 95, endPoint x: 215, endPoint y: 87, distance: 167.6
click at [215, 87] on div "Provider Role Therapist Therapist Select Therapist Date This Month [EMAIL_ADDRE…" at bounding box center [319, 76] width 453 height 63
paste input "kenyajaime352"
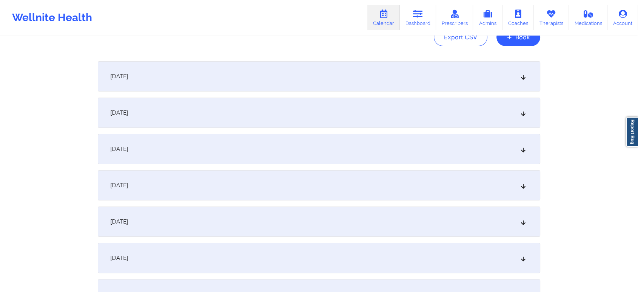
scroll to position [94, 0]
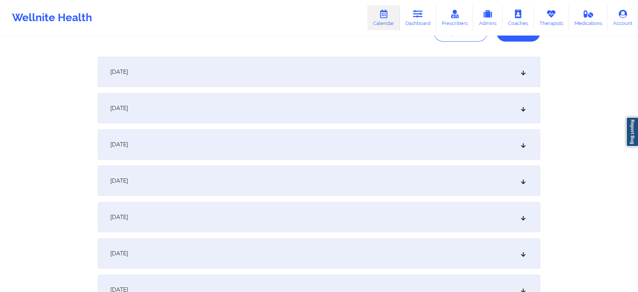
click at [242, 172] on div "[DATE]" at bounding box center [319, 180] width 443 height 30
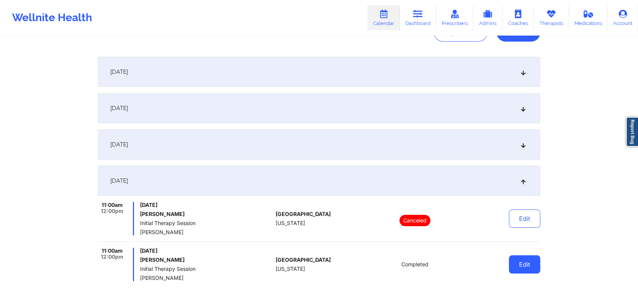
click at [520, 264] on button "Edit" at bounding box center [524, 264] width 31 height 18
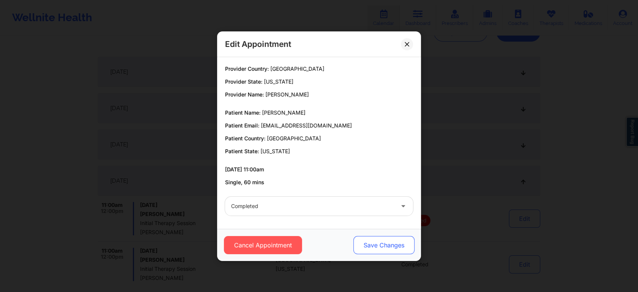
click at [360, 240] on button "Save Changes" at bounding box center [384, 245] width 61 height 18
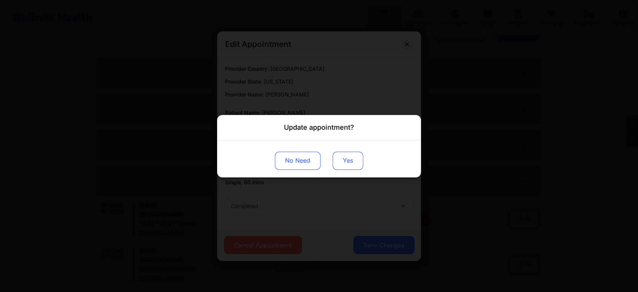
click at [347, 162] on button "Yes" at bounding box center [348, 160] width 31 height 18
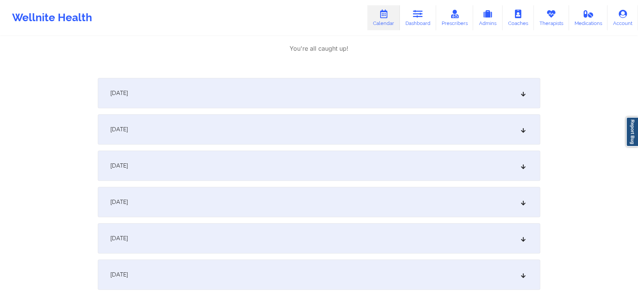
scroll to position [0, 0]
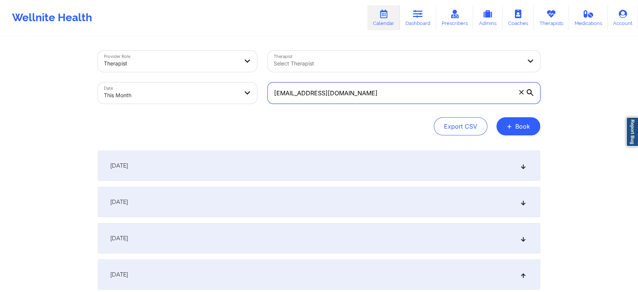
click at [384, 97] on input "[EMAIL_ADDRESS][DOMAIN_NAME]" at bounding box center [404, 92] width 273 height 21
drag, startPoint x: 384, startPoint y: 97, endPoint x: 184, endPoint y: 107, distance: 200.9
click at [184, 107] on div "Provider Role Therapist Therapist Select Therapist Date This Month [EMAIL_ADDRE…" at bounding box center [319, 76] width 453 height 63
paste input "ibejahc"
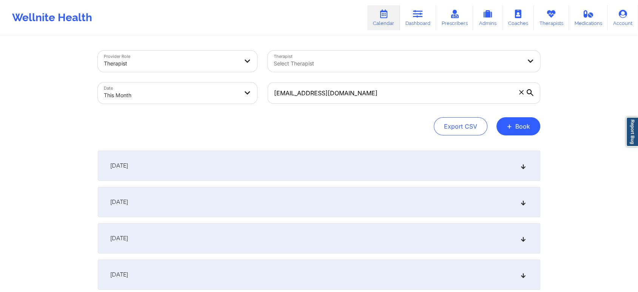
click at [308, 271] on div "[DATE]" at bounding box center [319, 274] width 443 height 30
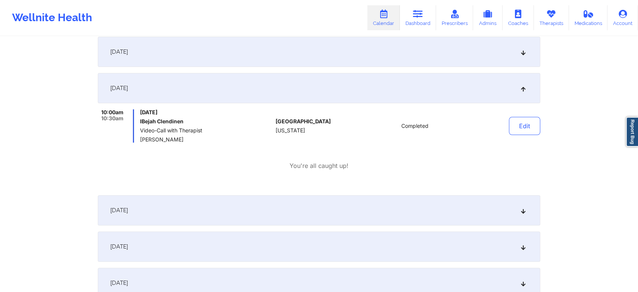
scroll to position [190, 0]
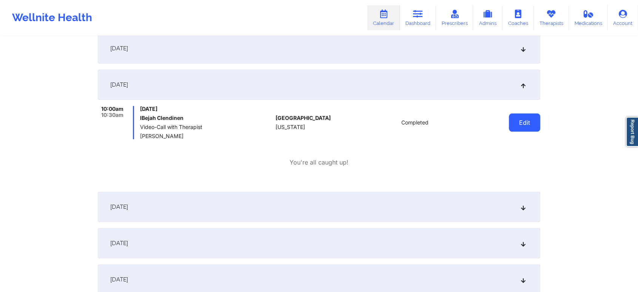
click at [523, 122] on button "Edit" at bounding box center [524, 122] width 31 height 18
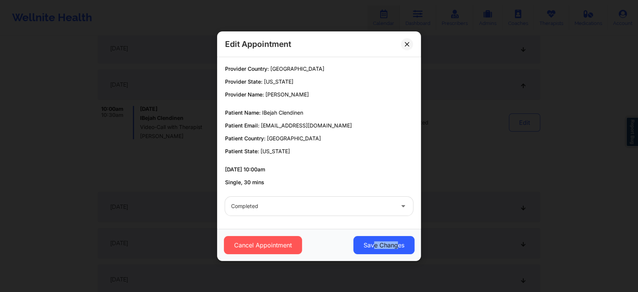
drag, startPoint x: 375, startPoint y: 256, endPoint x: 398, endPoint y: 235, distance: 31.5
click at [398, 235] on div "Cancel Appointment Save Changes" at bounding box center [319, 245] width 204 height 32
drag, startPoint x: 391, startPoint y: 254, endPoint x: 398, endPoint y: 244, distance: 12.4
click at [398, 244] on div "Cancel Appointment Save Changes" at bounding box center [319, 245] width 204 height 32
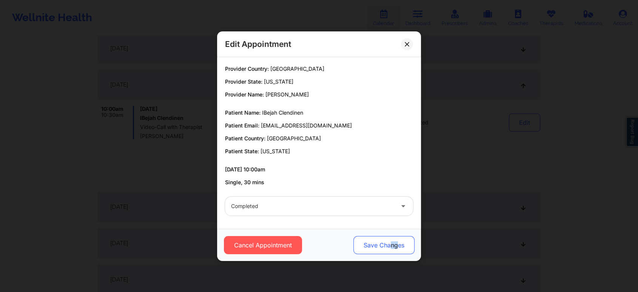
click at [398, 244] on button "Save Changes" at bounding box center [384, 245] width 61 height 18
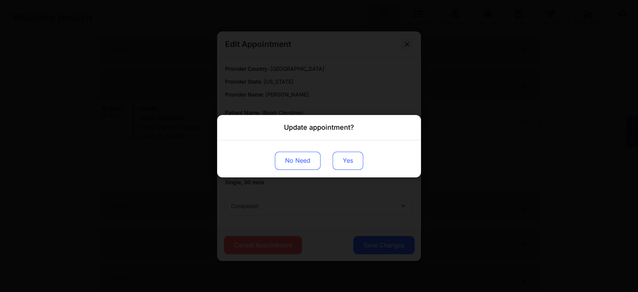
click at [354, 167] on button "Yes" at bounding box center [348, 160] width 31 height 18
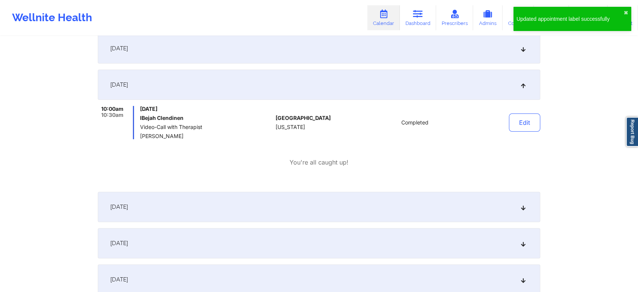
scroll to position [0, 0]
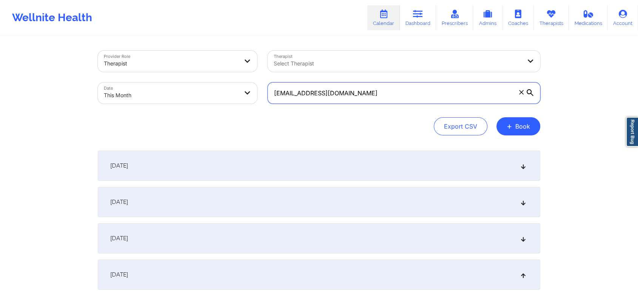
drag, startPoint x: 366, startPoint y: 85, endPoint x: 215, endPoint y: 105, distance: 151.7
click at [215, 105] on div "Provider Role Therapist Therapist Select Therapist Date This Month [EMAIL_ADDRE…" at bounding box center [319, 76] width 453 height 63
paste input "dahraven"
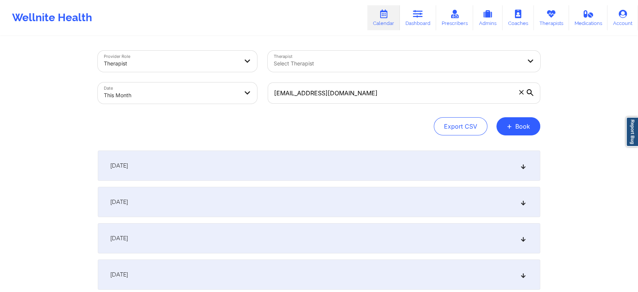
click at [364, 272] on div "[DATE]" at bounding box center [319, 274] width 443 height 30
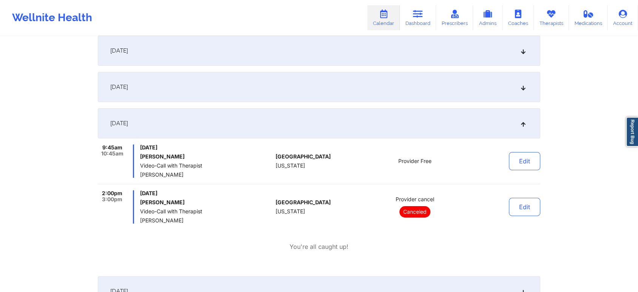
scroll to position [153, 0]
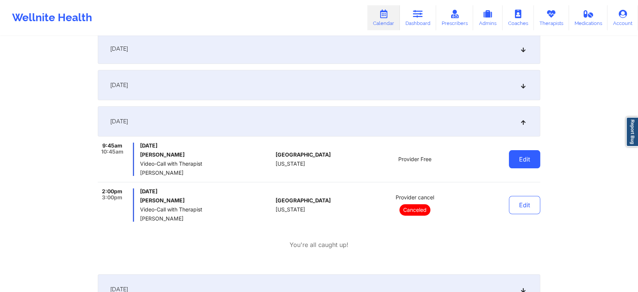
click at [519, 163] on button "Edit" at bounding box center [524, 159] width 31 height 18
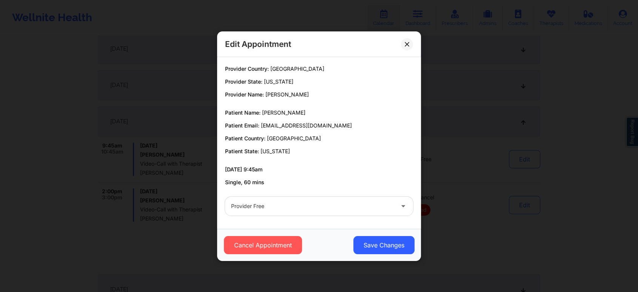
click at [302, 210] on div "Provider Free" at bounding box center [312, 205] width 163 height 19
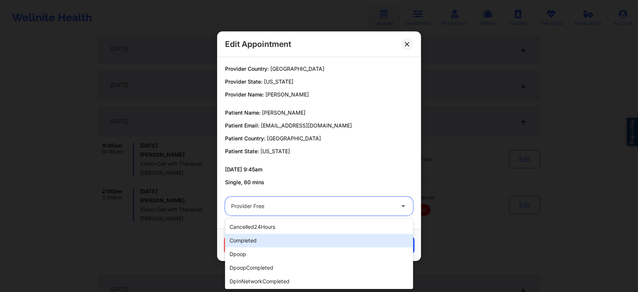
click at [289, 238] on div "completed" at bounding box center [319, 240] width 188 height 14
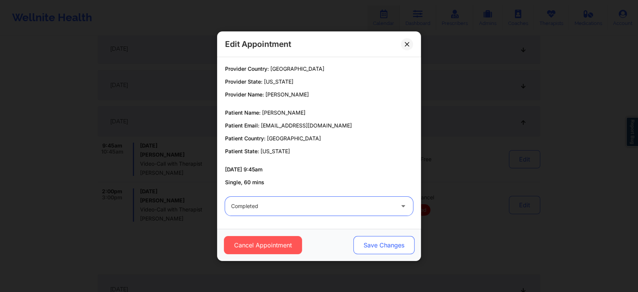
click at [373, 250] on button "Save Changes" at bounding box center [384, 245] width 61 height 18
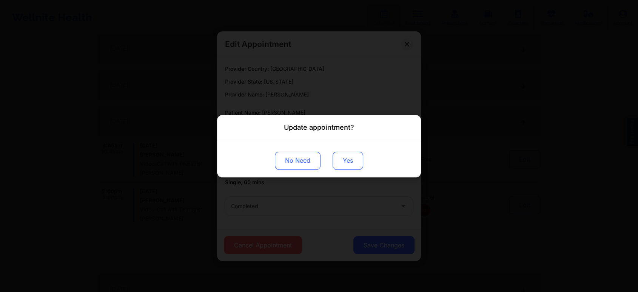
click at [333, 161] on button "Yes" at bounding box center [348, 160] width 31 height 18
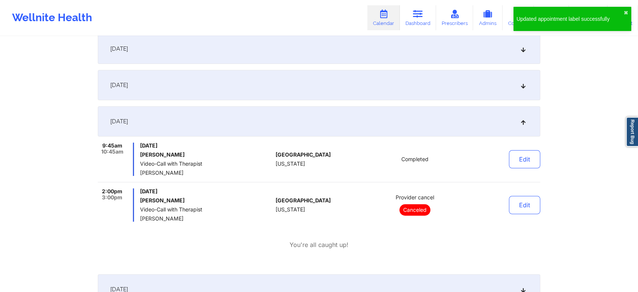
click at [360, 204] on div "2:00pm 3:00pm [DATE] [PERSON_NAME] Video-Call with Therapist [PERSON_NAME] [GEO…" at bounding box center [319, 204] width 443 height 33
click at [533, 164] on button "Edit" at bounding box center [524, 159] width 31 height 18
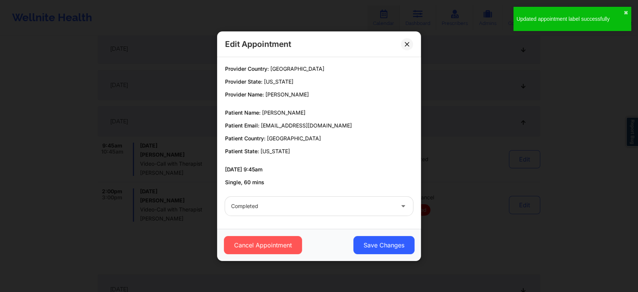
click at [376, 214] on div "Completed" at bounding box center [312, 205] width 163 height 19
click at [382, 252] on button "Save Changes" at bounding box center [384, 245] width 61 height 18
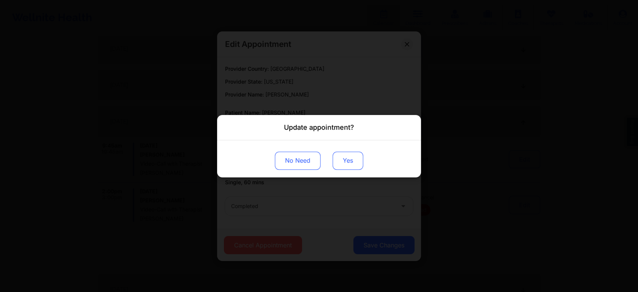
click at [341, 162] on button "Yes" at bounding box center [348, 160] width 31 height 18
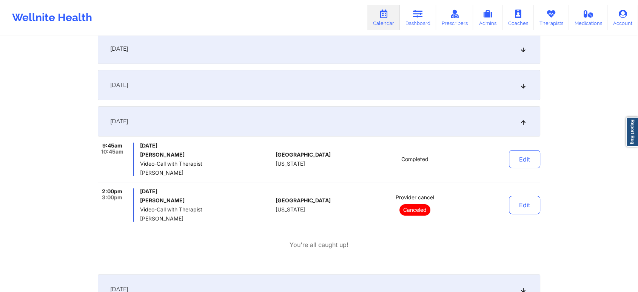
scroll to position [0, 0]
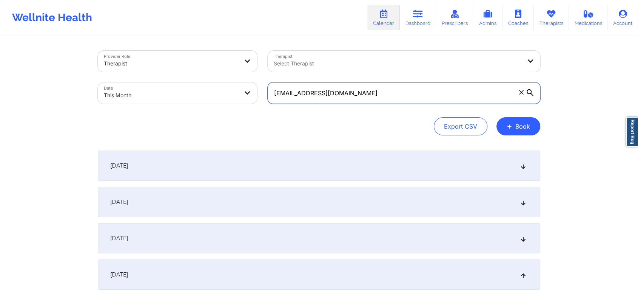
drag, startPoint x: 402, startPoint y: 102, endPoint x: 252, endPoint y: 90, distance: 150.9
click at [252, 90] on div "Provider Role Therapist Therapist Select Therapist Date This Month [EMAIL_ADDRE…" at bounding box center [319, 76] width 453 height 63
paste input "ccastillo.cami13"
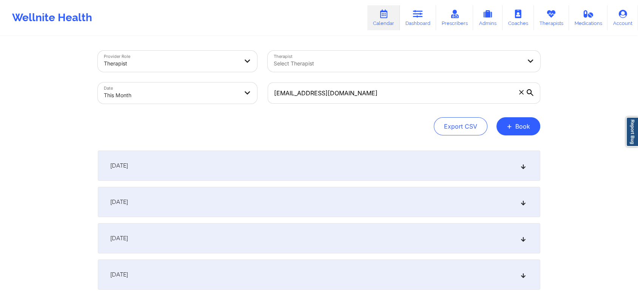
click at [328, 273] on div "[DATE]" at bounding box center [319, 274] width 443 height 30
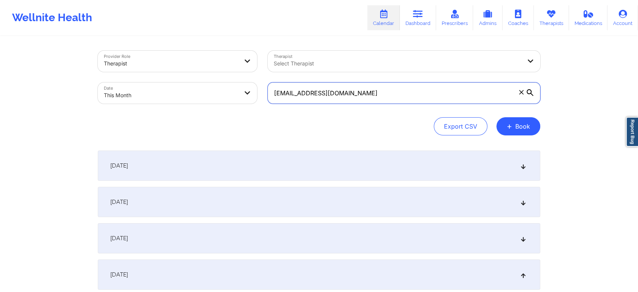
drag, startPoint x: 394, startPoint y: 87, endPoint x: 222, endPoint y: 81, distance: 172.4
click at [222, 81] on div "Provider Role Therapist Therapist Select Therapist Date This Month [EMAIL_ADDRE…" at bounding box center [319, 76] width 453 height 63
paste input "garymonches585"
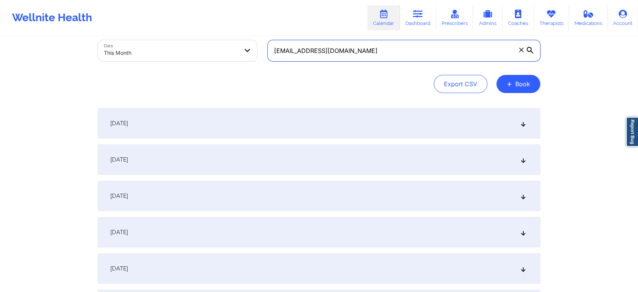
scroll to position [34, 0]
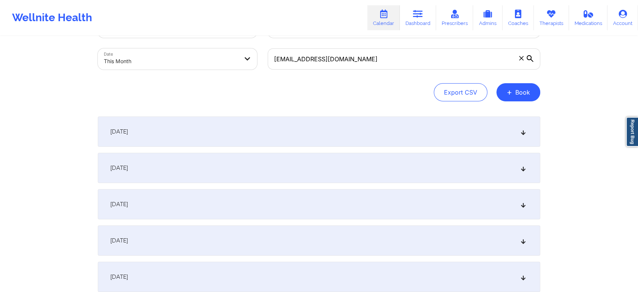
click at [266, 249] on div "[DATE]" at bounding box center [319, 240] width 443 height 30
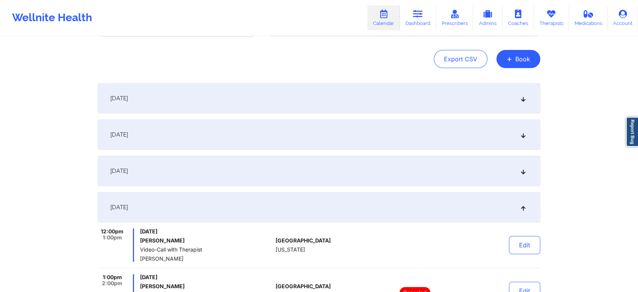
scroll to position [0, 0]
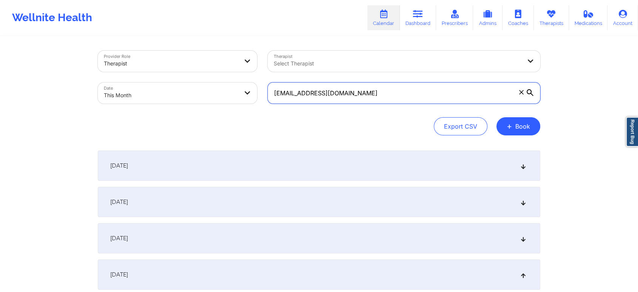
drag, startPoint x: 397, startPoint y: 104, endPoint x: 283, endPoint y: 91, distance: 114.8
click at [283, 91] on div "[EMAIL_ADDRESS][DOMAIN_NAME]" at bounding box center [404, 93] width 283 height 32
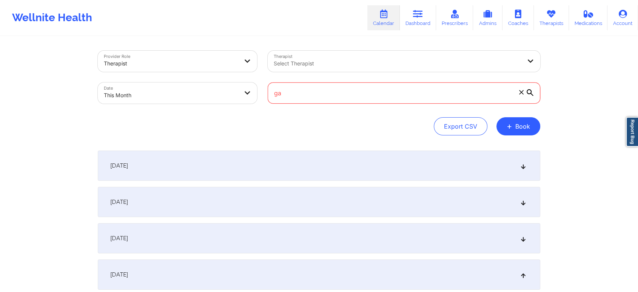
type input "g"
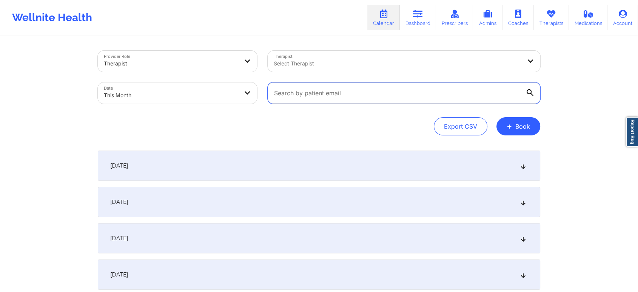
paste input "[PERSON_NAME][EMAIL_ADDRESS][PERSON_NAME][DOMAIN_NAME]"
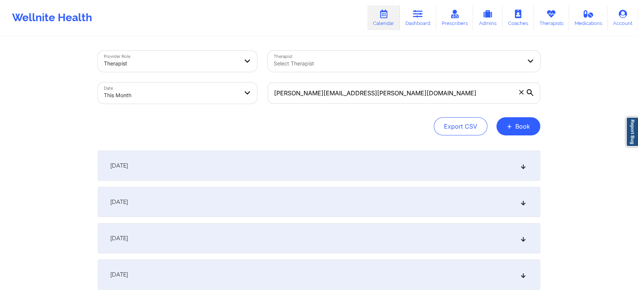
click at [284, 279] on div "[DATE]" at bounding box center [319, 274] width 443 height 30
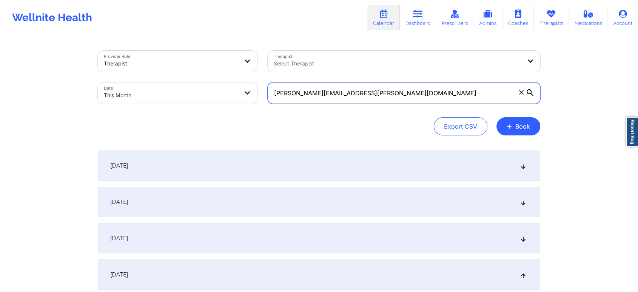
drag, startPoint x: 409, startPoint y: 89, endPoint x: 204, endPoint y: 82, distance: 205.3
click at [204, 82] on div "Provider Role Therapist Therapist Select Therapist Date This Month [PERSON_NAME…" at bounding box center [319, 76] width 453 height 63
paste input "salgado630"
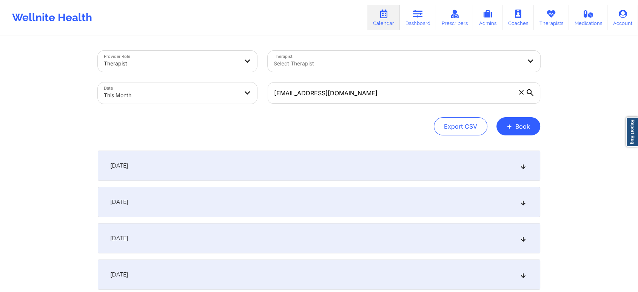
click at [213, 275] on div "[DATE]" at bounding box center [319, 274] width 443 height 30
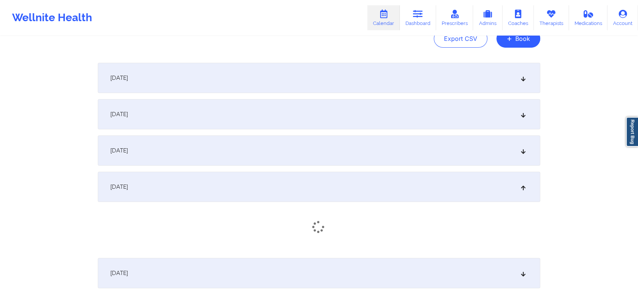
scroll to position [142, 0]
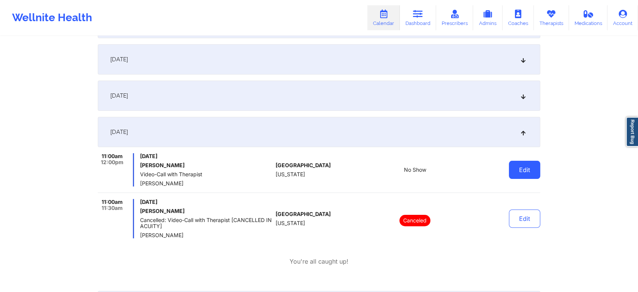
click at [538, 170] on button "Edit" at bounding box center [524, 170] width 31 height 18
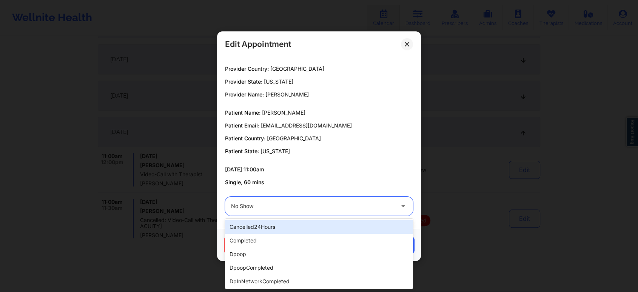
click at [363, 199] on div "No Show" at bounding box center [312, 205] width 163 height 19
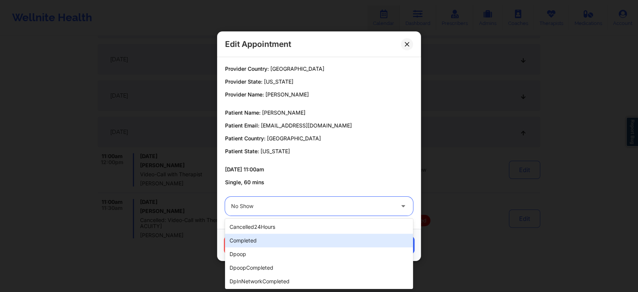
click at [278, 238] on div "completed" at bounding box center [319, 240] width 188 height 14
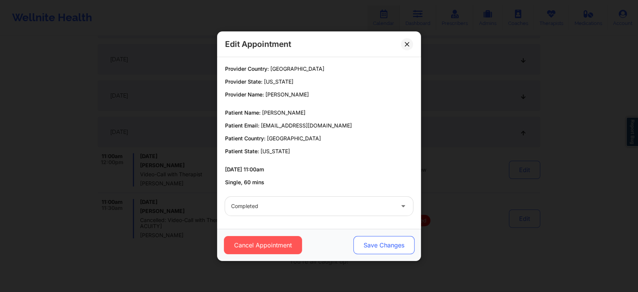
click at [388, 250] on button "Save Changes" at bounding box center [384, 245] width 61 height 18
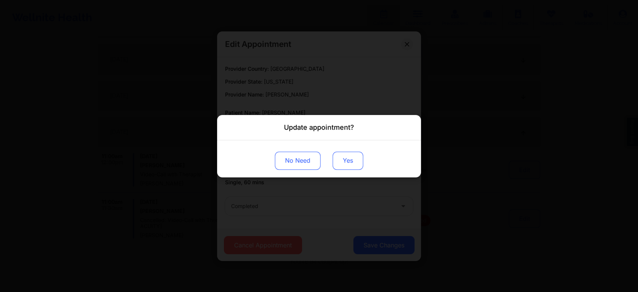
click at [349, 161] on button "Yes" at bounding box center [348, 160] width 31 height 18
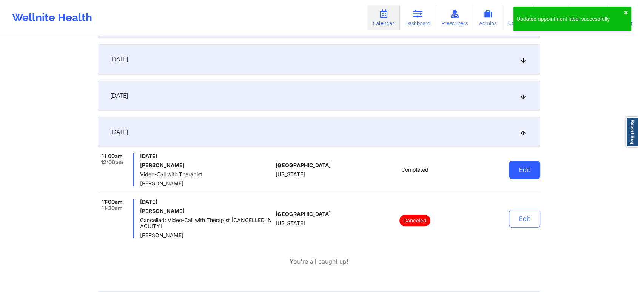
click at [519, 169] on button "Edit" at bounding box center [524, 170] width 31 height 18
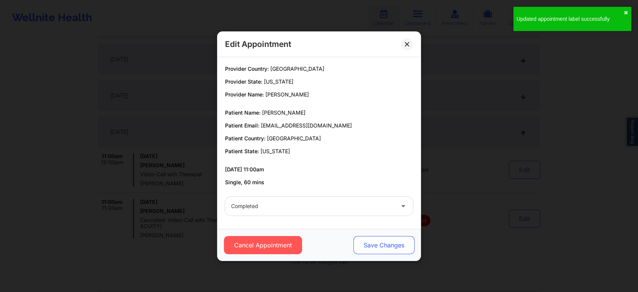
click at [393, 244] on button "Save Changes" at bounding box center [384, 245] width 61 height 18
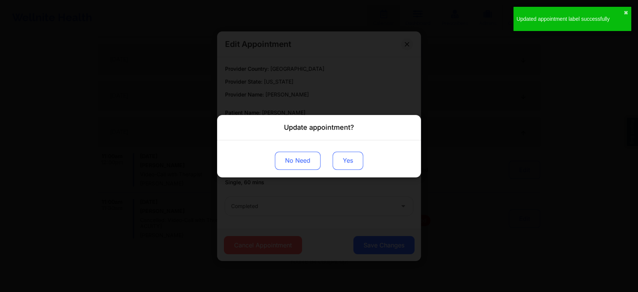
click at [348, 159] on button "Yes" at bounding box center [348, 160] width 31 height 18
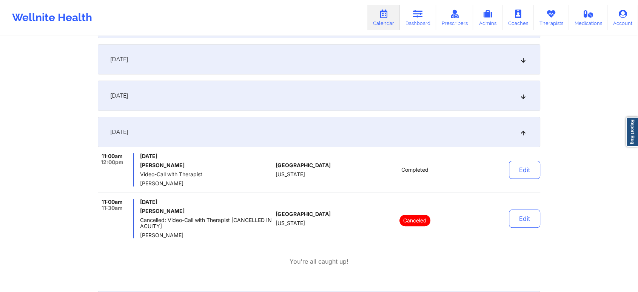
scroll to position [0, 0]
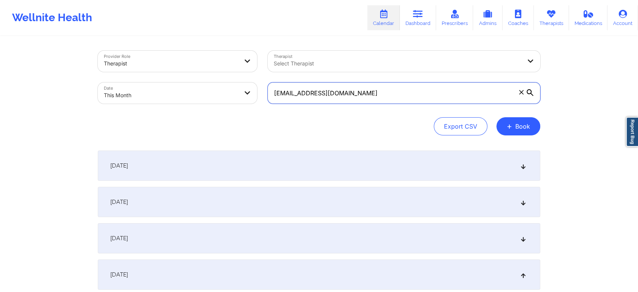
drag, startPoint x: 380, startPoint y: 94, endPoint x: 251, endPoint y: 87, distance: 129.5
click at [251, 87] on div "Provider Role Therapist Therapist Select Therapist Date This Month [EMAIL_ADDRE…" at bounding box center [319, 76] width 453 height 63
paste input "enriqueztwb"
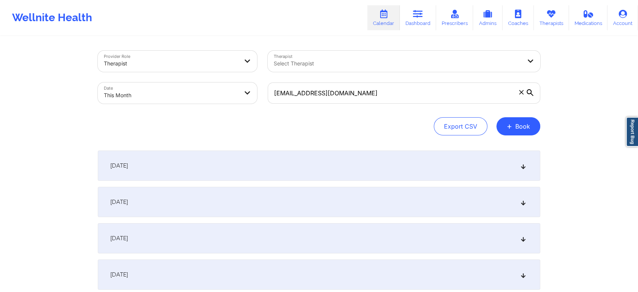
click at [316, 272] on div "[DATE]" at bounding box center [319, 274] width 443 height 30
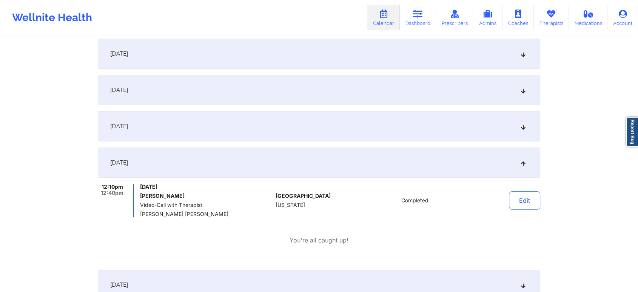
scroll to position [126, 0]
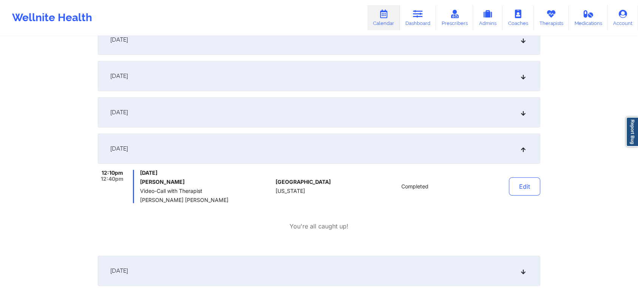
click at [506, 184] on div "Edit" at bounding box center [506, 186] width 70 height 33
click at [518, 183] on button "Edit" at bounding box center [524, 186] width 31 height 18
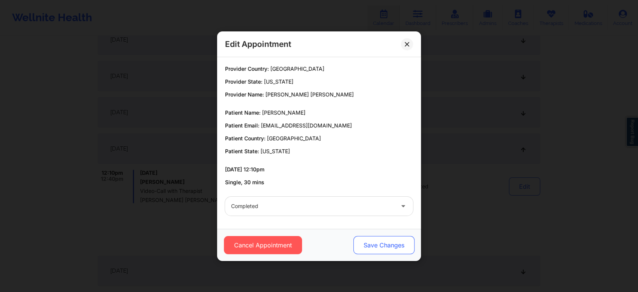
click at [365, 250] on button "Save Changes" at bounding box center [384, 245] width 61 height 18
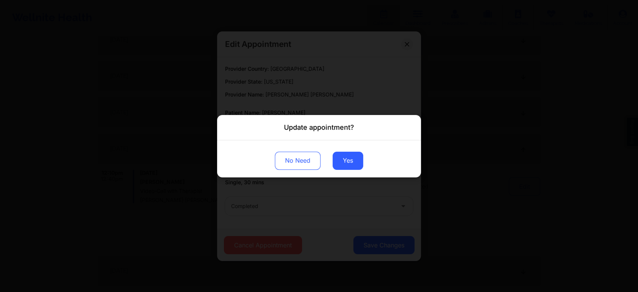
click at [348, 171] on div "No Need Yes" at bounding box center [319, 158] width 204 height 37
click at [356, 157] on button "Yes" at bounding box center [348, 160] width 31 height 18
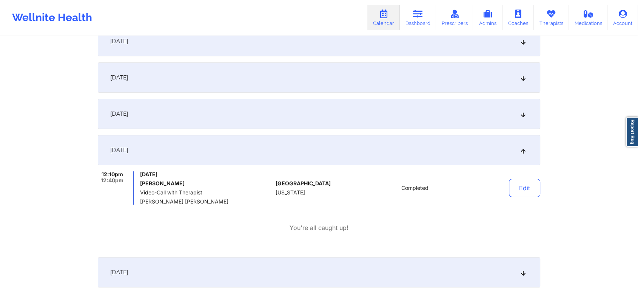
scroll to position [0, 0]
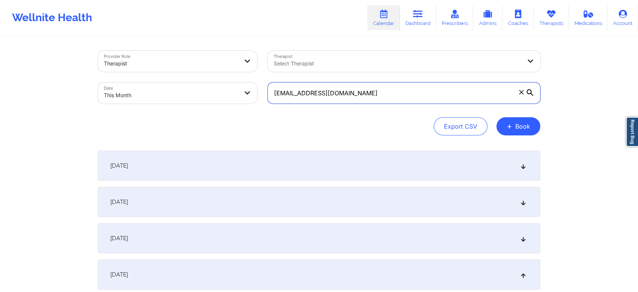
drag, startPoint x: 374, startPoint y: 82, endPoint x: 254, endPoint y: 94, distance: 120.4
click at [254, 94] on div "Provider Role Therapist Therapist Select Therapist Date This Month [EMAIL_ADDRE…" at bounding box center [319, 76] width 453 height 63
paste input "anunez1188"
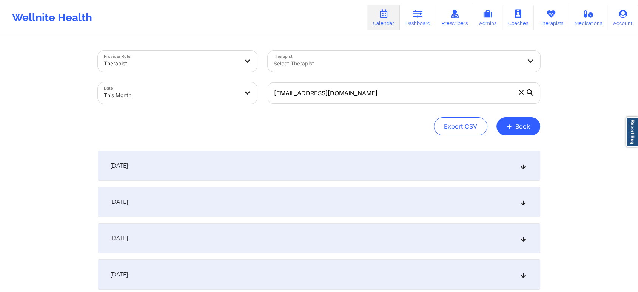
click at [281, 269] on div "[DATE]" at bounding box center [319, 274] width 443 height 30
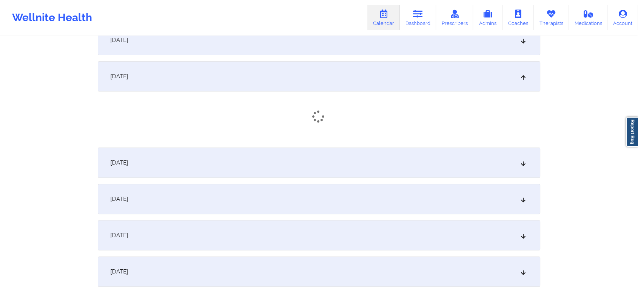
scroll to position [201, 0]
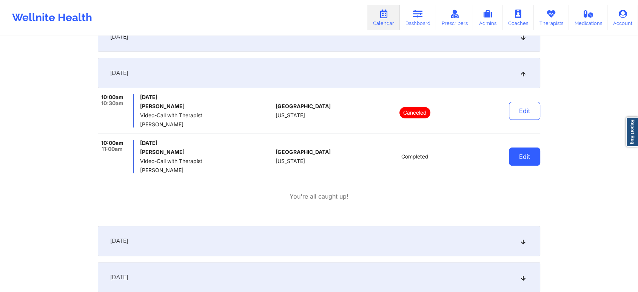
click at [510, 163] on button "Edit" at bounding box center [524, 156] width 31 height 18
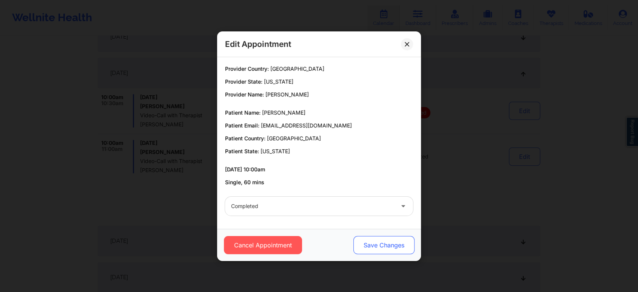
click at [371, 246] on button "Save Changes" at bounding box center [384, 245] width 61 height 18
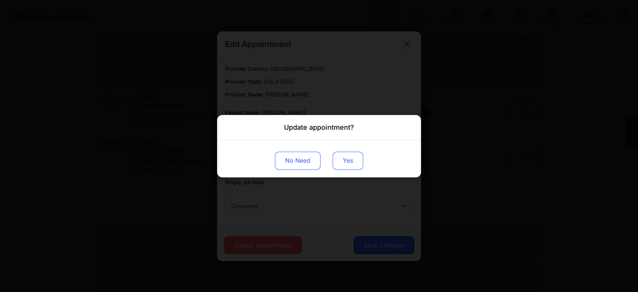
click at [346, 154] on button "Yes" at bounding box center [348, 160] width 31 height 18
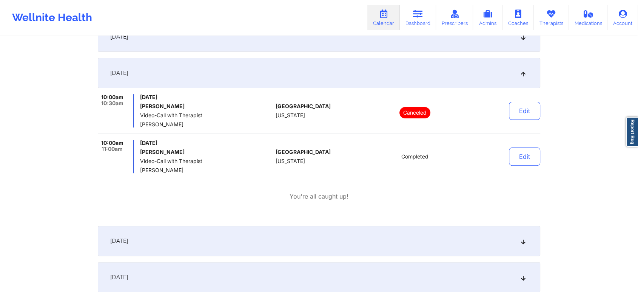
drag, startPoint x: 638, startPoint y: 61, endPoint x: 644, endPoint y: 60, distance: 6.5
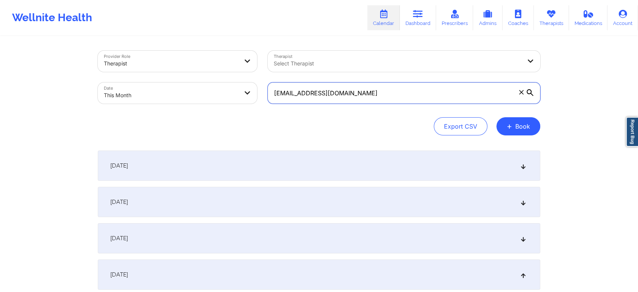
drag, startPoint x: 392, startPoint y: 97, endPoint x: 195, endPoint y: 84, distance: 197.3
click at [195, 84] on div "Provider Role Therapist Therapist Select Therapist Date This Month [EMAIL_ADDRE…" at bounding box center [319, 76] width 453 height 63
paste input "[PERSON_NAME].[PERSON_NAME]"
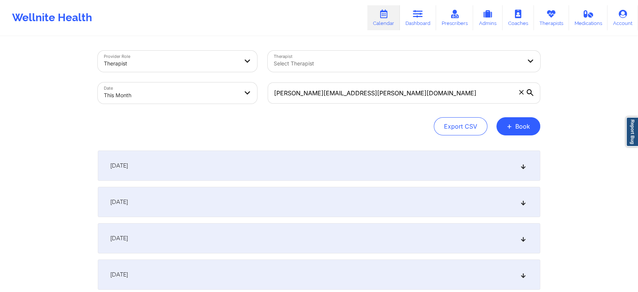
click at [252, 270] on div "[DATE]" at bounding box center [319, 274] width 443 height 30
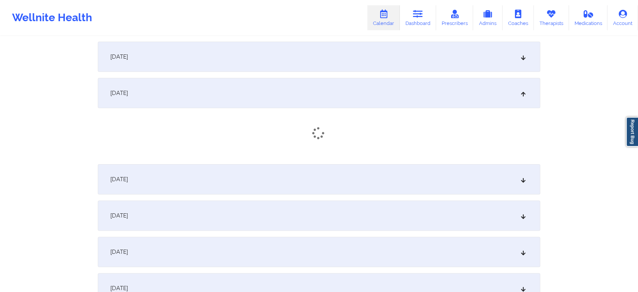
scroll to position [191, 0]
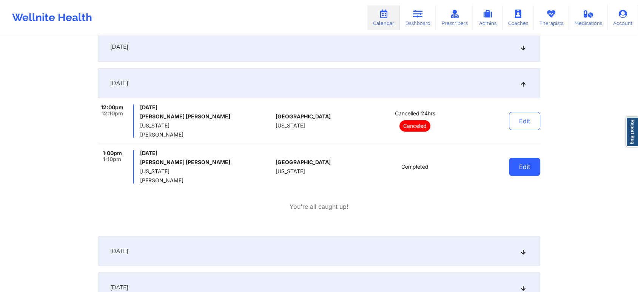
click at [535, 172] on button "Edit" at bounding box center [524, 167] width 31 height 18
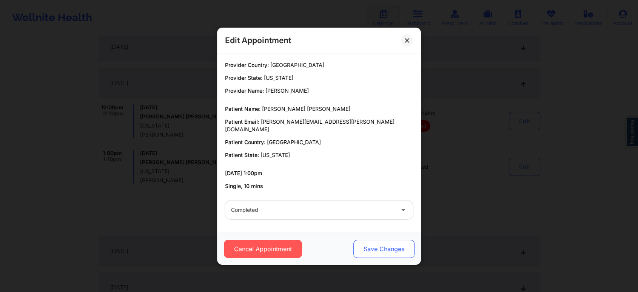
click at [386, 246] on button "Save Changes" at bounding box center [384, 249] width 61 height 18
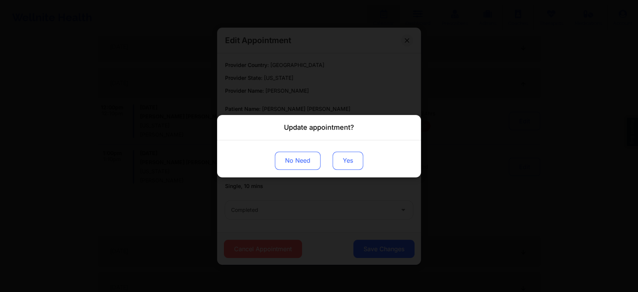
click at [347, 165] on button "Yes" at bounding box center [348, 160] width 31 height 18
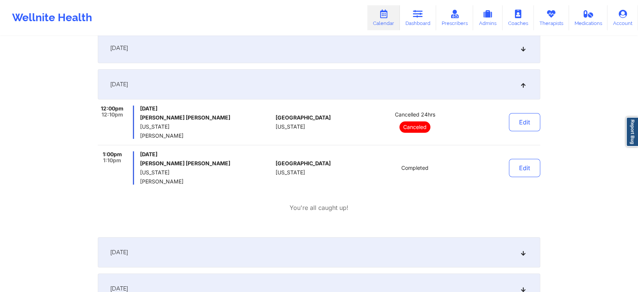
scroll to position [0, 0]
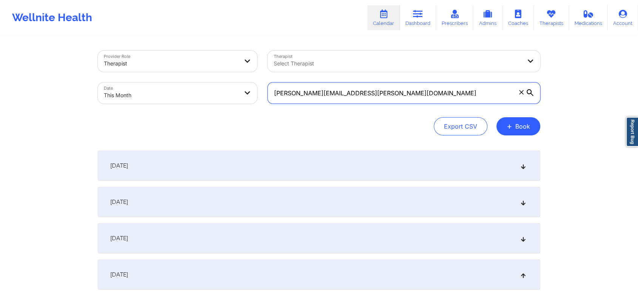
drag, startPoint x: 365, startPoint y: 91, endPoint x: 179, endPoint y: 79, distance: 186.7
click at [179, 79] on div "Provider Role Therapist Therapist Select Therapist Date This Month [PERSON_NAME…" at bounding box center [319, 76] width 453 height 63
paste input "[EMAIL_ADDRESS]"
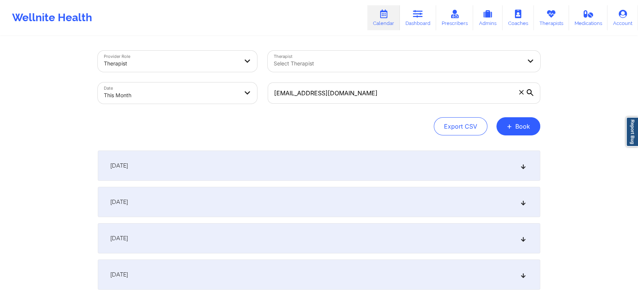
click at [211, 250] on div "[DATE]" at bounding box center [319, 238] width 443 height 30
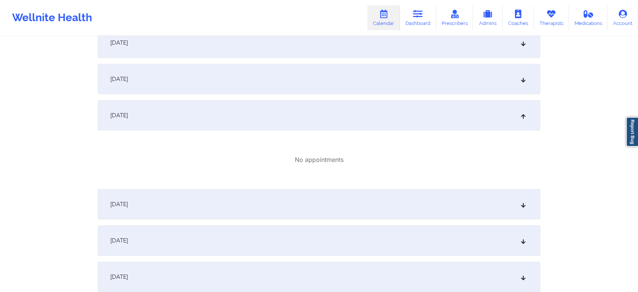
scroll to position [138, 0]
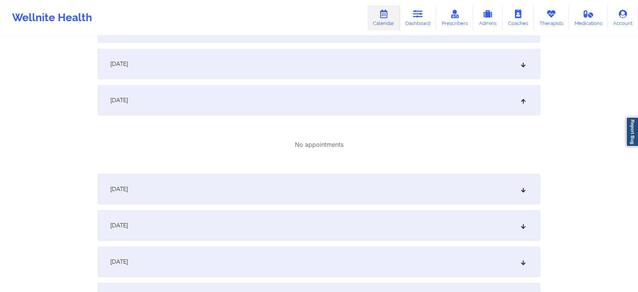
click at [428, 187] on div "[DATE]" at bounding box center [319, 189] width 443 height 30
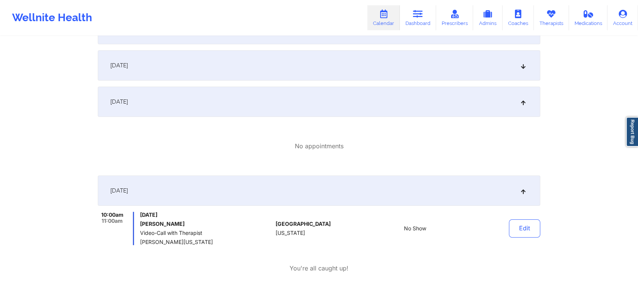
scroll to position [0, 0]
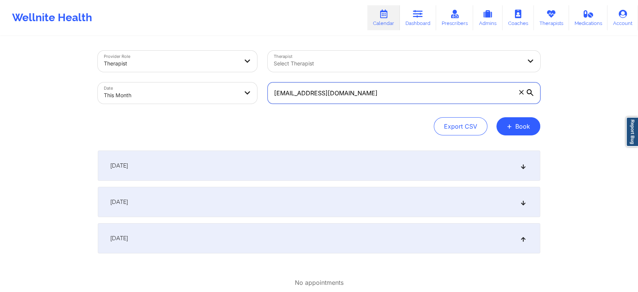
drag, startPoint x: 380, startPoint y: 98, endPoint x: 215, endPoint y: 79, distance: 166.2
click at [215, 79] on div "Provider Role Therapist Therapist Select Therapist Date This Month [EMAIL_ADDRE…" at bounding box center [319, 76] width 453 height 63
paste input "[EMAIL_ADDRESS][PERSON_NAME][DATE]"
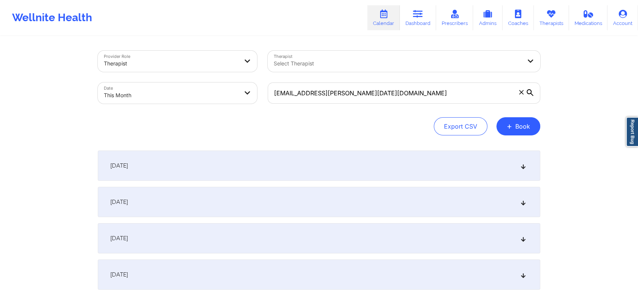
click at [286, 265] on div "[DATE]" at bounding box center [319, 274] width 443 height 30
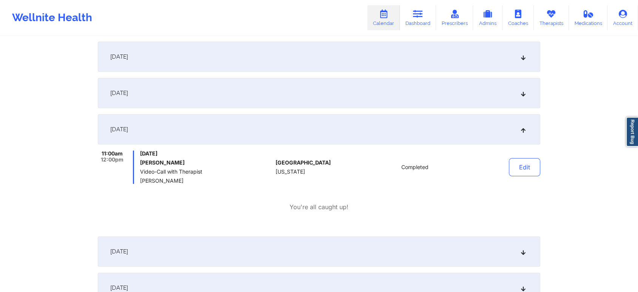
scroll to position [148, 0]
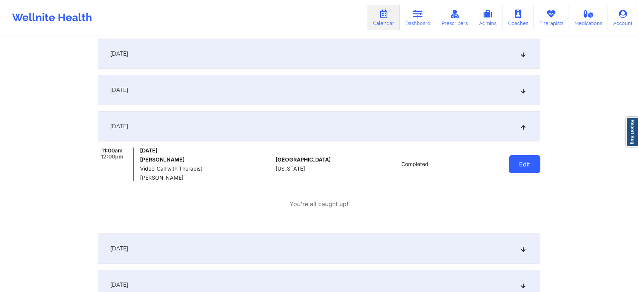
click at [526, 164] on button "Edit" at bounding box center [524, 164] width 31 height 18
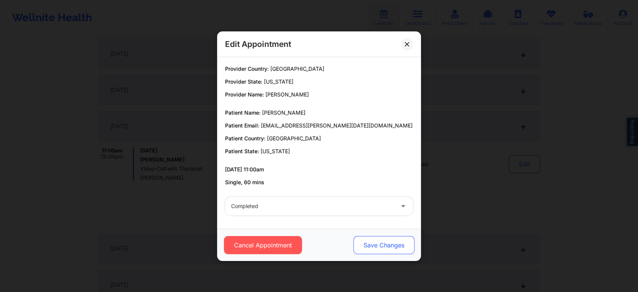
click at [382, 248] on button "Save Changes" at bounding box center [384, 245] width 61 height 18
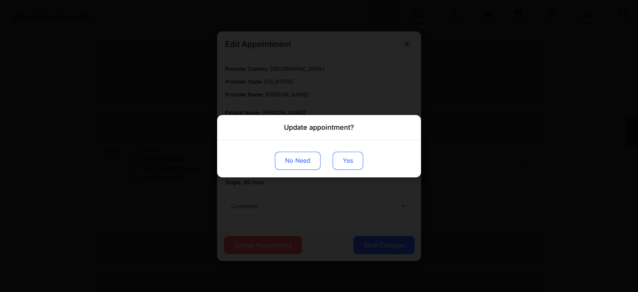
click at [351, 161] on button "Yes" at bounding box center [348, 160] width 31 height 18
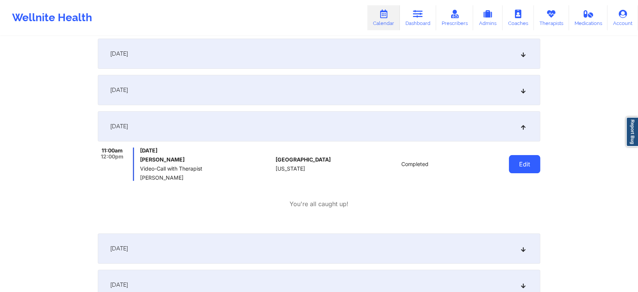
click at [526, 161] on button "Edit" at bounding box center [524, 164] width 31 height 18
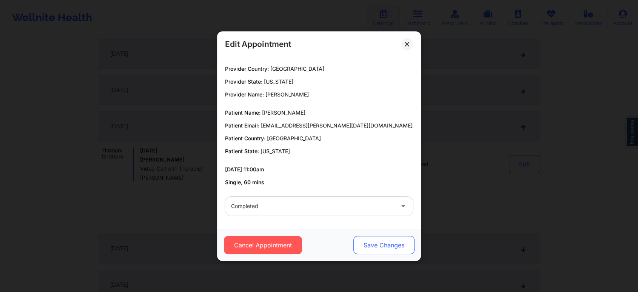
click at [389, 239] on button "Save Changes" at bounding box center [384, 245] width 61 height 18
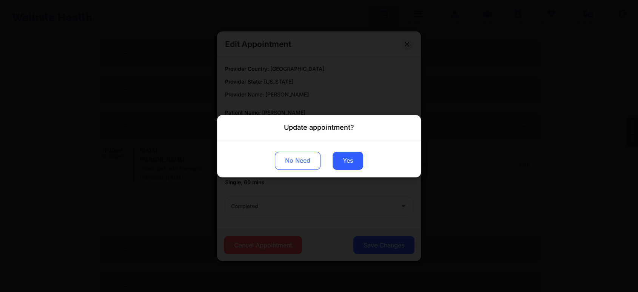
click at [339, 151] on div "No Need Yes" at bounding box center [319, 158] width 204 height 37
click at [342, 161] on button "Yes" at bounding box center [348, 160] width 31 height 18
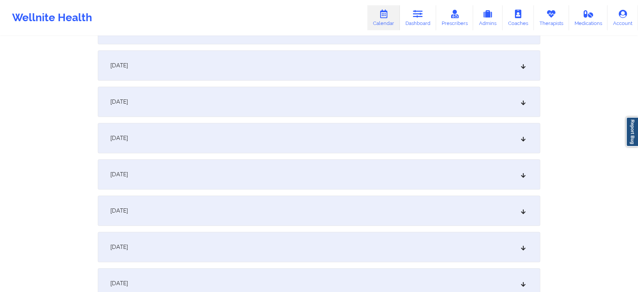
scroll to position [0, 0]
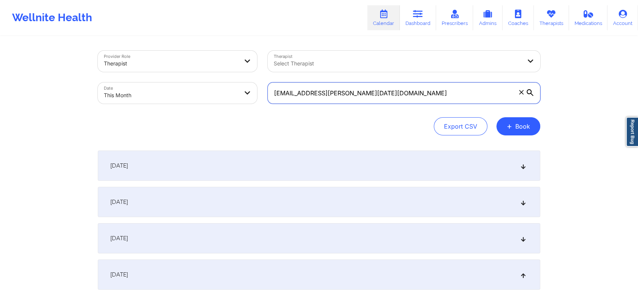
drag, startPoint x: 401, startPoint y: 90, endPoint x: 196, endPoint y: 91, distance: 205.2
click at [196, 91] on div "Provider Role Therapist Therapist Select Therapist Date This Month [EMAIL_ADDRE…" at bounding box center [319, 76] width 453 height 63
paste input "deejaymillsnyc"
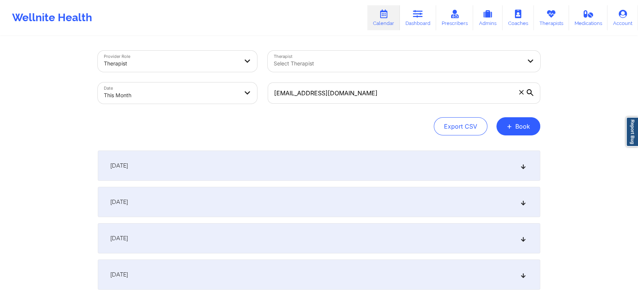
click at [441, 266] on div "[DATE]" at bounding box center [319, 274] width 443 height 30
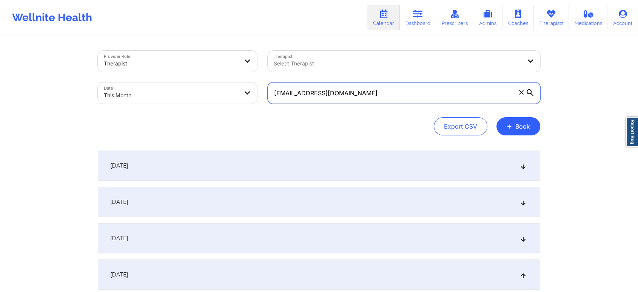
drag, startPoint x: 371, startPoint y: 90, endPoint x: 206, endPoint y: 83, distance: 165.2
click at [206, 83] on div "Provider Role Therapist Therapist Select Therapist Date This Month [EMAIL_ADDRE…" at bounding box center [319, 76] width 453 height 63
paste input "cloadholt88"
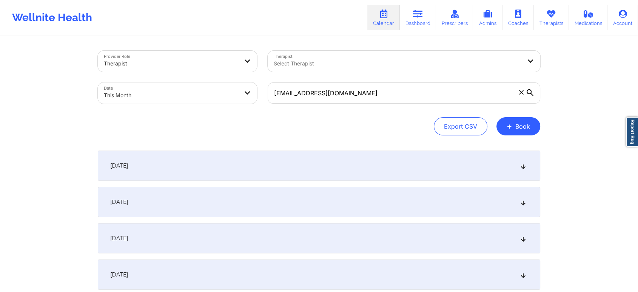
click at [378, 262] on div "[DATE]" at bounding box center [319, 274] width 443 height 30
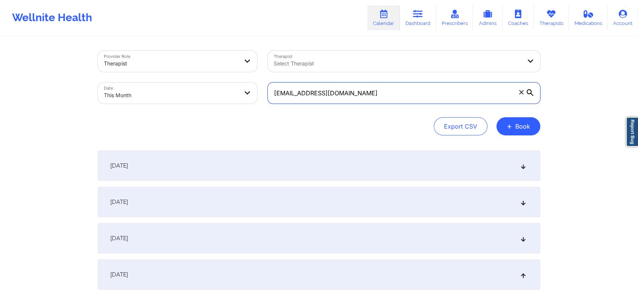
drag, startPoint x: 413, startPoint y: 100, endPoint x: 198, endPoint y: 81, distance: 216.2
click at [198, 81] on div "Provider Role Therapist Therapist Select Therapist Date This Month [EMAIL_ADDRE…" at bounding box center [319, 76] width 453 height 63
paste input "[EMAIL_ADDRESS]"
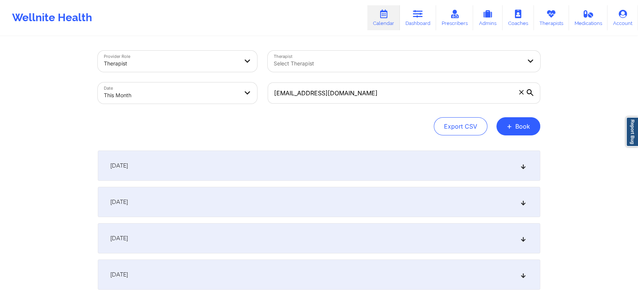
click at [224, 262] on div "[DATE]" at bounding box center [319, 274] width 443 height 30
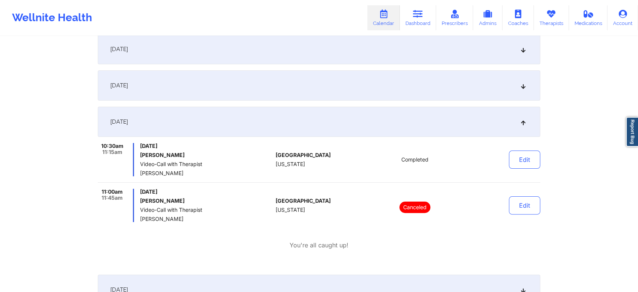
scroll to position [154, 0]
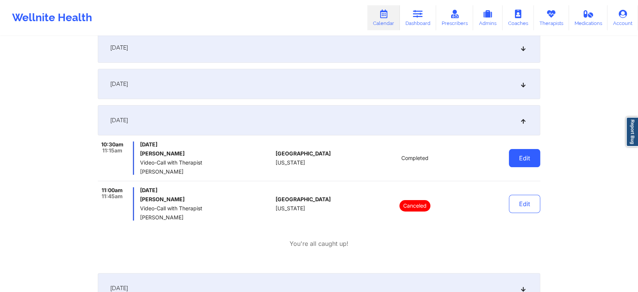
click at [524, 165] on button "Edit" at bounding box center [524, 158] width 31 height 18
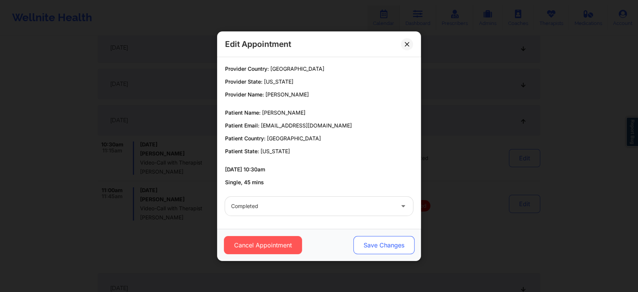
drag, startPoint x: 383, startPoint y: 235, endPoint x: 384, endPoint y: 244, distance: 9.1
click at [384, 244] on button "Save Changes" at bounding box center [384, 245] width 61 height 18
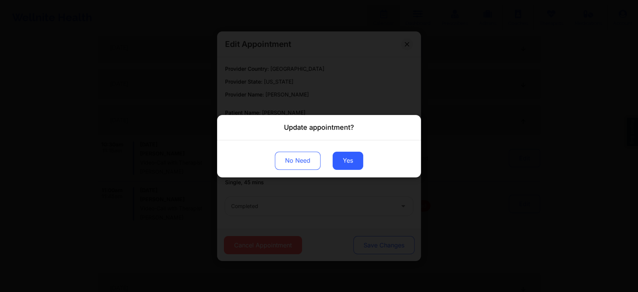
click at [384, 244] on div "Update appointment? No Need Yes" at bounding box center [319, 146] width 638 height 292
click at [341, 155] on button "Yes" at bounding box center [348, 160] width 31 height 18
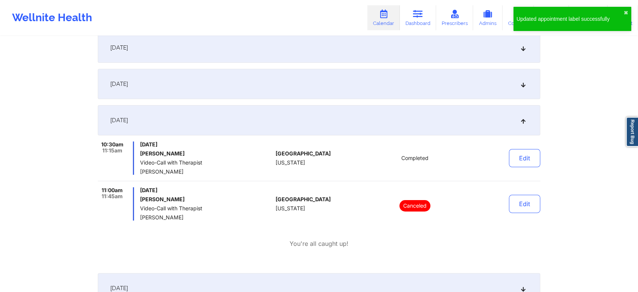
scroll to position [0, 0]
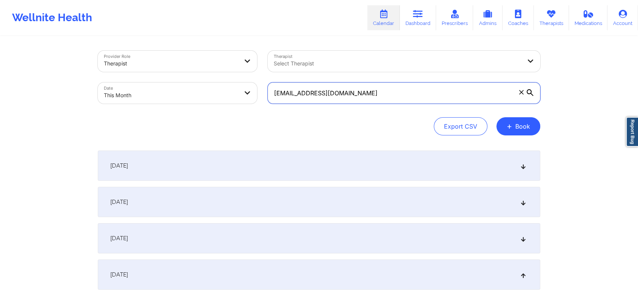
drag, startPoint x: 399, startPoint y: 104, endPoint x: 236, endPoint y: 79, distance: 164.7
click at [236, 79] on div "Provider Role Therapist Therapist Select Therapist Date This Month [EMAIL_ADDRE…" at bounding box center [319, 76] width 453 height 63
paste input "[EMAIL_ADDRESS]"
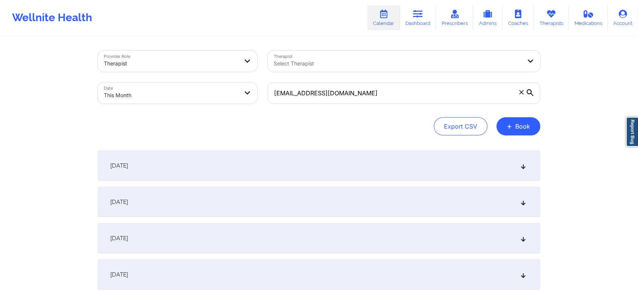
click at [307, 274] on div "[DATE]" at bounding box center [319, 274] width 443 height 30
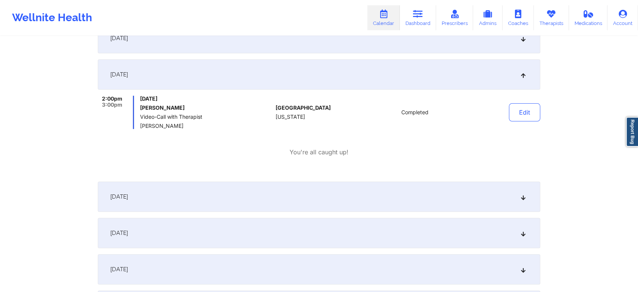
scroll to position [202, 0]
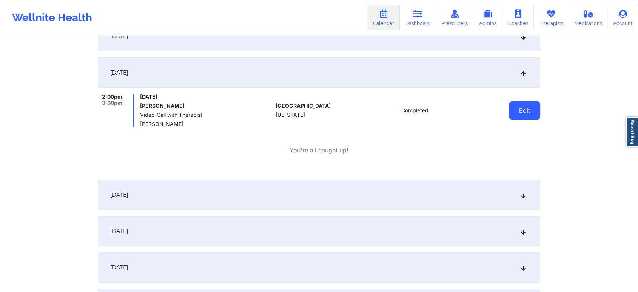
click at [530, 114] on button "Edit" at bounding box center [524, 110] width 31 height 18
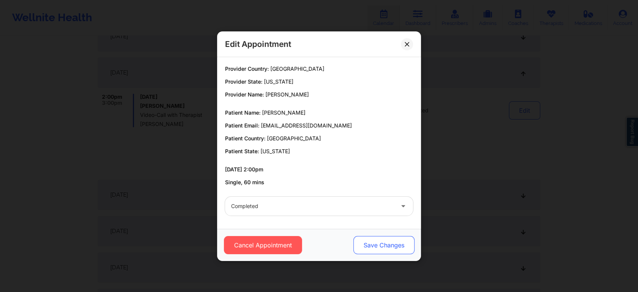
click at [391, 237] on button "Save Changes" at bounding box center [384, 245] width 61 height 18
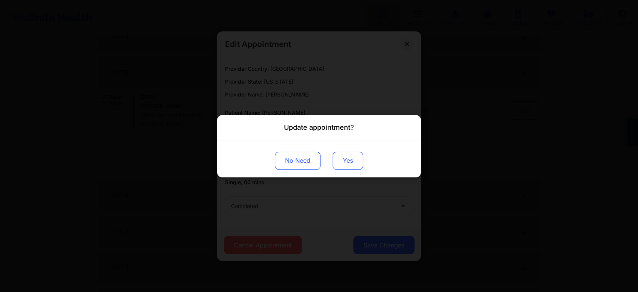
click at [337, 152] on button "Yes" at bounding box center [348, 160] width 31 height 18
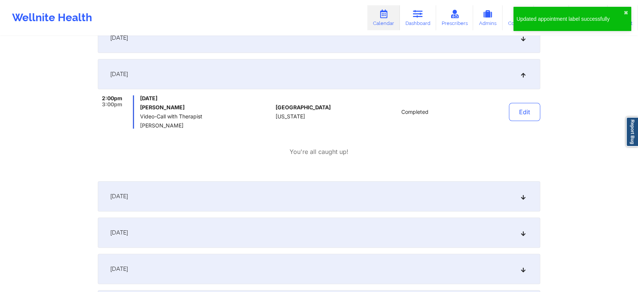
scroll to position [0, 0]
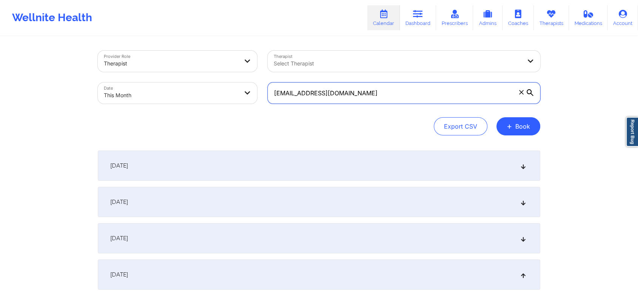
drag, startPoint x: 375, startPoint y: 89, endPoint x: 229, endPoint y: 75, distance: 146.5
click at [229, 75] on div "Provider Role Therapist Therapist Select Therapist Date This Month [EMAIL_ADDRE…" at bounding box center [319, 76] width 453 height 63
paste input "lindseysteer"
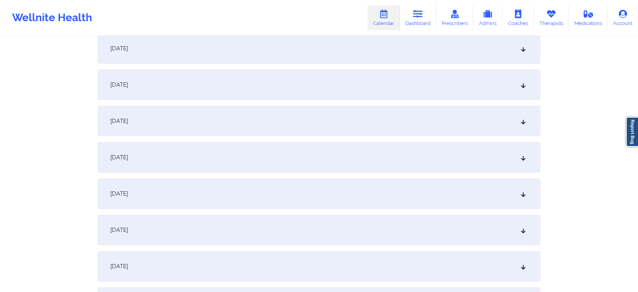
scroll to position [178, 0]
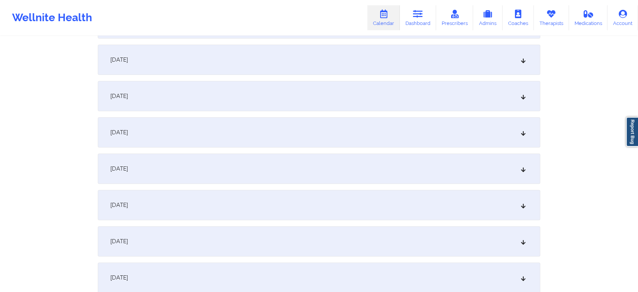
click at [309, 101] on div "[DATE]" at bounding box center [319, 96] width 443 height 30
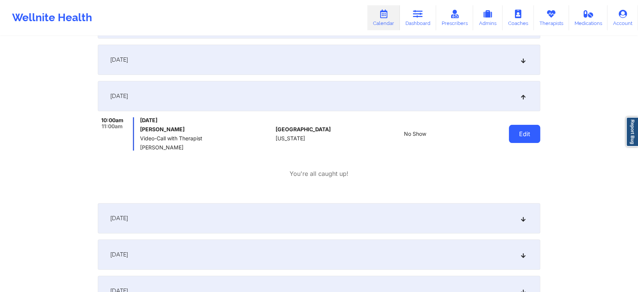
click at [529, 131] on button "Edit" at bounding box center [524, 134] width 31 height 18
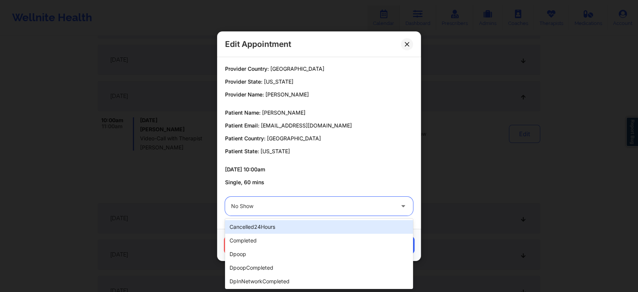
click at [394, 199] on div "No Show" at bounding box center [312, 205] width 163 height 19
click at [323, 229] on div "cancelled24Hours" at bounding box center [319, 227] width 188 height 14
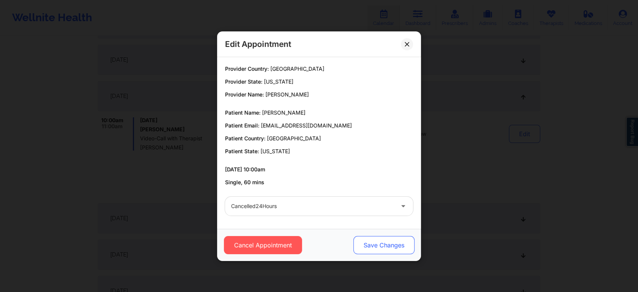
click at [371, 238] on button "Save Changes" at bounding box center [384, 245] width 61 height 18
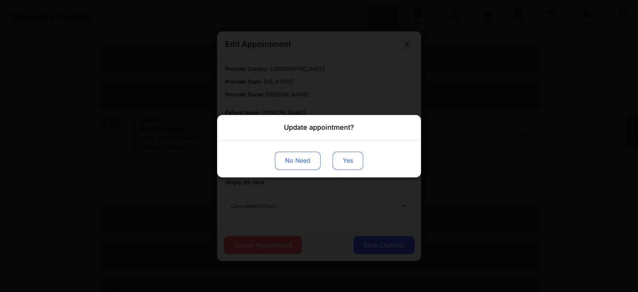
click at [348, 162] on button "Yes" at bounding box center [348, 160] width 31 height 18
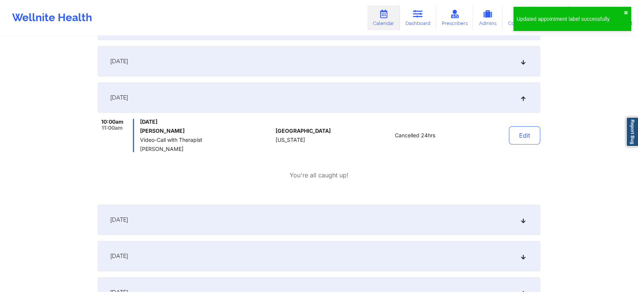
scroll to position [0, 0]
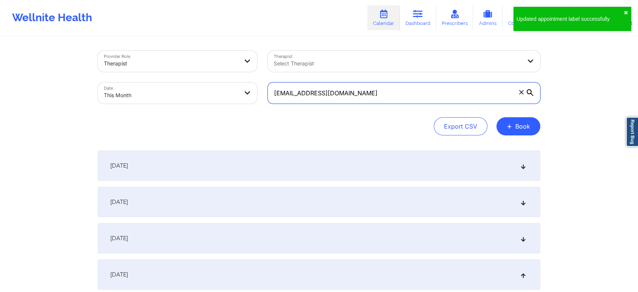
drag, startPoint x: 399, startPoint y: 100, endPoint x: 202, endPoint y: 49, distance: 203.9
click at [202, 49] on div "Provider Role Therapist Therapist Select Therapist Date This Month [EMAIL_ADDRE…" at bounding box center [319, 76] width 453 height 63
paste input "[EMAIL_ADDRESS]"
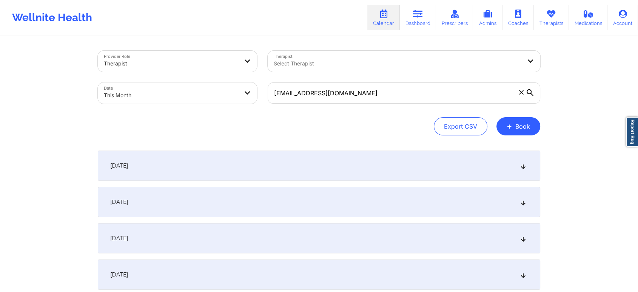
click at [326, 271] on div "[DATE]" at bounding box center [319, 274] width 443 height 30
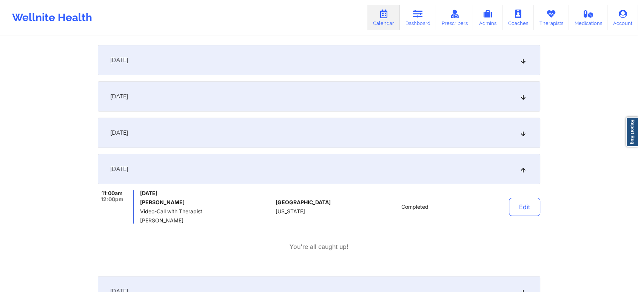
scroll to position [114, 0]
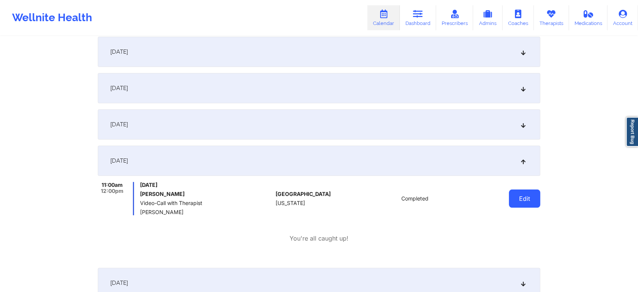
click at [522, 198] on button "Edit" at bounding box center [524, 198] width 31 height 18
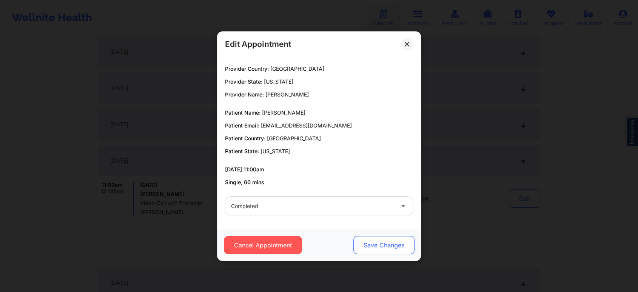
click at [367, 238] on button "Save Changes" at bounding box center [384, 245] width 61 height 18
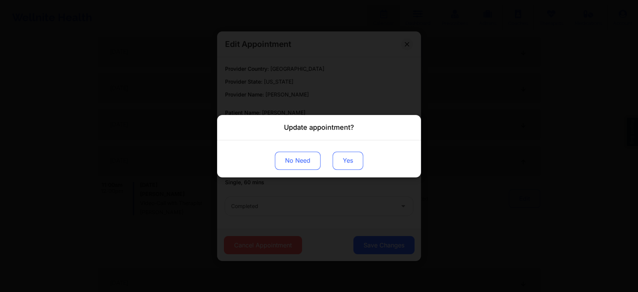
click at [346, 152] on button "Yes" at bounding box center [348, 160] width 31 height 18
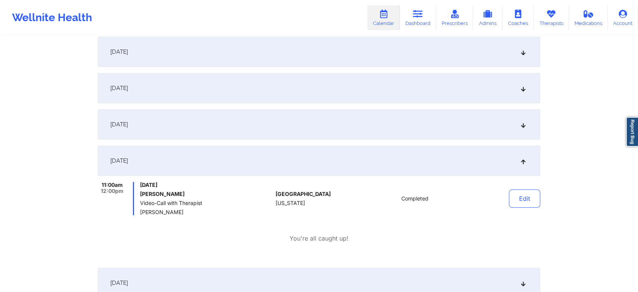
scroll to position [0, 0]
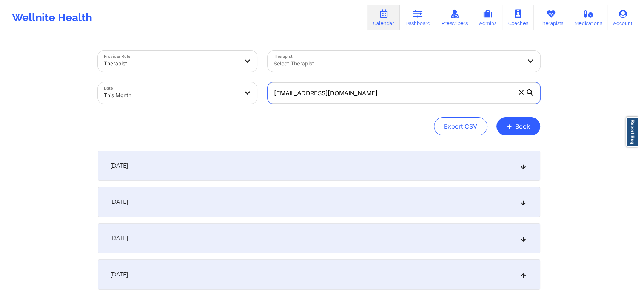
drag, startPoint x: 374, startPoint y: 93, endPoint x: 220, endPoint y: 91, distance: 154.5
click at [220, 91] on div "Provider Role Therapist Therapist Select Therapist Date This Month [EMAIL_ADDRE…" at bounding box center [319, 76] width 453 height 63
paste input "[EMAIL_ADDRESS]"
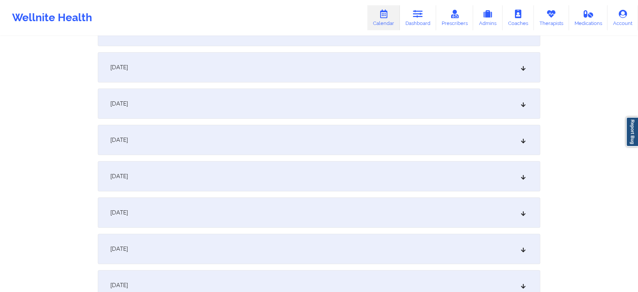
scroll to position [136, 0]
click at [377, 129] on div "[DATE]" at bounding box center [319, 138] width 443 height 30
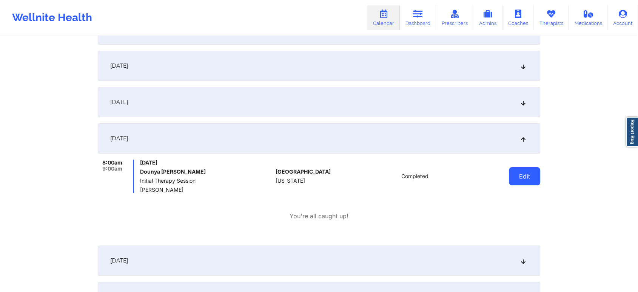
click at [532, 172] on button "Edit" at bounding box center [524, 176] width 31 height 18
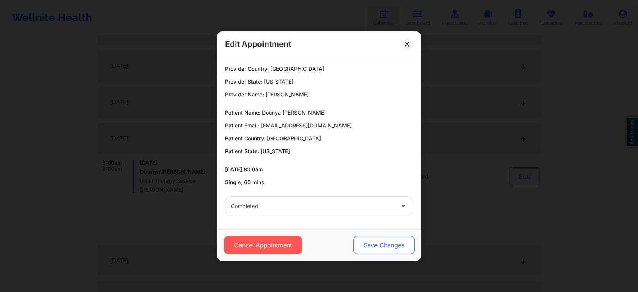
click at [384, 239] on button "Save Changes" at bounding box center [384, 245] width 61 height 18
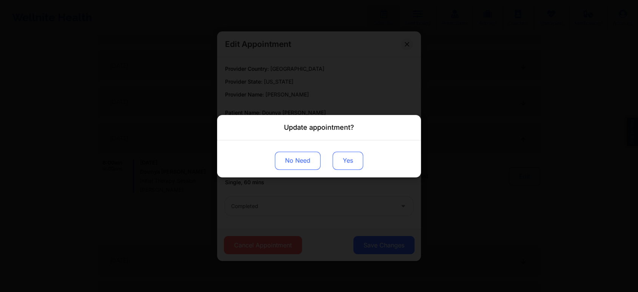
click at [339, 154] on button "Yes" at bounding box center [348, 160] width 31 height 18
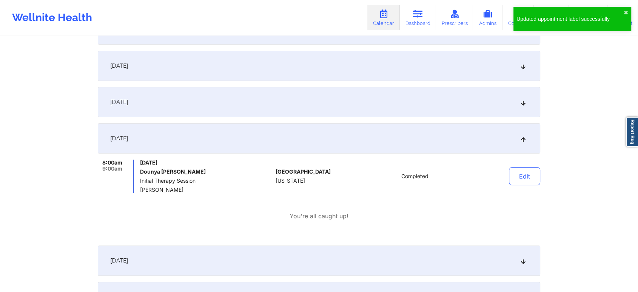
scroll to position [0, 0]
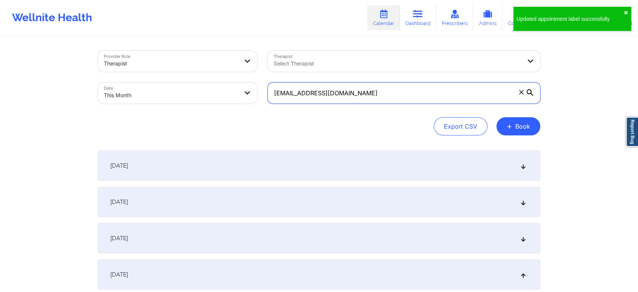
drag, startPoint x: 393, startPoint y: 93, endPoint x: 181, endPoint y: 80, distance: 212.3
click at [181, 80] on div "Provider Role Therapist Therapist Select Therapist Date This Month [EMAIL_ADDRE…" at bounding box center [319, 76] width 453 height 63
paste input "its.dara"
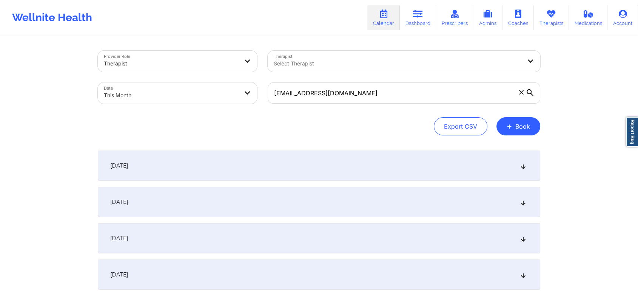
click at [241, 268] on div "[DATE]" at bounding box center [319, 274] width 443 height 30
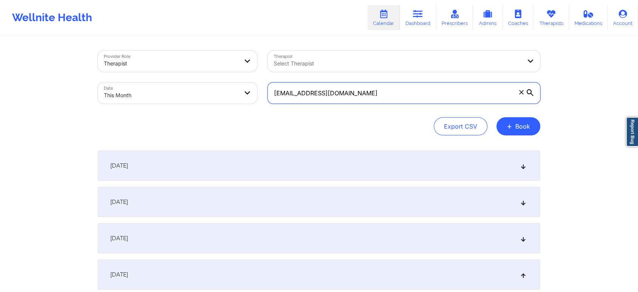
drag, startPoint x: 387, startPoint y: 96, endPoint x: 214, endPoint y: 84, distance: 173.1
click at [214, 84] on div "Provider Role Therapist Therapist Select Therapist Date This Month [EMAIL_ADDRE…" at bounding box center [319, 76] width 453 height 63
paste input "[PERSON_NAME].persaud809"
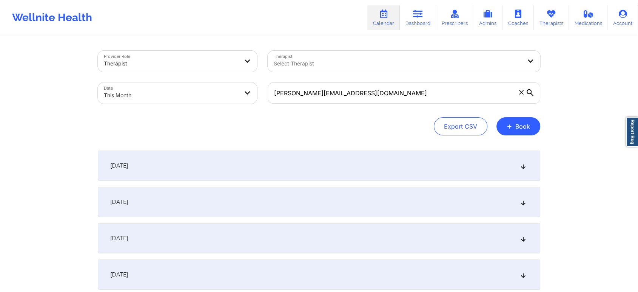
click at [459, 275] on div "[DATE]" at bounding box center [319, 274] width 443 height 30
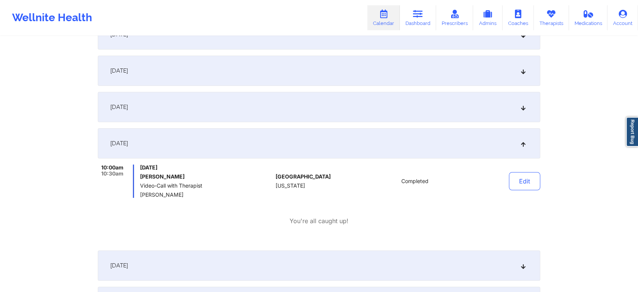
scroll to position [133, 0]
click at [532, 175] on button "Edit" at bounding box center [524, 179] width 31 height 18
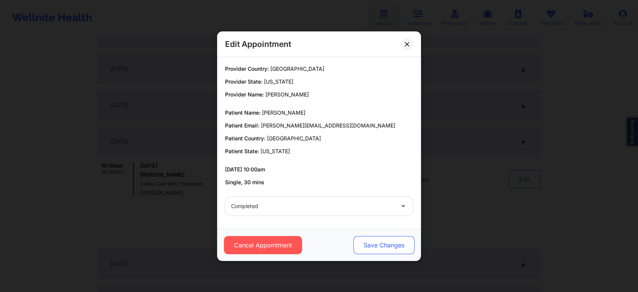
click at [400, 247] on button "Save Changes" at bounding box center [384, 245] width 61 height 18
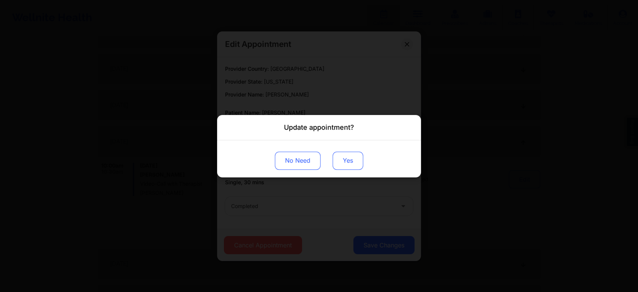
click at [345, 162] on button "Yes" at bounding box center [348, 160] width 31 height 18
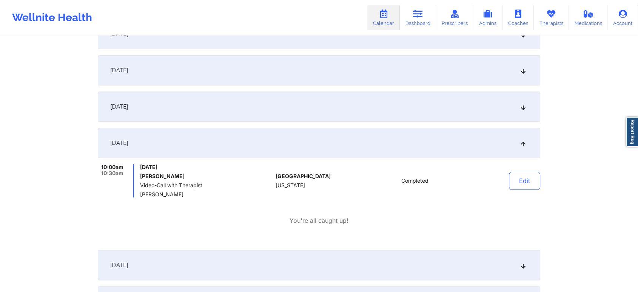
scroll to position [0, 0]
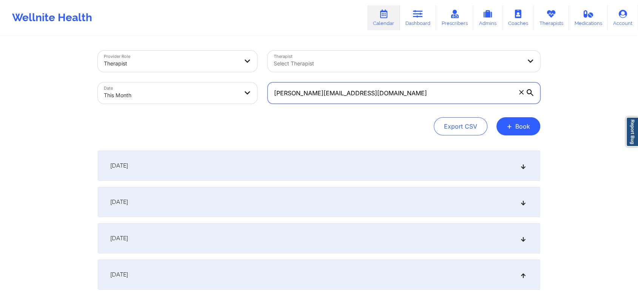
drag, startPoint x: 377, startPoint y: 82, endPoint x: 206, endPoint y: 86, distance: 171.2
click at [206, 86] on div "Provider Role Therapist Therapist Select Therapist Date This Month [PERSON_NAME…" at bounding box center [319, 76] width 453 height 63
paste input "eszaras"
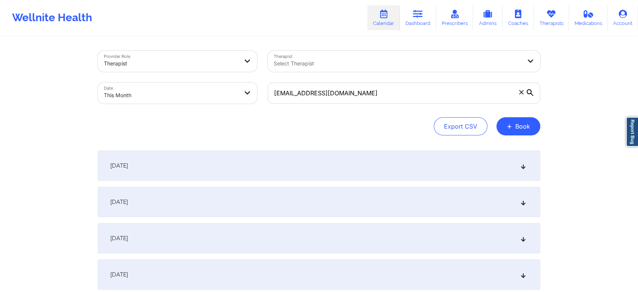
click at [329, 268] on div "[DATE]" at bounding box center [319, 274] width 443 height 30
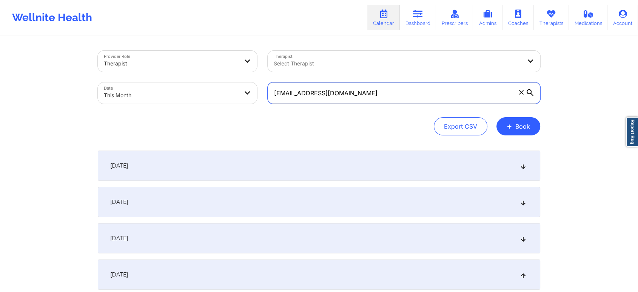
drag, startPoint x: 351, startPoint y: 89, endPoint x: 233, endPoint y: 89, distance: 117.9
click at [233, 89] on div "Provider Role Therapist Therapist Select Therapist Date This Month [EMAIL_ADDRE…" at bounding box center [319, 76] width 453 height 63
paste input "[PERSON_NAME].luisak"
type input "[PERSON_NAME][EMAIL_ADDRESS][DOMAIN_NAME]"
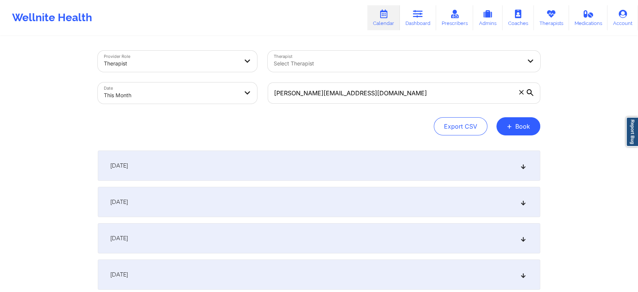
click at [272, 274] on div "[DATE]" at bounding box center [319, 274] width 443 height 30
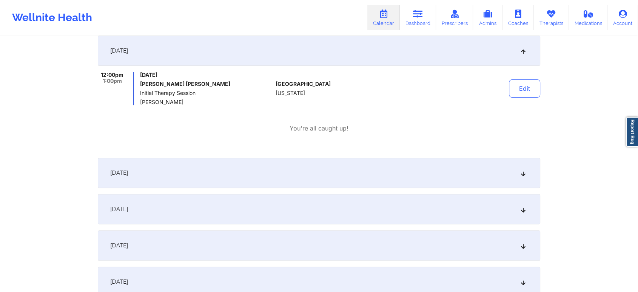
scroll to position [227, 0]
